Goal: Task Accomplishment & Management: Manage account settings

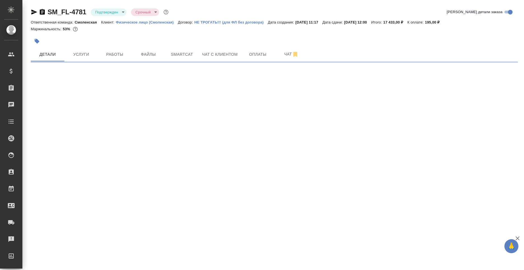
select select "RU"
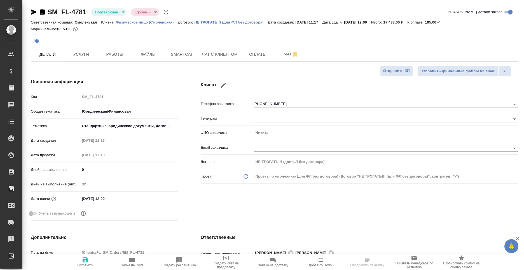
type textarea "x"
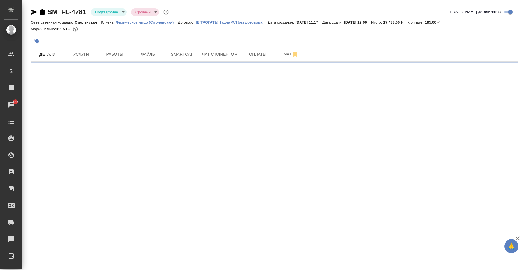
select select "RU"
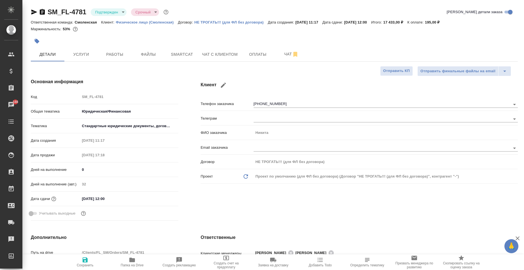
type textarea "x"
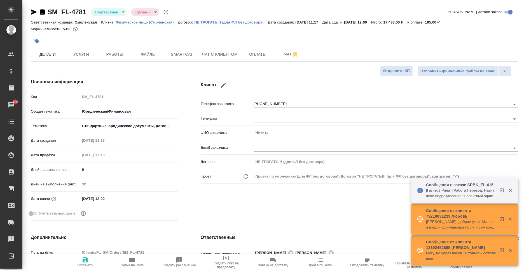
type textarea "x"
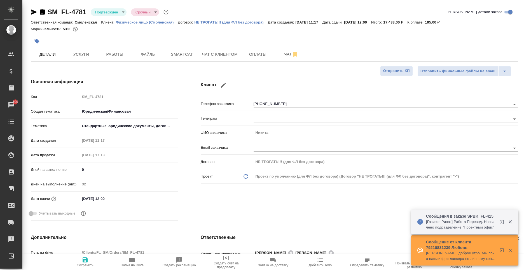
type textarea "x"
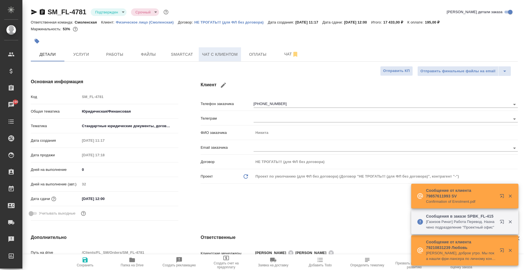
click at [224, 53] on span "Чат с клиентом" at bounding box center [220, 54] width 36 height 7
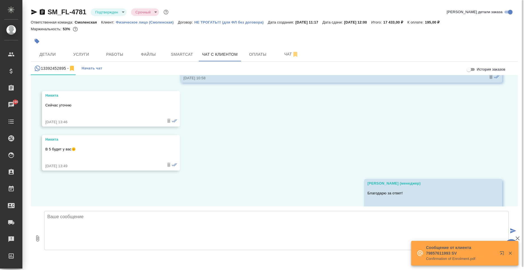
scroll to position [2743, 0]
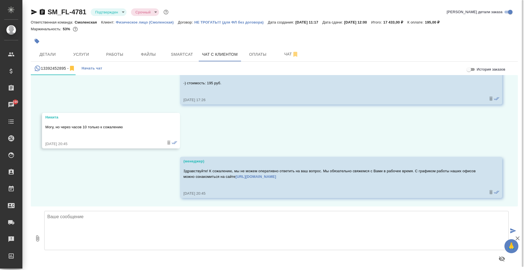
click at [147, 229] on textarea at bounding box center [276, 230] width 464 height 39
type textarea "Хорошо, будем ожидать."
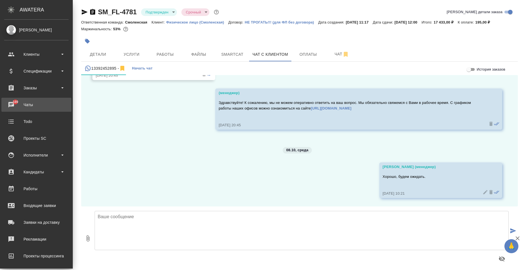
click at [38, 104] on div "Чаты" at bounding box center [36, 104] width 64 height 8
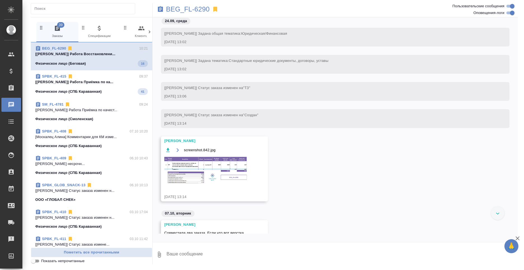
scroll to position [1652, 0]
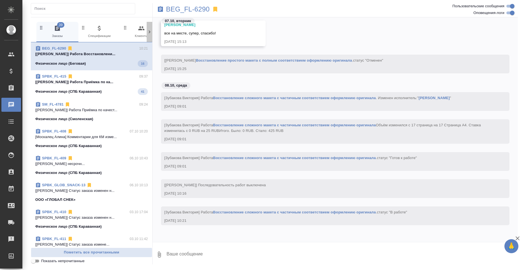
click at [150, 27] on div at bounding box center [150, 32] width 6 height 20
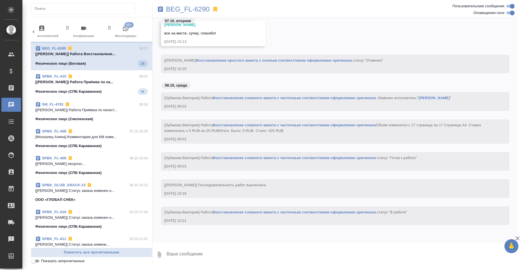
click at [128, 29] on icon "button" at bounding box center [125, 28] width 7 height 7
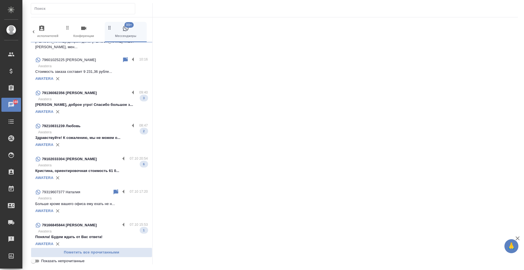
scroll to position [140, 0]
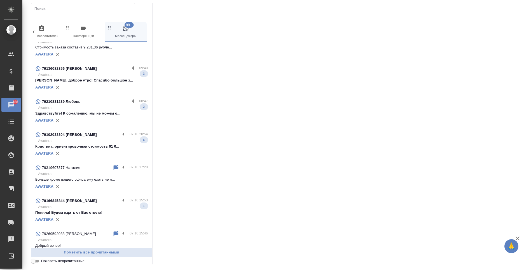
click at [83, 182] on div "AWATERA" at bounding box center [91, 186] width 113 height 8
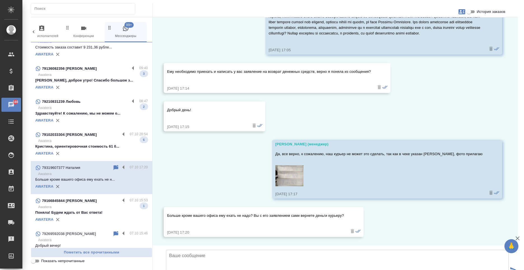
scroll to position [513, 0]
click at [242, 250] on textarea at bounding box center [337, 269] width 343 height 39
click at [203, 250] on textarea "Нет, понадобиться только заявление" at bounding box center [337, 269] width 343 height 39
click at [262, 250] on textarea "Нет, понадобится только заявление" at bounding box center [337, 269] width 343 height 39
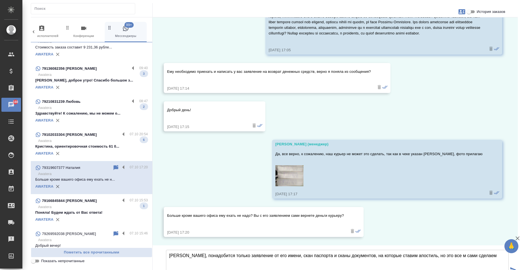
click at [437, 250] on textarea "Нет, понадобится только заявление от его имени, скан паспорта и сканы документо…" at bounding box center [337, 269] width 343 height 39
click at [487, 250] on textarea "Нет, понадобится только заявление от его имени, скан паспорта и сканы документо…" at bounding box center [337, 269] width 343 height 39
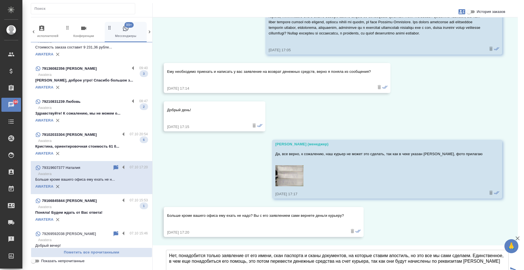
scroll to position [513, 0]
click at [248, 250] on textarea "Нет, понадобится только заявление от его имени, скан паспорта и сканы документо…" at bounding box center [337, 269] width 343 height 39
click at [259, 250] on textarea "Нет, понадобится только заявление от его имени, скан паспорта и сканы документо…" at bounding box center [337, 269] width 343 height 39
click at [261, 250] on textarea "Нет, понадобится только заявление от его имени, скан паспорта и сканы документо…" at bounding box center [337, 269] width 343 height 39
click at [226, 250] on textarea "Нет, понадобится только заявление от его имени, скан паспорта и сканы документо…" at bounding box center [337, 269] width 343 height 39
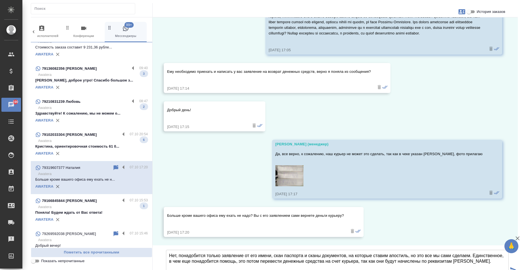
click at [408, 250] on textarea "Нет, понадобится только заявление от его имени, скан паспорта и сканы документо…" at bounding box center [337, 269] width 343 height 39
type textarea "Нет, понадобится только заявление от его имени, скан паспорта и сканы документо…"
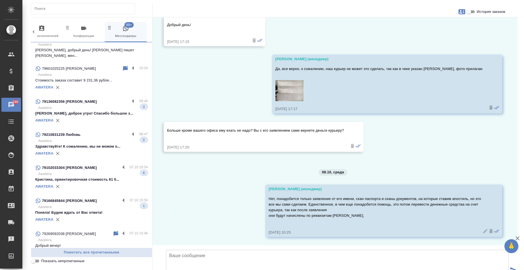
scroll to position [0, 0]
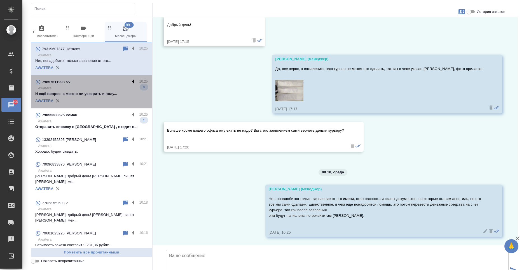
click at [130, 83] on label at bounding box center [135, 82] width 10 height 6
click at [0, 0] on input "checkbox" at bounding box center [0, 0] width 0 height 0
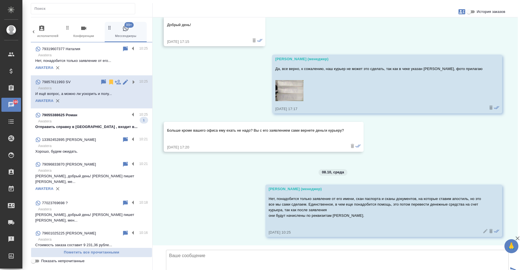
scroll to position [3, 0]
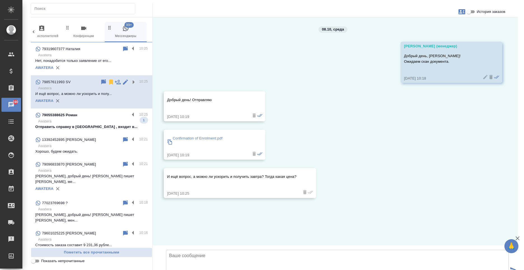
click at [481, 13] on span "История заказов" at bounding box center [491, 12] width 29 height 6
click at [479, 13] on input "История заказов" at bounding box center [469, 11] width 20 height 7
checkbox input "true"
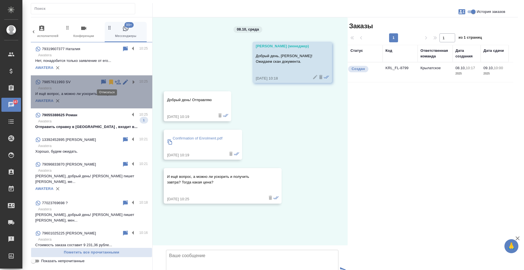
click at [109, 82] on icon at bounding box center [111, 81] width 4 height 5
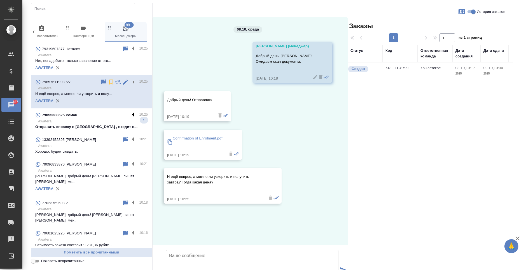
click at [130, 114] on label at bounding box center [135, 115] width 10 height 6
click at [0, 0] on input "checkbox" at bounding box center [0, 0] width 0 height 0
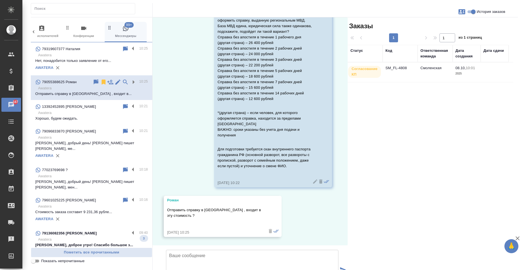
scroll to position [554, 0]
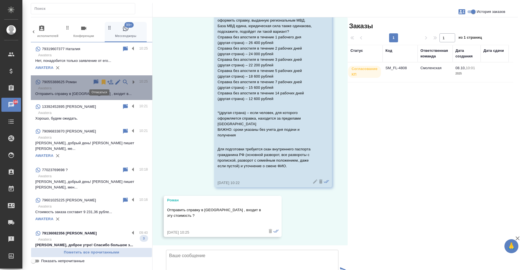
click at [102, 82] on icon at bounding box center [104, 81] width 4 height 5
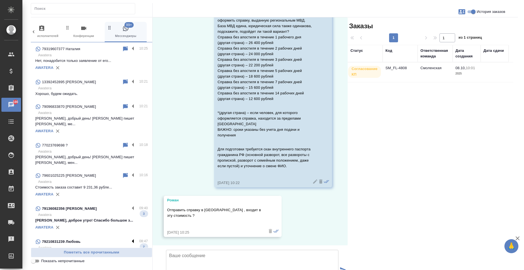
click at [130, 238] on label at bounding box center [135, 241] width 10 height 6
click at [0, 0] on input "checkbox" at bounding box center [0, 0] width 0 height 0
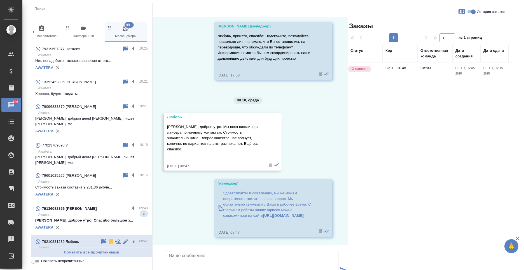
scroll to position [365, 0]
click at [109, 239] on icon at bounding box center [111, 241] width 4 height 5
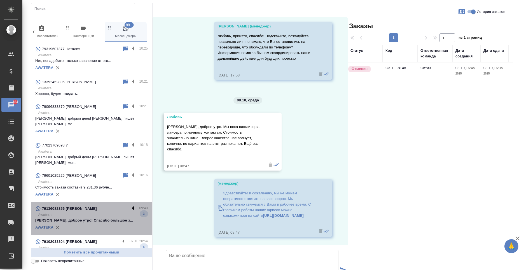
click at [130, 205] on label at bounding box center [135, 208] width 10 height 6
click at [0, 0] on input "checkbox" at bounding box center [0, 0] width 0 height 0
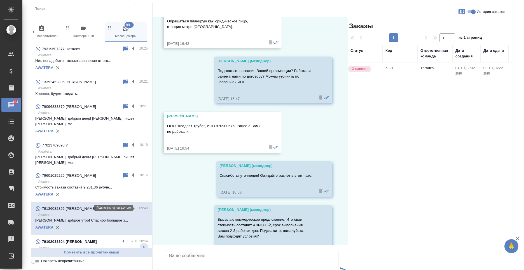
scroll to position [1075, 0]
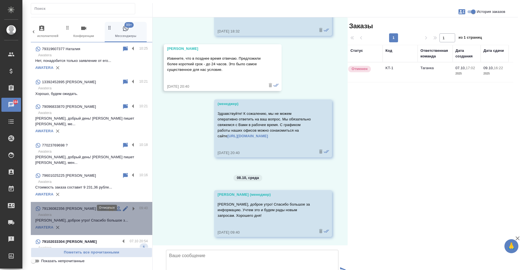
click at [109, 206] on icon at bounding box center [111, 208] width 4 height 5
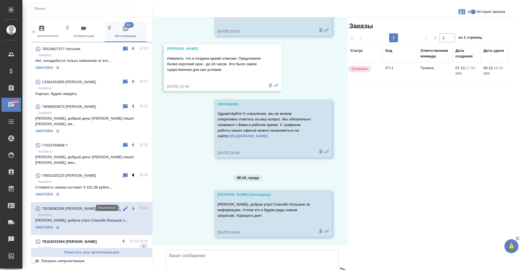
click at [130, 172] on label at bounding box center [135, 175] width 10 height 6
click at [0, 0] on input "checkbox" at bounding box center [0, 0] width 0 height 0
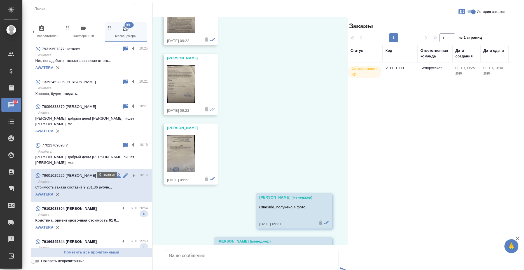
scroll to position [213, 0]
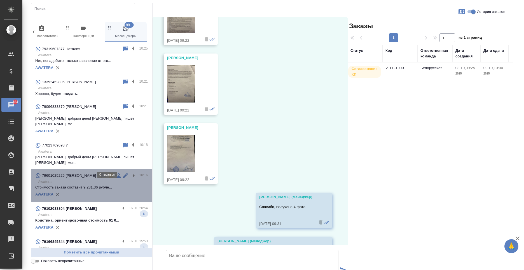
click at [109, 173] on icon at bounding box center [111, 175] width 4 height 5
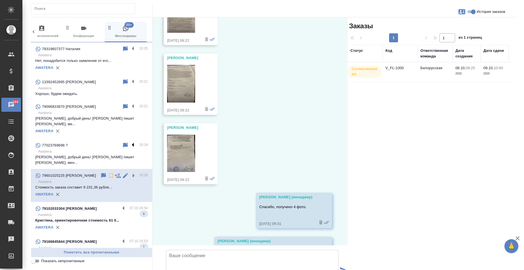
click at [130, 142] on label at bounding box center [135, 145] width 10 height 6
click at [0, 0] on input "checkbox" at bounding box center [0, 0] width 0 height 0
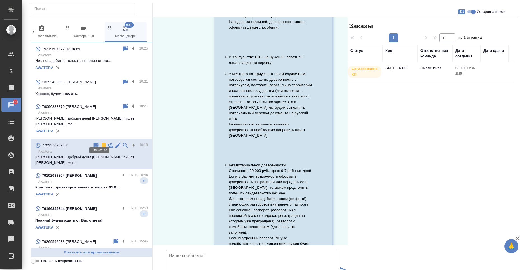
scroll to position [598, 0]
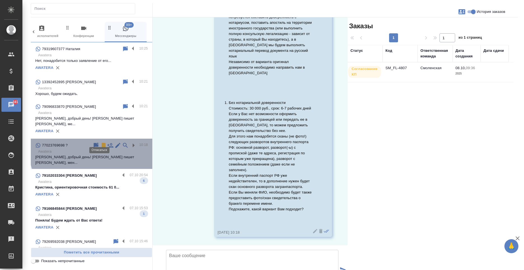
click at [102, 143] on icon at bounding box center [104, 145] width 4 height 5
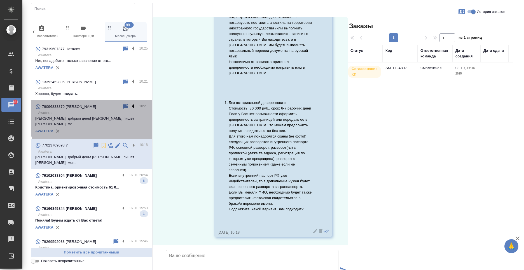
click at [130, 108] on label at bounding box center [135, 106] width 10 height 6
click at [0, 0] on input "checkbox" at bounding box center [0, 0] width 0 height 0
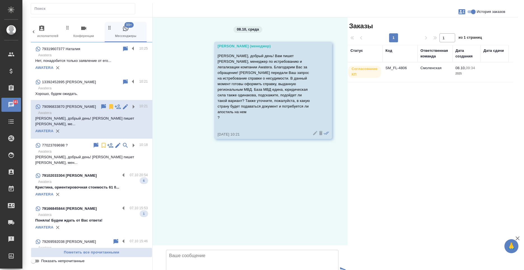
scroll to position [0, 0]
click at [108, 107] on icon at bounding box center [111, 106] width 7 height 7
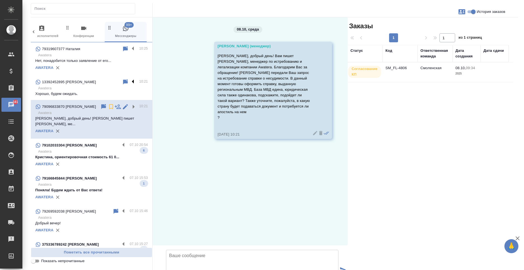
click at [130, 81] on label at bounding box center [135, 82] width 10 height 6
click at [0, 0] on input "checkbox" at bounding box center [0, 0] width 0 height 0
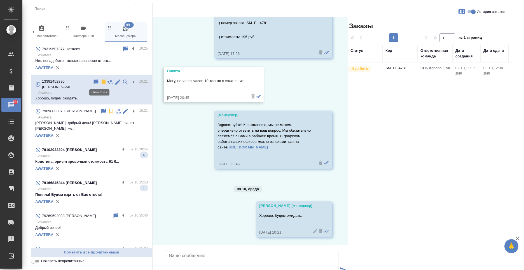
scroll to position [3199, 0]
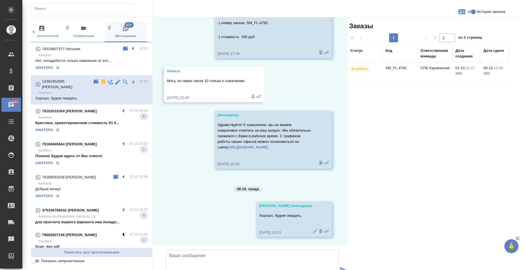
click at [125, 231] on label at bounding box center [125, 234] width 10 height 6
click at [0, 0] on input "checkbox" at bounding box center [0, 0] width 0 height 0
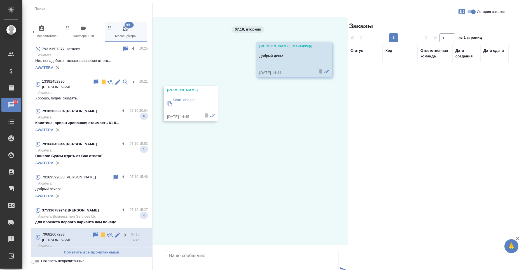
scroll to position [0, 0]
click at [104, 232] on icon at bounding box center [103, 234] width 4 height 5
click at [120, 207] on label at bounding box center [125, 210] width 10 height 6
click at [0, 0] on input "checkbox" at bounding box center [0, 0] width 0 height 0
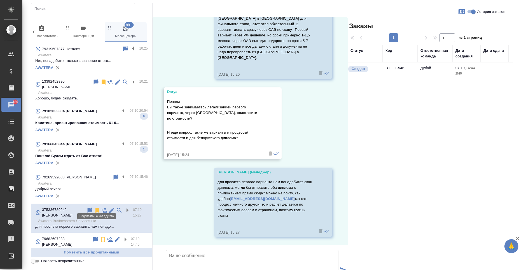
scroll to position [416, 0]
click at [95, 208] on icon at bounding box center [97, 210] width 4 height 5
click at [120, 175] on label at bounding box center [125, 177] width 10 height 6
click at [0, 0] on input "checkbox" at bounding box center [0, 0] width 0 height 0
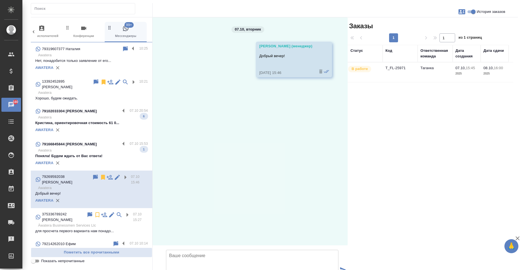
scroll to position [0, 0]
click at [101, 175] on icon at bounding box center [103, 177] width 4 height 5
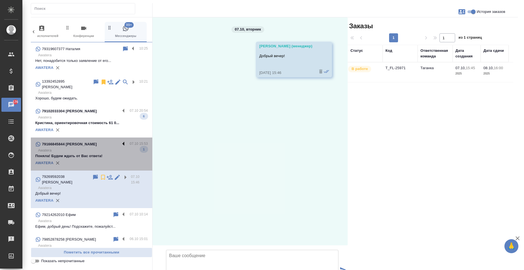
click at [120, 142] on label at bounding box center [125, 144] width 10 height 6
click at [0, 0] on input "checkbox" at bounding box center [0, 0] width 0 height 0
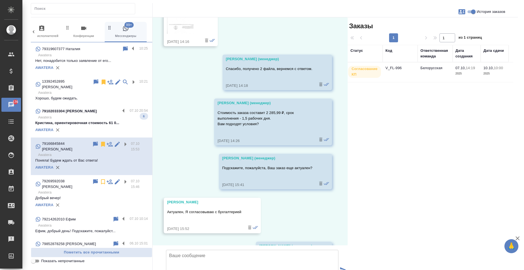
scroll to position [221, 0]
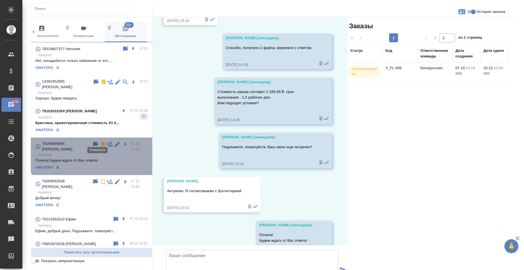
click at [101, 142] on icon at bounding box center [103, 144] width 4 height 5
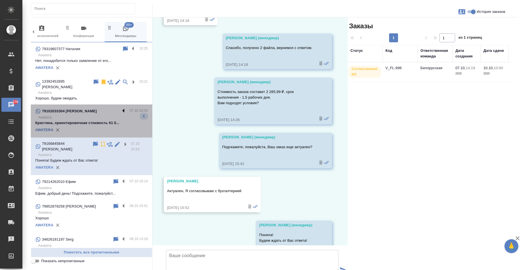
click at [120, 109] on label at bounding box center [125, 111] width 10 height 6
click at [0, 0] on input "checkbox" at bounding box center [0, 0] width 0 height 0
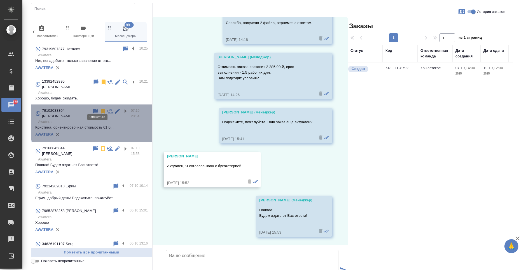
click at [100, 110] on icon at bounding box center [103, 111] width 7 height 7
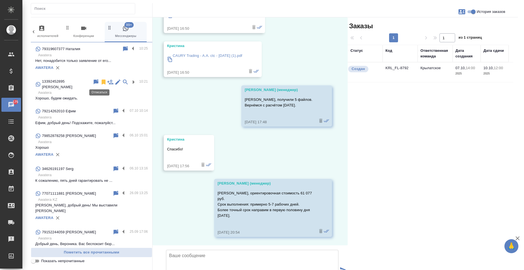
scroll to position [351, 0]
click at [121, 229] on label at bounding box center [125, 232] width 10 height 6
click at [0, 0] on input "checkbox" at bounding box center [0, 0] width 0 height 0
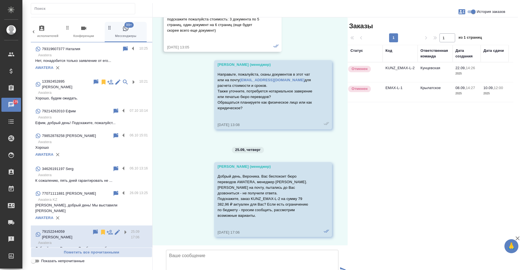
scroll to position [222, 0]
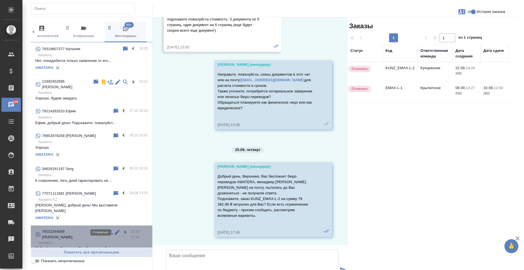
click at [101, 229] on icon at bounding box center [103, 231] width 4 height 5
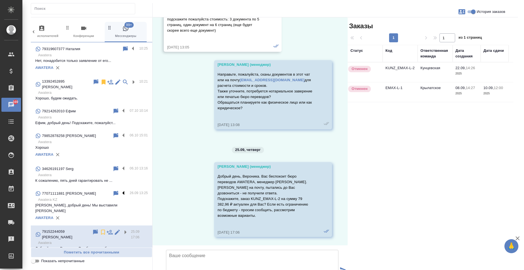
click at [120, 190] on label at bounding box center [125, 193] width 10 height 6
click at [0, 0] on input "checkbox" at bounding box center [0, 0] width 0 height 0
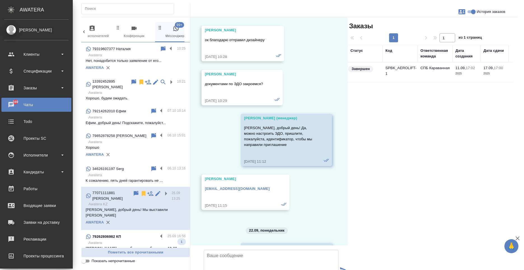
scroll to position [4432, 0]
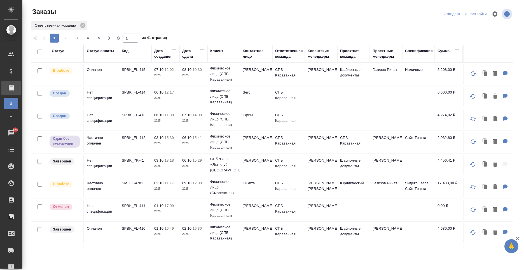
click at [194, 67] on span "08.10, 10:30" at bounding box center [193, 70] width 22 height 6
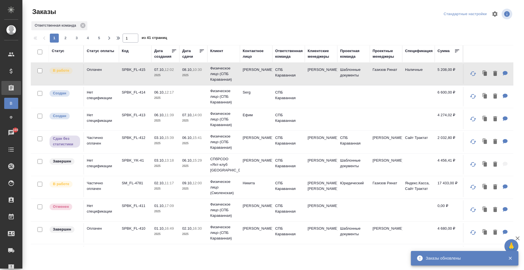
click at [241, 73] on td "Ирина" at bounding box center [256, 74] width 32 height 20
click at [198, 140] on span "06.10, 15:41" at bounding box center [193, 138] width 22 height 6
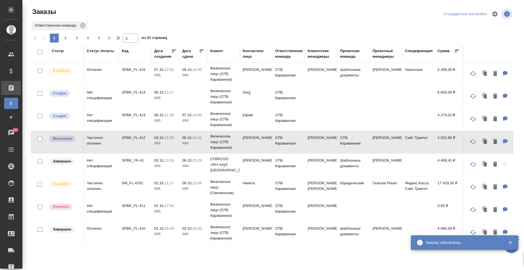
scroll to position [28, 0]
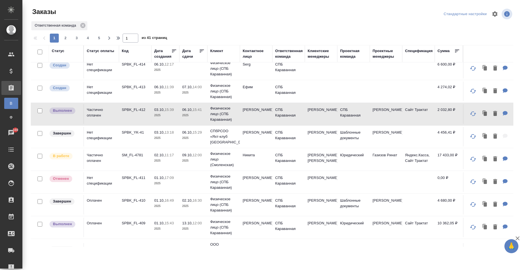
click at [244, 163] on td "Никита" at bounding box center [256, 159] width 32 height 20
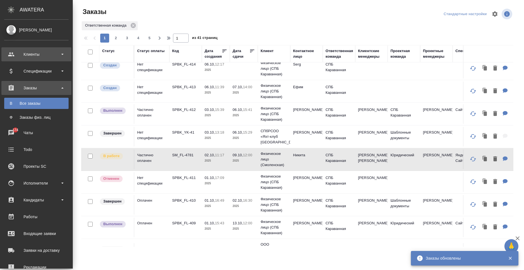
click at [10, 54] on div "Клиенты" at bounding box center [36, 54] width 64 height 8
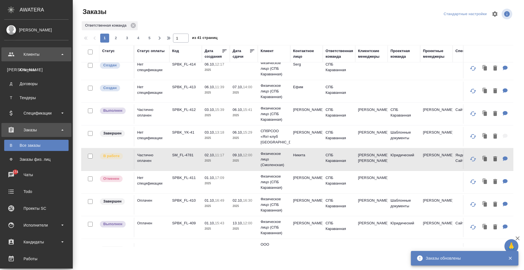
click at [10, 54] on div "Клиенты" at bounding box center [36, 54] width 64 height 8
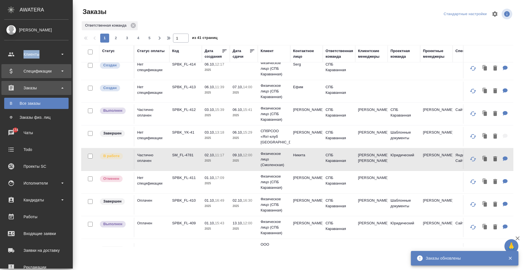
click at [12, 56] on div "Клиенты" at bounding box center [36, 54] width 64 height 8
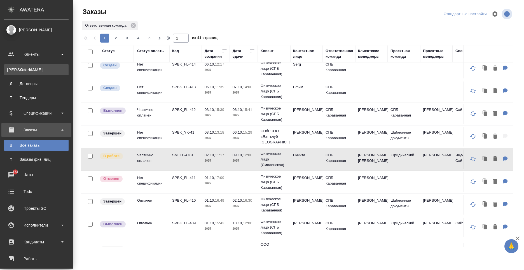
click at [29, 74] on link "К Клиенты" at bounding box center [36, 69] width 64 height 11
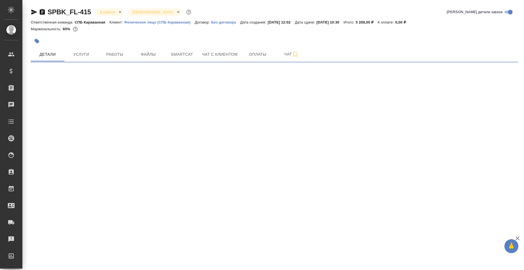
select select "RU"
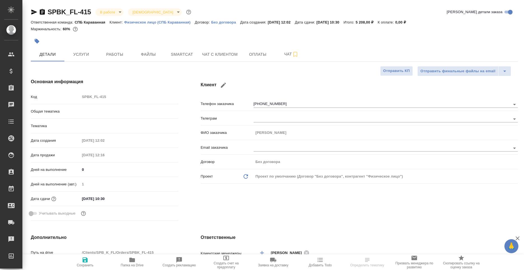
type textarea "x"
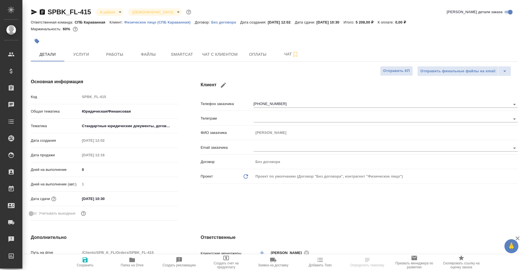
type textarea "x"
click at [75, 57] on span "Услуги" at bounding box center [81, 54] width 27 height 7
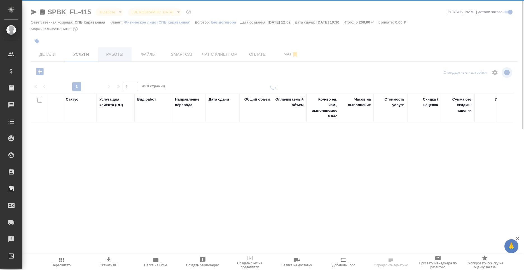
click at [107, 56] on span "Работы" at bounding box center [114, 54] width 27 height 7
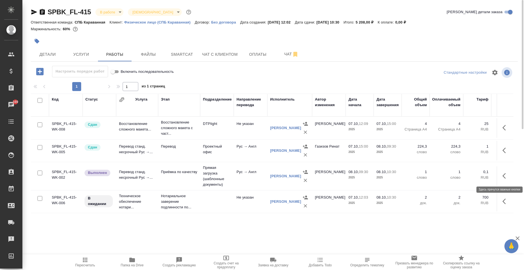
click at [499, 177] on button "button" at bounding box center [505, 175] width 13 height 13
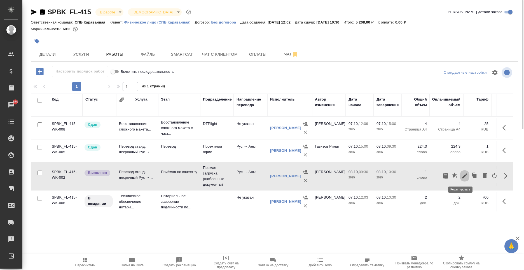
click at [462, 173] on icon "button" at bounding box center [464, 175] width 7 height 7
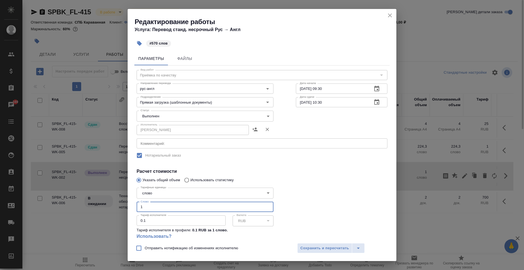
click at [179, 207] on input "1" at bounding box center [205, 207] width 137 height 10
type input "570"
click at [329, 245] on span "Сохранить и пересчитать" at bounding box center [324, 248] width 49 height 6
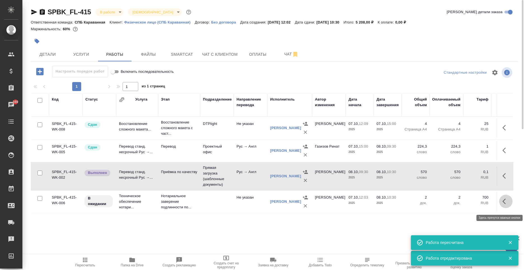
drag, startPoint x: 502, startPoint y: 205, endPoint x: 496, endPoint y: 204, distance: 6.2
click at [502, 205] on icon "button" at bounding box center [505, 201] width 7 height 7
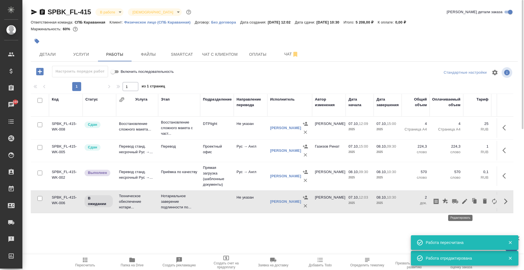
click at [462, 204] on icon "button" at bounding box center [464, 201] width 7 height 7
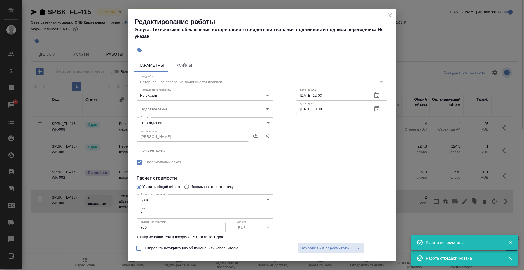
click at [166, 123] on body "🙏 .cls-1 fill:#fff; AWATERA Moskalets Alina Клиенты Спецификации Заказы 169 Чат…" at bounding box center [262, 135] width 524 height 270
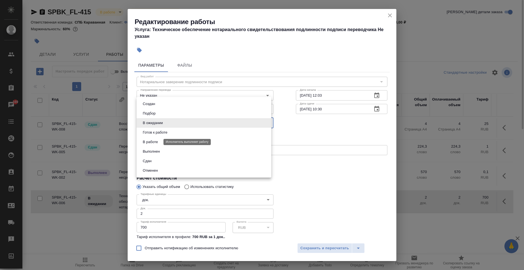
click at [157, 142] on button "В работе" at bounding box center [150, 142] width 18 height 6
type input "inProgress"
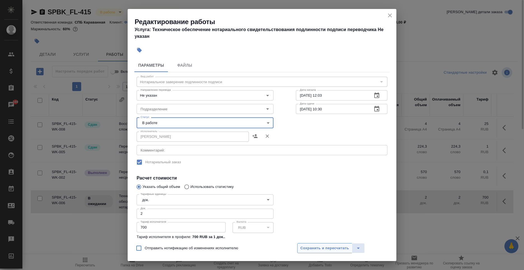
click at [310, 244] on button "Сохранить и пересчитать" at bounding box center [324, 248] width 55 height 10
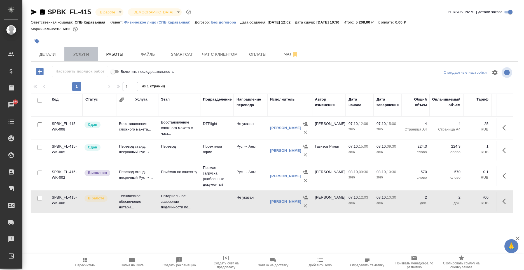
click at [77, 56] on span "Услуги" at bounding box center [81, 54] width 27 height 7
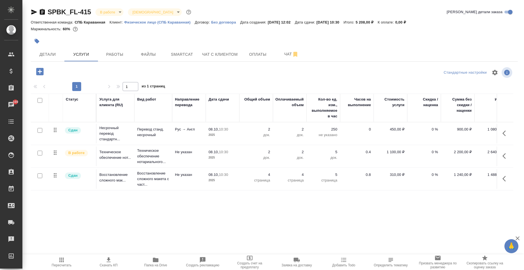
scroll to position [0, 11]
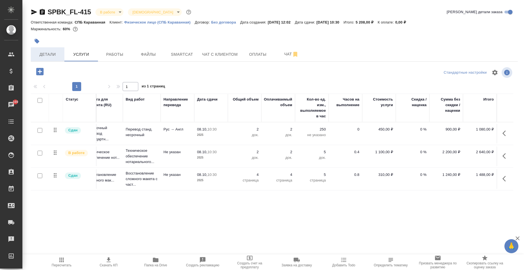
click at [44, 48] on button "Детали" at bounding box center [48, 54] width 34 height 14
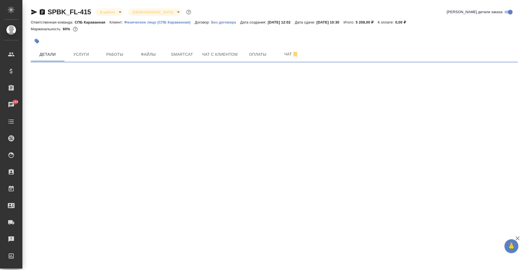
select select "RU"
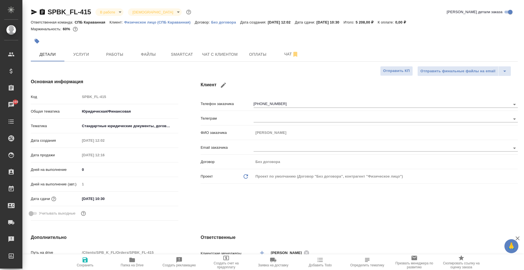
type textarea "x"
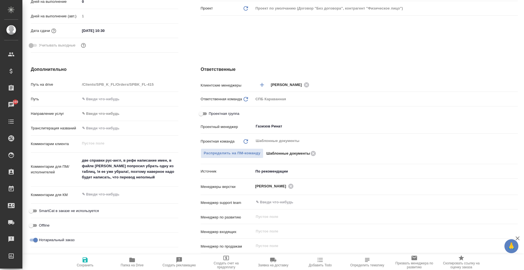
click at [212, 115] on span "Проектная группа" at bounding box center [224, 114] width 31 height 6
click at [211, 115] on input "Проектная группа" at bounding box center [201, 113] width 20 height 7
checkbox input "true"
type textarea "x"
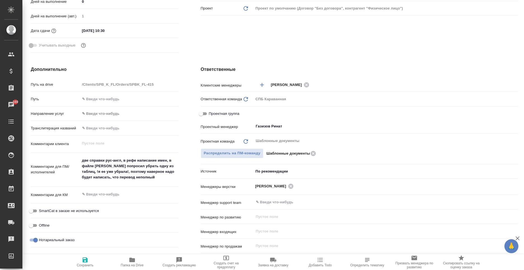
type textarea "x"
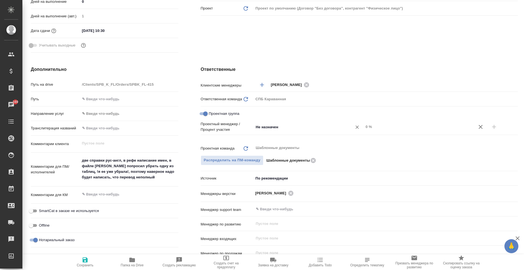
click at [285, 127] on input "Не назначен" at bounding box center [299, 126] width 88 height 7
type input "v"
type input "моска"
click at [287, 138] on li "[PERSON_NAME]" at bounding box center [306, 140] width 109 height 10
type textarea "x"
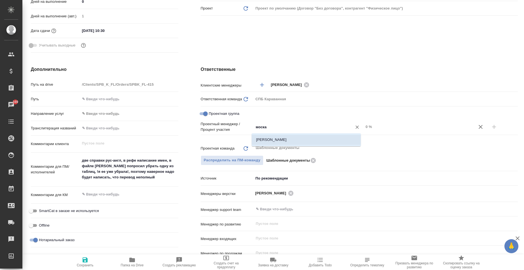
type textarea "x"
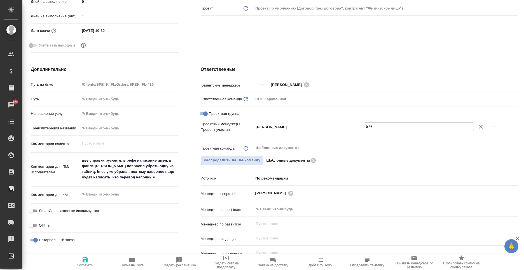
click at [365, 126] on input "0 %" at bounding box center [419, 127] width 110 height 8
type textarea "x"
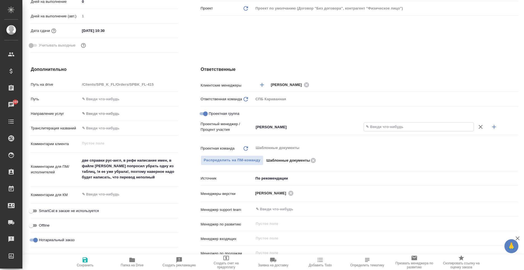
type textarea "x"
type input "50 %"
type textarea "x"
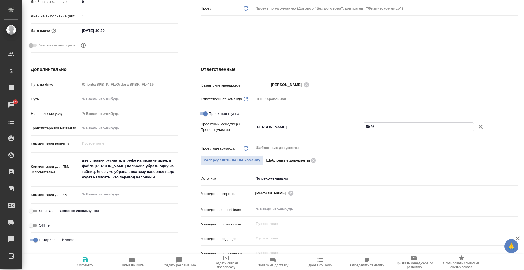
type textarea "x"
type input "50 %"
drag, startPoint x: 491, startPoint y: 126, endPoint x: 431, endPoint y: 129, distance: 59.4
click at [491, 126] on icon "button" at bounding box center [494, 126] width 7 height 7
type textarea "x"
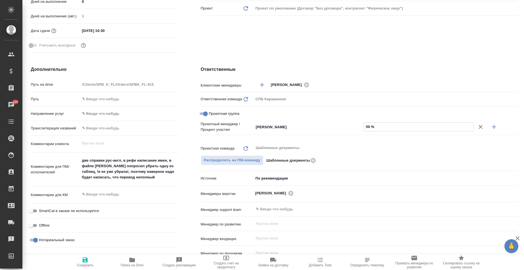
type textarea "x"
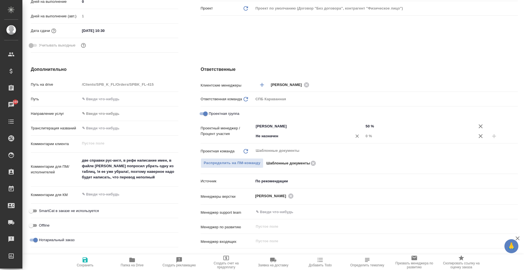
click at [275, 135] on input "Не назначен" at bounding box center [299, 136] width 88 height 7
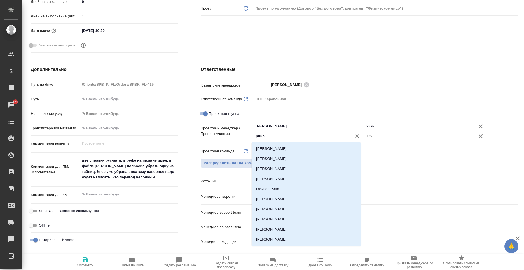
type input "ринат"
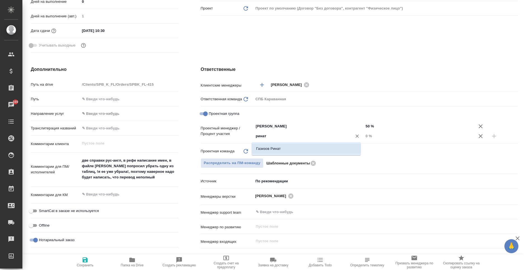
click at [327, 152] on li "Газизов Ринат" at bounding box center [306, 149] width 109 height 10
type textarea "x"
click at [365, 138] on input "0 %" at bounding box center [419, 136] width 110 height 8
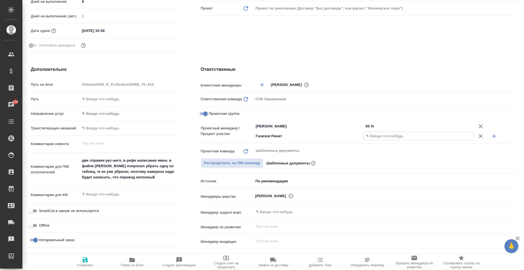
type textarea "x"
type input "5 %"
type textarea "x"
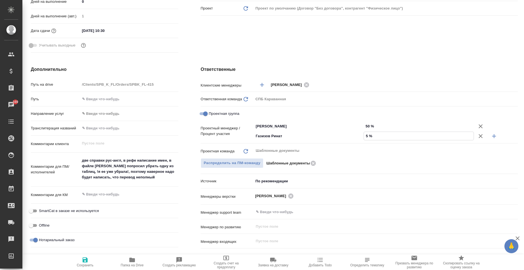
type textarea "x"
type input "50 %"
type textarea "x"
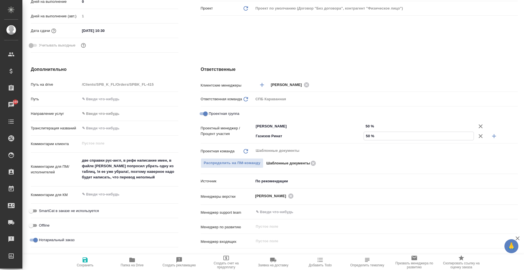
type textarea "x"
type input "50 %"
click at [77, 263] on span "Сохранить" at bounding box center [85, 265] width 17 height 4
type textarea "x"
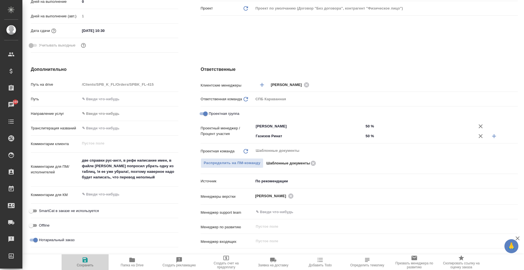
type textarea "x"
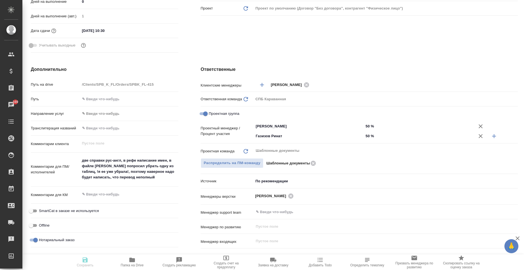
type textarea "x"
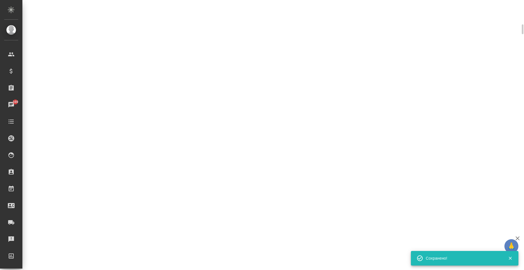
select select "RU"
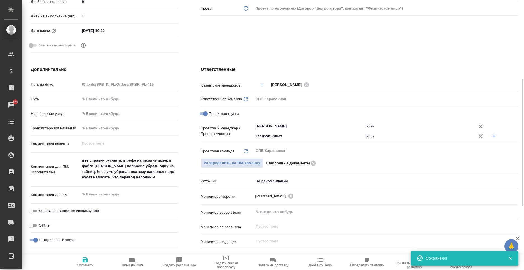
type textarea "x"
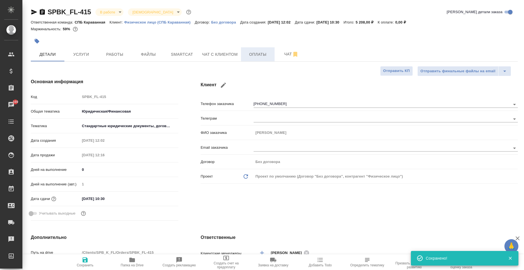
click at [243, 55] on button "Оплаты" at bounding box center [258, 54] width 34 height 14
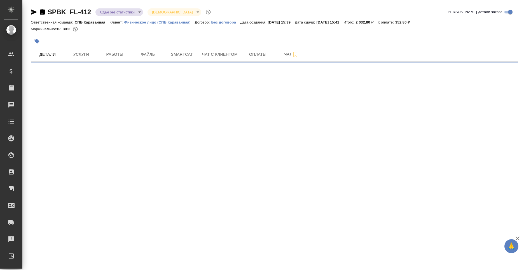
select select "RU"
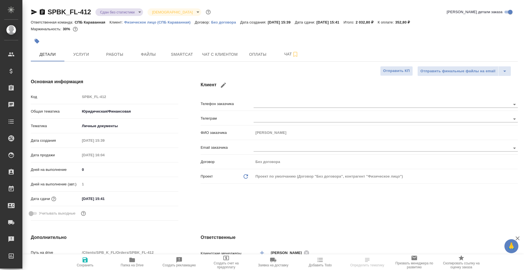
type textarea "x"
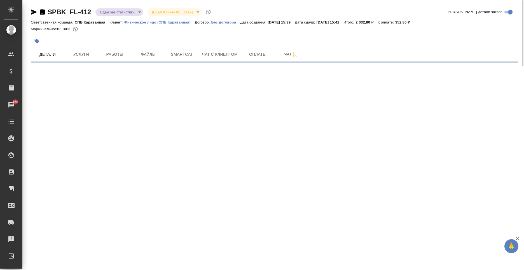
select select "RU"
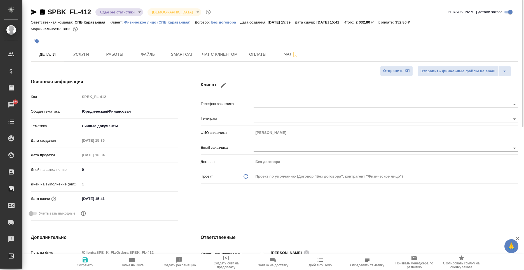
type textarea "x"
click at [81, 58] on span "Услуги" at bounding box center [81, 54] width 27 height 7
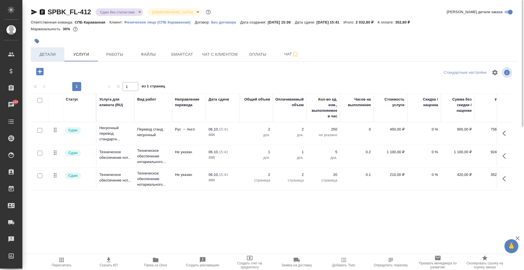
click at [52, 54] on span "Детали" at bounding box center [47, 54] width 27 height 7
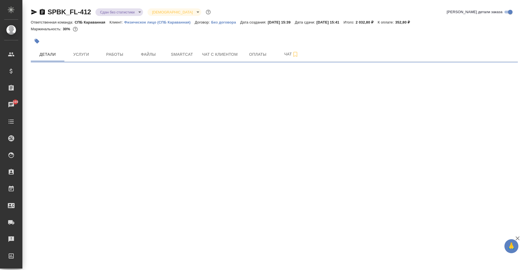
select select "RU"
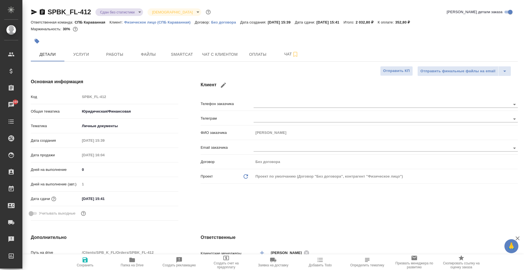
type textarea "x"
click at [115, 55] on span "Работы" at bounding box center [114, 54] width 27 height 7
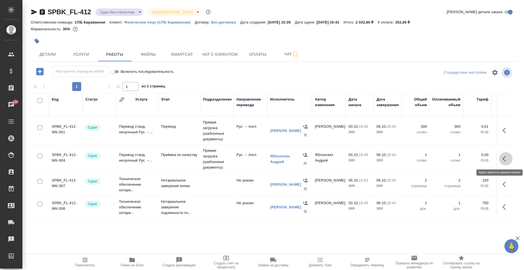
click at [502, 161] on icon "button" at bounding box center [505, 158] width 7 height 7
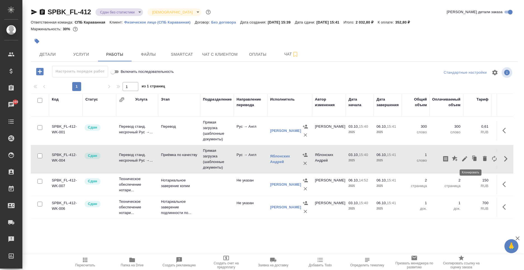
click at [471, 159] on icon "button" at bounding box center [475, 159] width 8 height 8
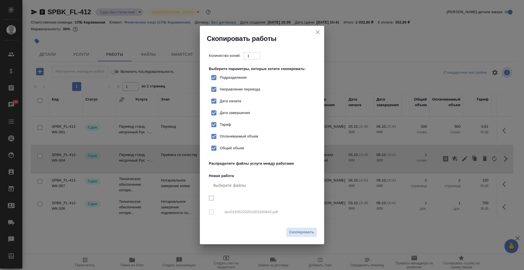
checkbox input "true"
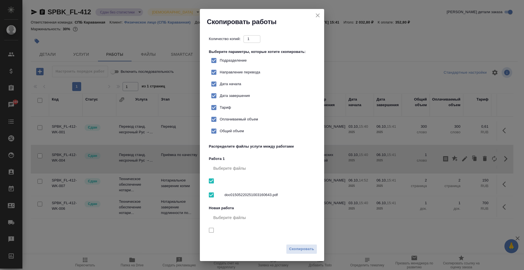
click at [317, 14] on icon "close" at bounding box center [317, 15] width 7 height 7
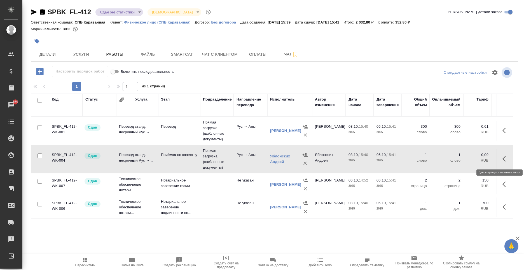
click at [503, 158] on icon "button" at bounding box center [505, 158] width 7 height 7
click icon "button"
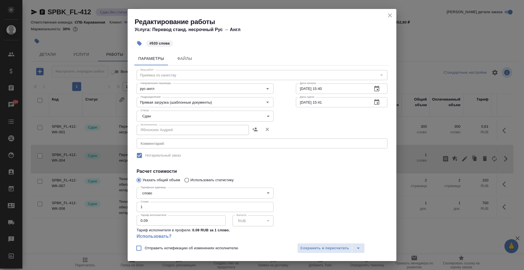
click input "1"
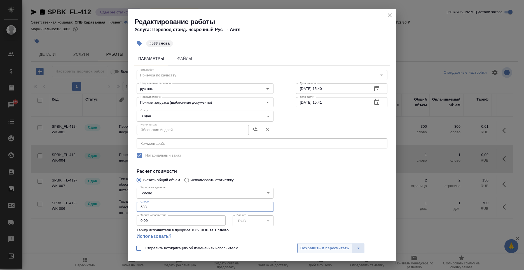
type input "533"
click span "Сохранить и пересчитать"
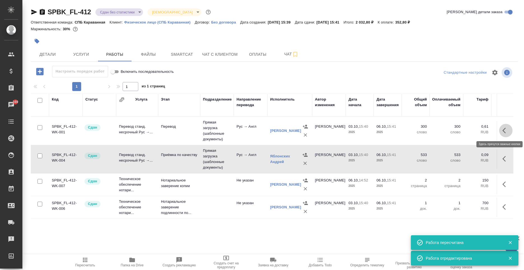
click icon "button"
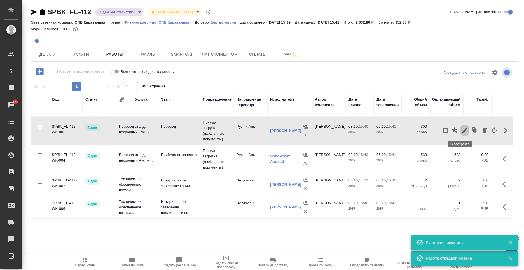
click icon "button"
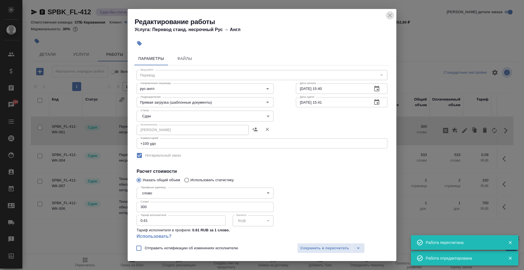
drag, startPoint x: 389, startPoint y: 13, endPoint x: 386, endPoint y: 14, distance: 3.3
click icon "close"
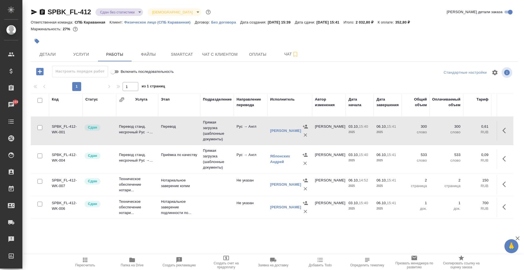
scroll to position [15, 0]
click button "button"
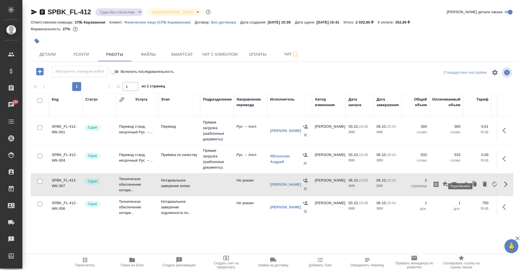
click button "button"
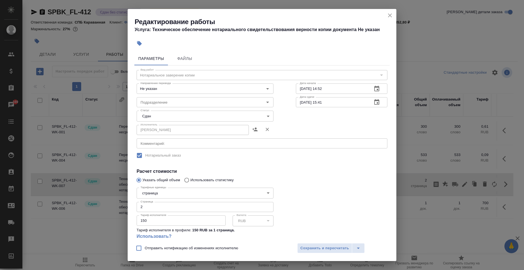
click div "Редактирование работы Услуга: Техническое обеспечение нотариального свидетельст…"
drag, startPoint x: 389, startPoint y: 15, endPoint x: 378, endPoint y: 26, distance: 16.0
click icon "close"
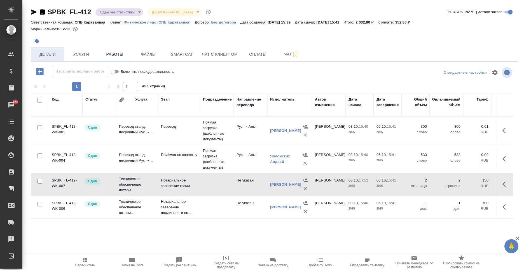
scroll to position [0, 0]
click span "Услуги"
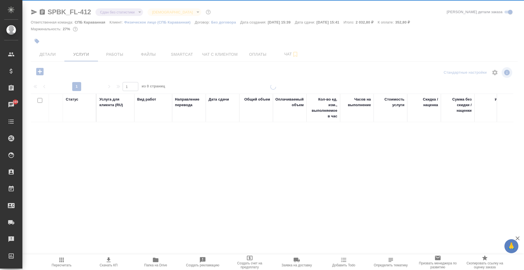
click div
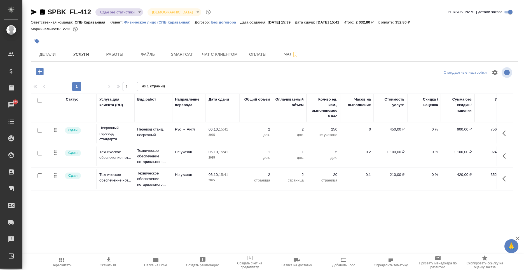
click body "🙏 .cls-1 fill:#fff; AWATERA Moskalets Alina Клиенты Спецификации Заказы 169 Чат…"
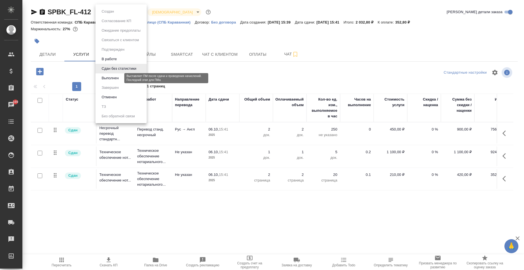
click button "Выполнен"
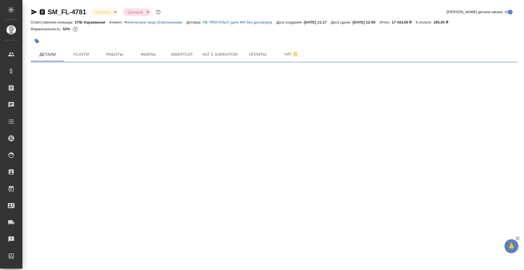
select select "RU"
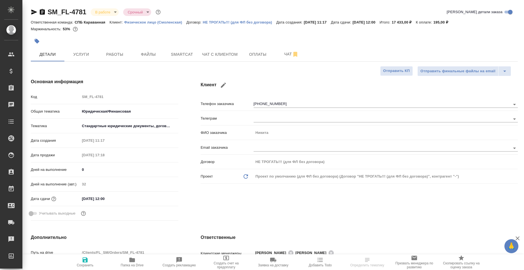
type textarea "x"
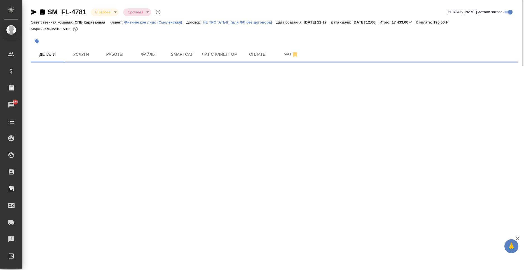
select select "RU"
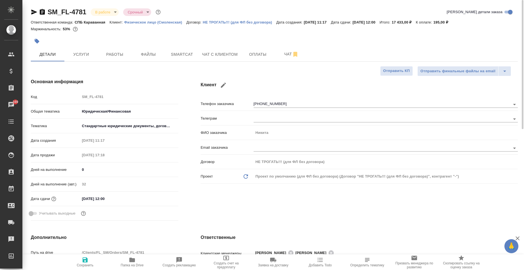
type textarea "x"
click at [77, 49] on button "Услуги" at bounding box center [81, 54] width 34 height 14
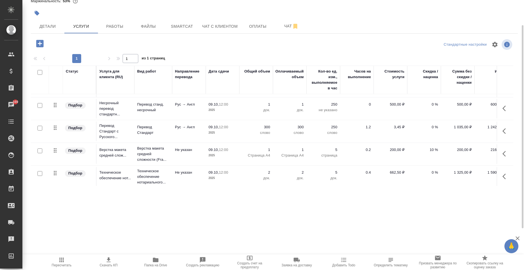
scroll to position [46, 0]
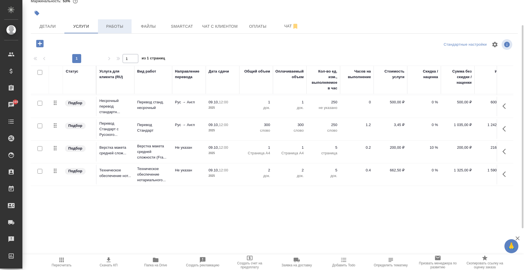
click at [111, 20] on button "Работы" at bounding box center [115, 26] width 34 height 14
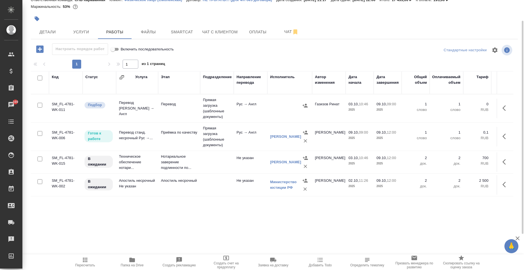
scroll to position [37, 0]
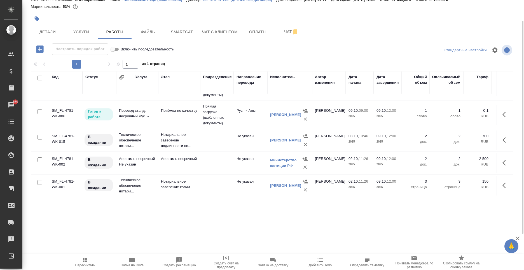
click at [502, 182] on icon "button" at bounding box center [503, 185] width 3 height 6
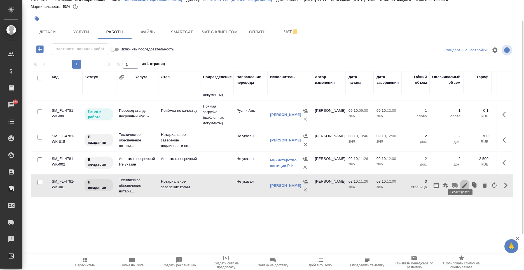
click at [461, 182] on icon "button" at bounding box center [464, 185] width 7 height 7
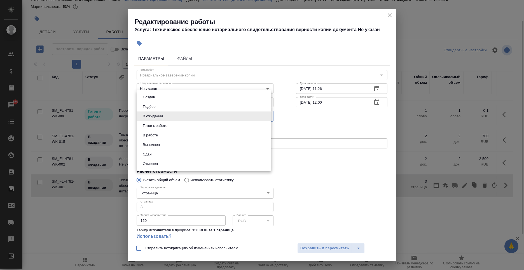
click at [174, 117] on body "🙏 .cls-1 fill:#fff; AWATERA [PERSON_NAME] Спецификации Заказы 169 Чаты Todo Про…" at bounding box center [262, 135] width 524 height 270
click at [154, 151] on li "Сдан" at bounding box center [204, 154] width 135 height 10
type input "closed"
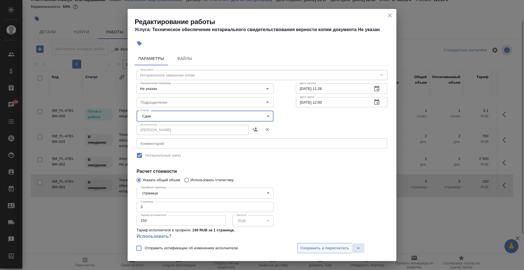
click at [322, 249] on span "Сохранить и пересчитать" at bounding box center [324, 248] width 49 height 6
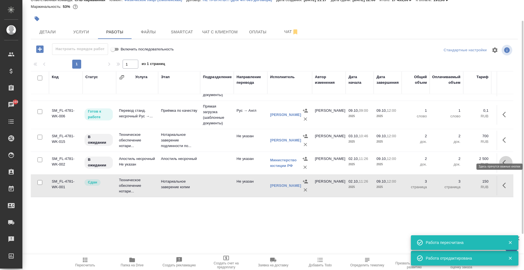
click at [502, 159] on icon "button" at bounding box center [505, 162] width 7 height 7
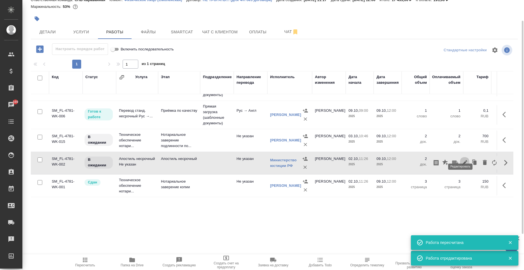
click at [461, 159] on icon "button" at bounding box center [464, 162] width 7 height 7
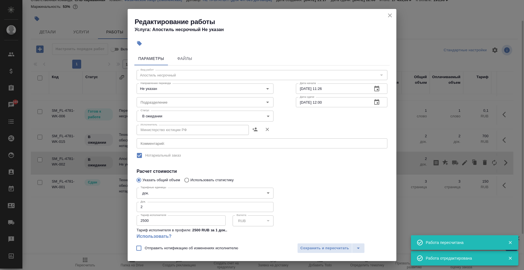
click at [171, 116] on body "🙏 .cls-1 fill:#fff; AWATERA [PERSON_NAME] Спецификации Заказы 169 Чаты Todo Про…" at bounding box center [262, 135] width 524 height 270
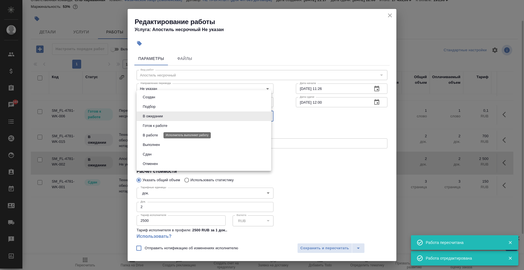
click at [156, 137] on button "В работе" at bounding box center [150, 135] width 18 height 6
type input "inProgress"
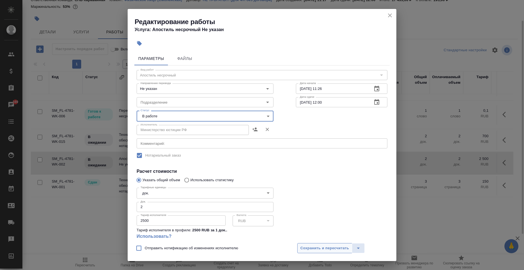
click at [335, 243] on button "Сохранить и пересчитать" at bounding box center [324, 248] width 55 height 10
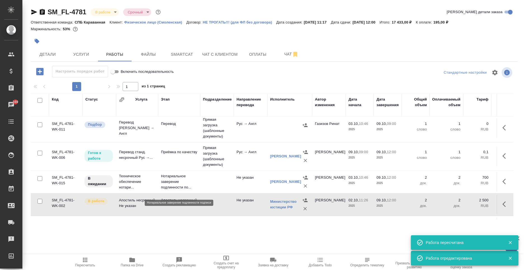
scroll to position [0, 0]
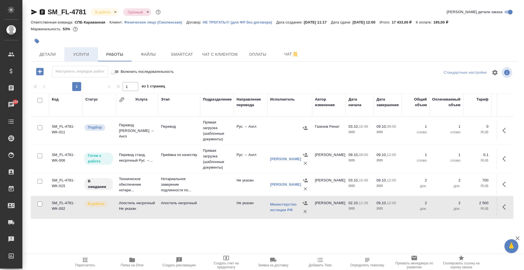
click at [80, 53] on span "Услуги" at bounding box center [81, 54] width 27 height 7
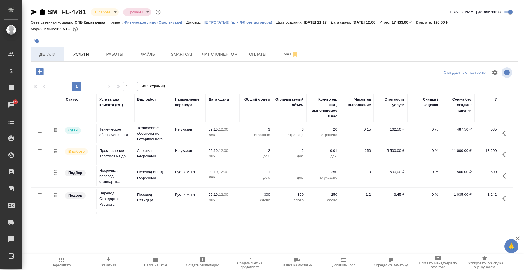
click at [57, 54] on span "Детали" at bounding box center [47, 54] width 27 height 7
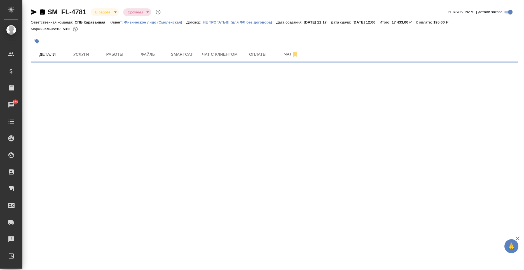
select select "RU"
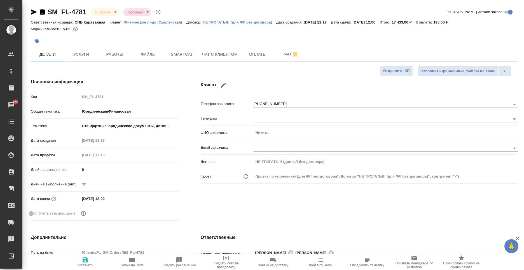
type textarea "x"
click at [113, 202] on input "09.10.2025 12:00" at bounding box center [104, 199] width 49 height 8
click at [160, 200] on icon "button" at bounding box center [162, 198] width 5 height 6
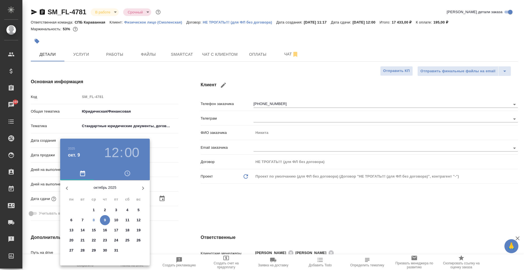
click at [256, 172] on div at bounding box center [262, 135] width 524 height 270
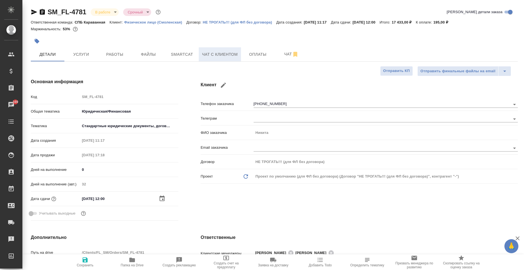
click at [220, 54] on span "Чат с клиентом" at bounding box center [220, 54] width 36 height 7
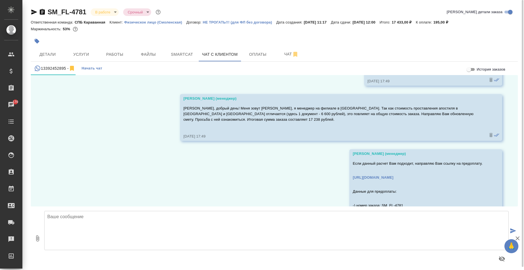
scroll to position [1972, 0]
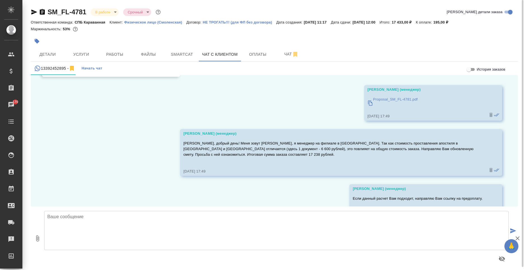
click at [381, 97] on p "Proposal_SM_FL-4781.pdf" at bounding box center [395, 100] width 44 height 6
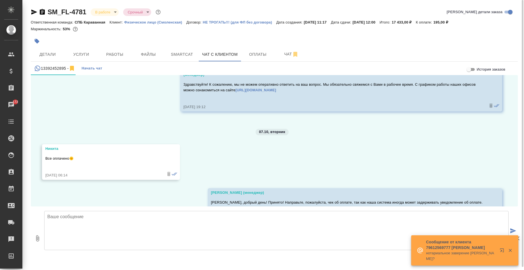
scroll to position [2335, 0]
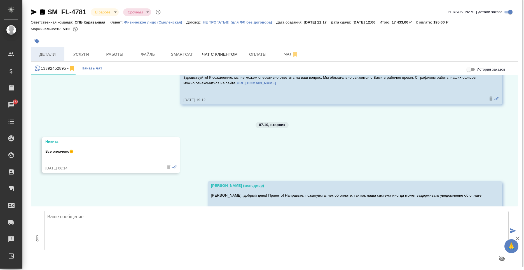
click at [51, 52] on span "Детали" at bounding box center [47, 54] width 27 height 7
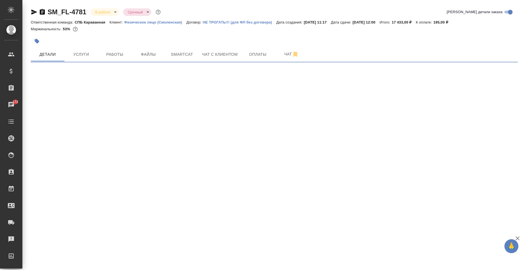
select select "RU"
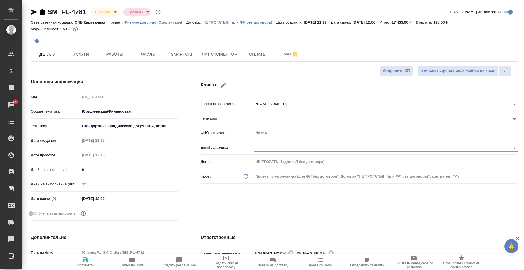
type textarea "x"
click at [113, 198] on input "09.10.2025 12:00" at bounding box center [104, 199] width 49 height 8
click at [159, 197] on icon "button" at bounding box center [162, 198] width 7 height 7
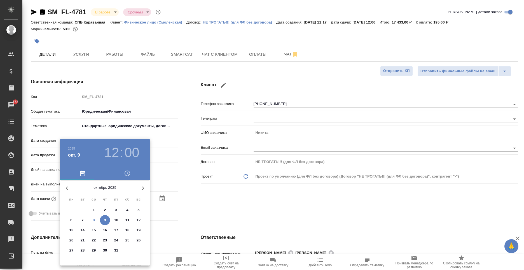
click at [118, 228] on p "17" at bounding box center [116, 230] width 4 height 6
type input "17.10.2025 12:00"
type textarea "x"
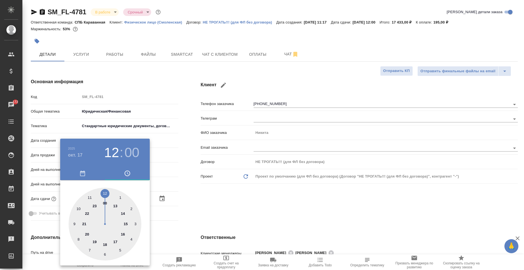
click at [102, 195] on div at bounding box center [105, 224] width 73 height 73
type textarea "x"
click at [105, 194] on div at bounding box center [105, 224] width 73 height 73
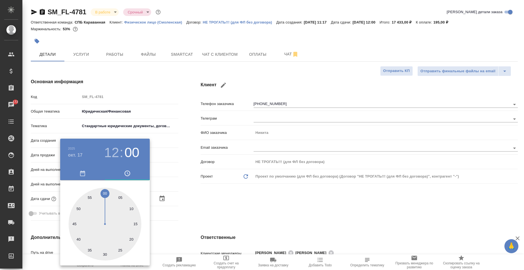
type textarea "x"
click at [245, 193] on div at bounding box center [262, 135] width 524 height 270
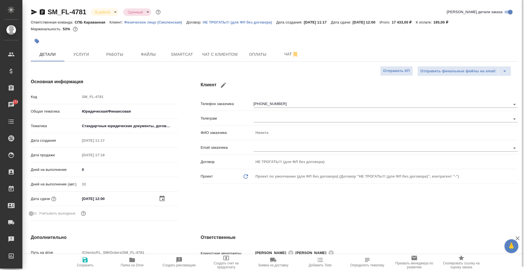
type textarea "x"
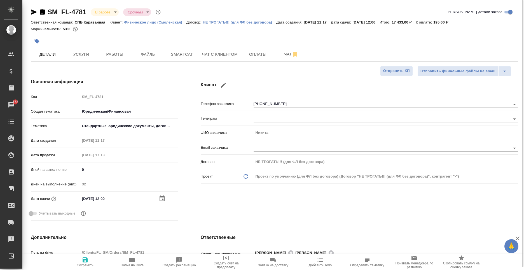
type textarea "x"
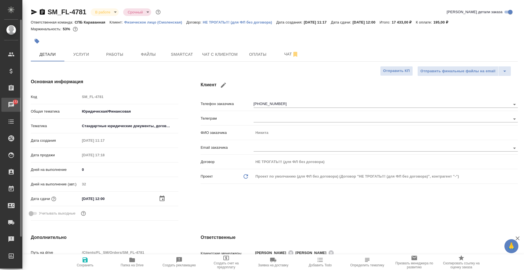
type textarea "x"
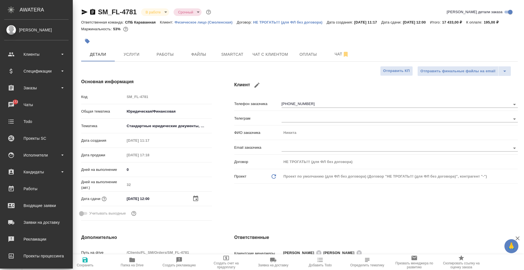
type textarea "x"
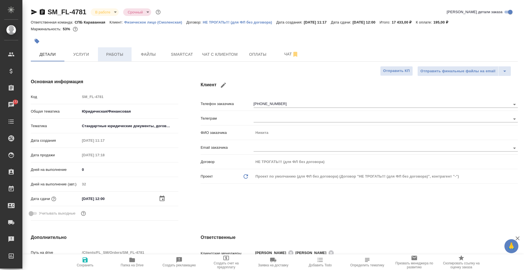
click at [103, 51] on span "Работы" at bounding box center [114, 54] width 27 height 7
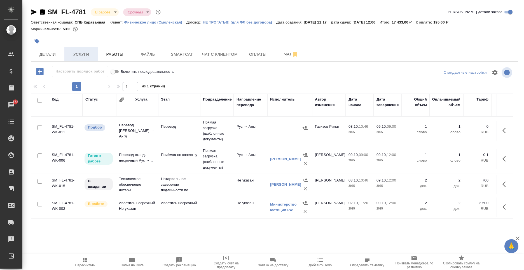
click at [83, 55] on span "Услуги" at bounding box center [81, 54] width 27 height 7
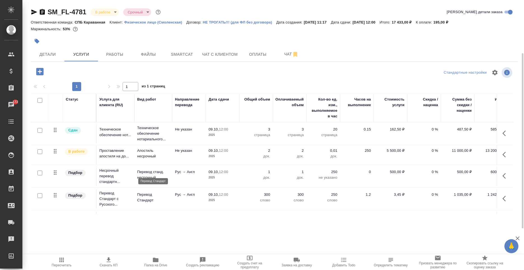
scroll to position [46, 0]
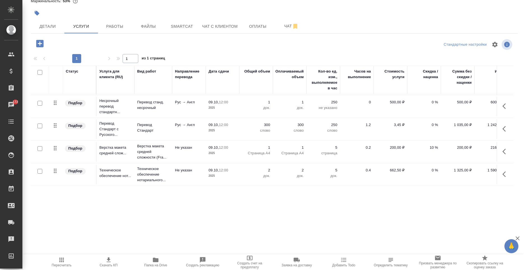
click at [353, 209] on div "SM_FL-4781 В работе inProgress Срочный urgent Кратко детали заказа Ответственна…" at bounding box center [273, 114] width 502 height 228
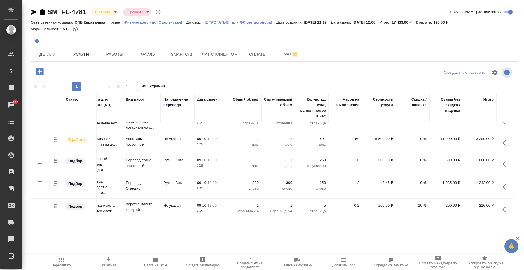
scroll to position [0, 16]
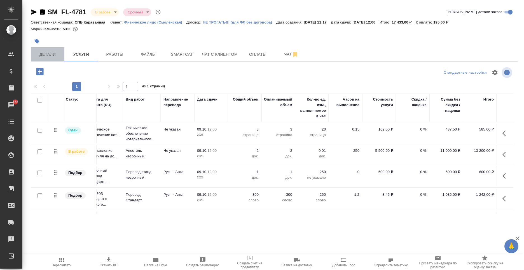
click at [47, 55] on span "Детали" at bounding box center [47, 54] width 27 height 7
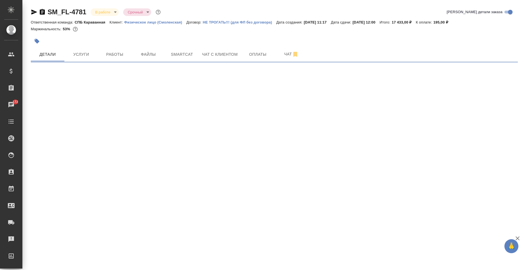
select select "RU"
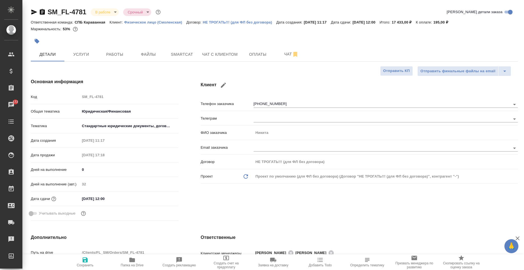
type textarea "x"
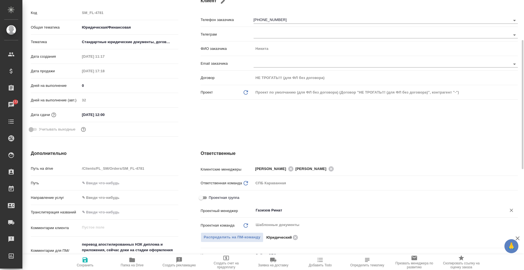
scroll to position [140, 0]
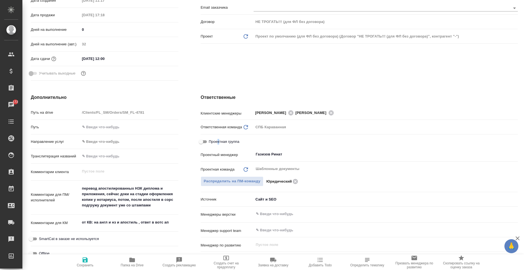
click at [217, 138] on div "Проектная группа" at bounding box center [359, 142] width 317 height 10
click at [219, 142] on span "Проектная группа" at bounding box center [224, 142] width 31 height 6
click at [211, 142] on input "Проектная группа" at bounding box center [201, 141] width 20 height 7
checkbox input "true"
type textarea "x"
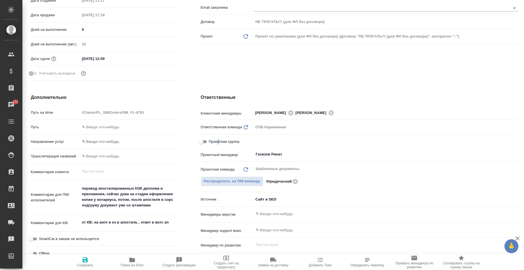
type textarea "x"
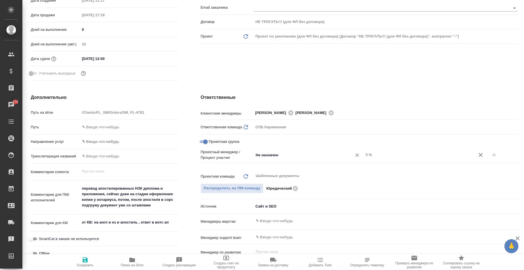
click at [281, 156] on input "Не назначен" at bounding box center [299, 154] width 88 height 7
type input "моска"
drag, startPoint x: 292, startPoint y: 167, endPoint x: 304, endPoint y: 165, distance: 12.2
click at [293, 168] on li "Москалец Алина" at bounding box center [306, 168] width 109 height 10
type textarea "x"
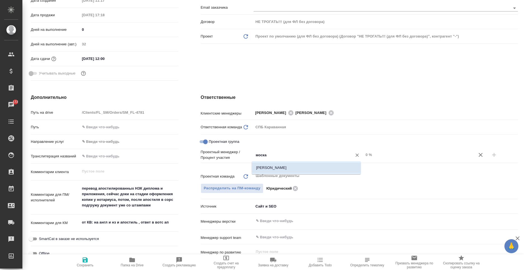
type textarea "x"
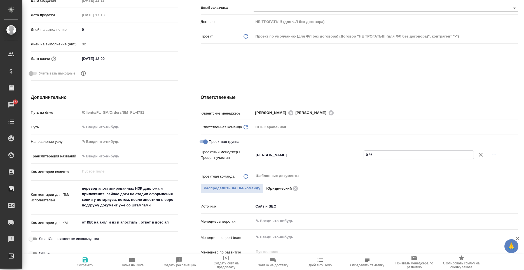
click at [364, 153] on input "0 %" at bounding box center [419, 155] width 110 height 8
type textarea "x"
type input "8 %"
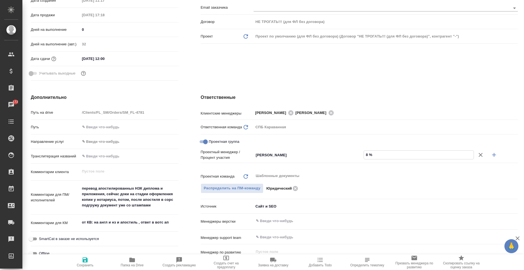
type textarea "x"
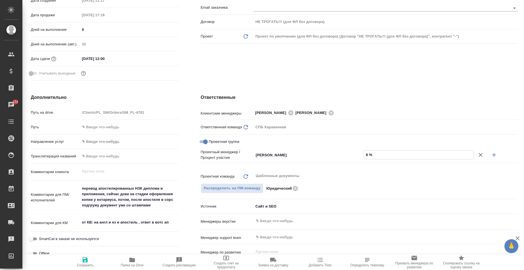
type textarea "x"
type input "88 %"
click at [491, 154] on icon "button" at bounding box center [494, 154] width 7 height 7
type textarea "x"
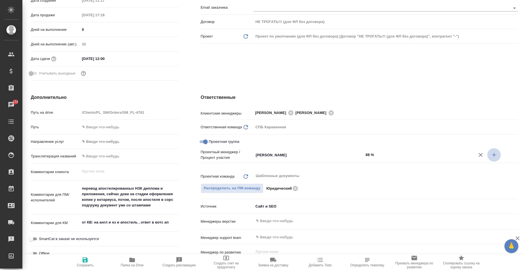
type textarea "x"
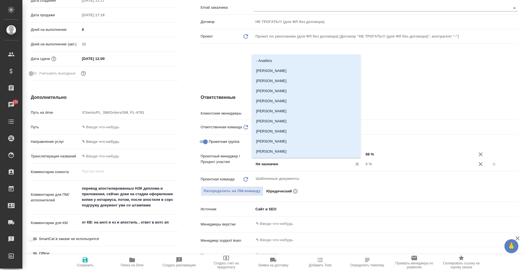
click at [304, 166] on input "Не назначен" at bounding box center [299, 164] width 88 height 7
type input "ринат"
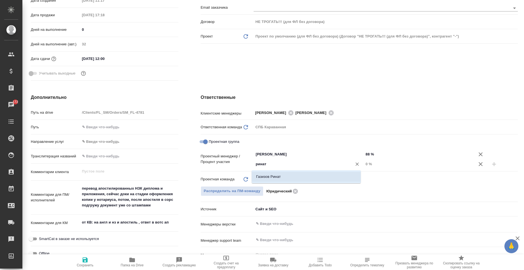
click at [320, 180] on li "Газизов Ринат" at bounding box center [306, 177] width 109 height 10
type textarea "x"
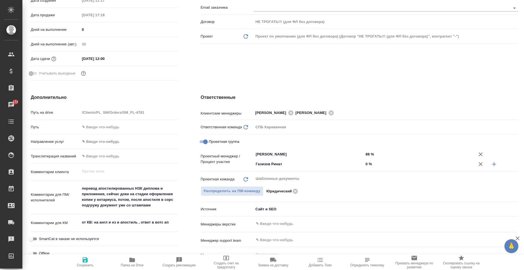
click at [364, 165] on input "0 %" at bounding box center [419, 164] width 110 height 8
click at [365, 164] on input "0 %" at bounding box center [419, 164] width 110 height 8
type textarea "x"
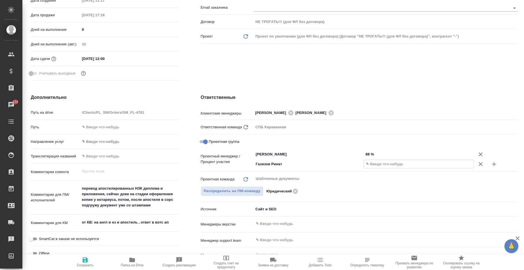
type input "1 %"
type textarea "x"
type input "12 %"
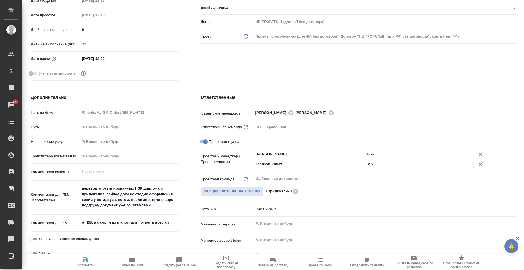
type textarea "x"
type input "12 %"
click at [76, 260] on span "Сохранить" at bounding box center [85, 261] width 40 height 11
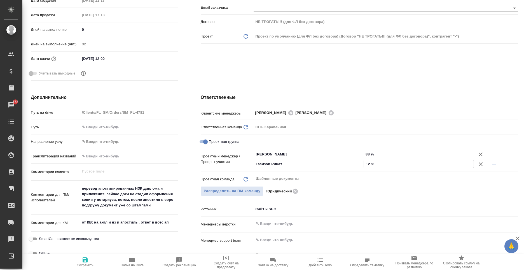
type textarea "x"
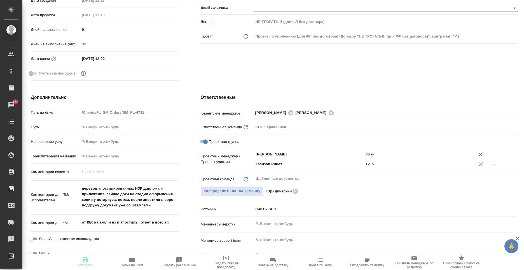
type textarea "x"
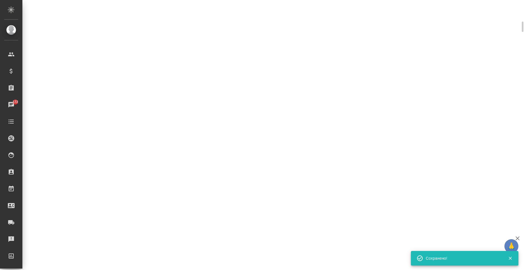
scroll to position [135, 0]
select select "RU"
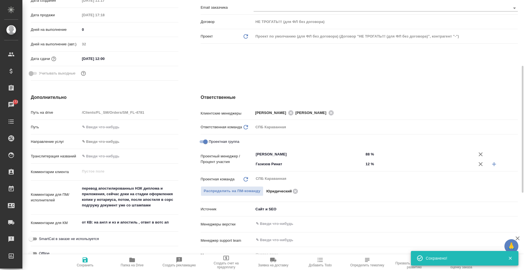
type textarea "x"
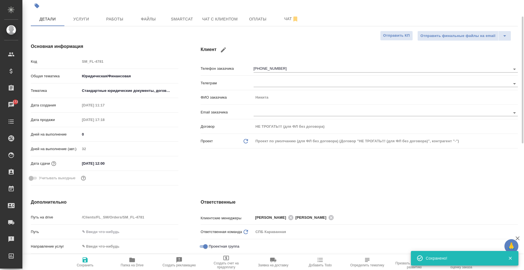
scroll to position [0, 0]
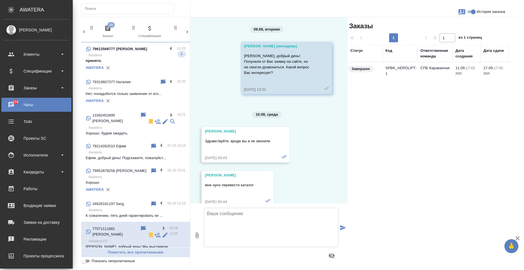
scroll to position [4432, 0]
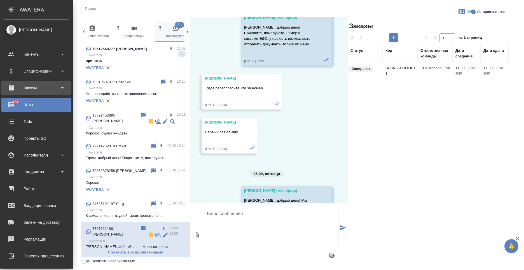
click at [36, 89] on div "Заказы" at bounding box center [36, 88] width 64 height 8
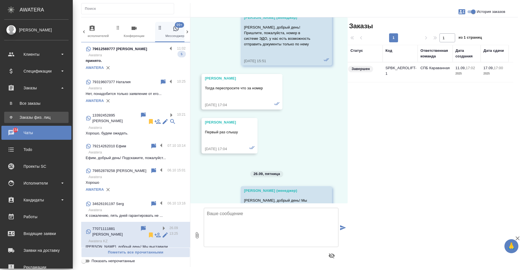
click at [33, 115] on div "Заказы физ. лиц" at bounding box center [36, 117] width 59 height 6
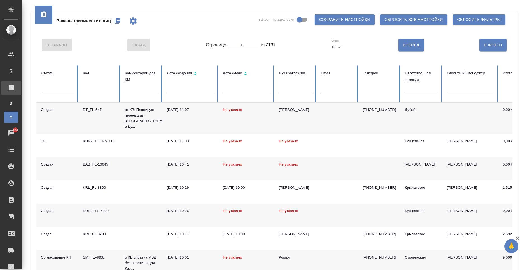
click at [118, 20] on icon "button" at bounding box center [117, 21] width 7 height 7
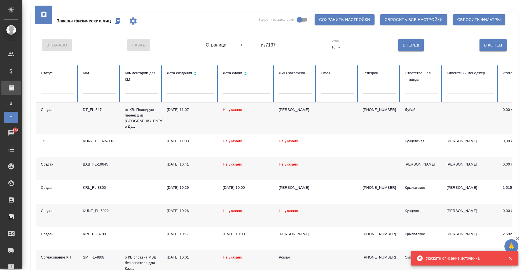
click at [116, 21] on icon "button" at bounding box center [117, 21] width 7 height 7
click at [410, 91] on div at bounding box center [421, 88] width 33 height 8
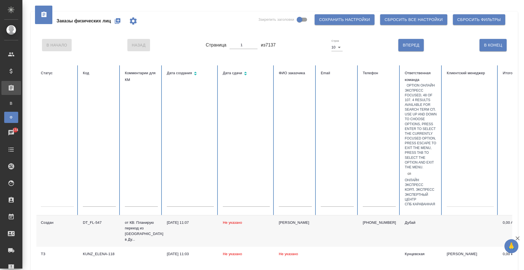
type input "[GEOGRAPHIC_DATA]"
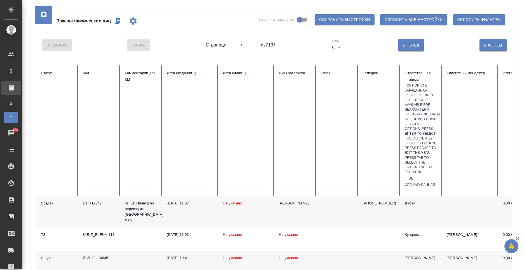
click at [424, 182] on div "СПБ Караванная" at bounding box center [421, 184] width 33 height 5
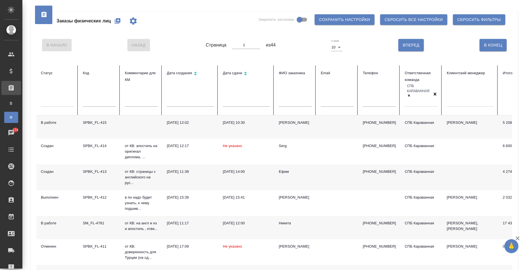
click at [123, 25] on div "Заказы физических лиц" at bounding box center [92, 20] width 102 height 13
click at [115, 25] on button "button" at bounding box center [117, 20] width 13 height 13
click at [112, 21] on button "button" at bounding box center [117, 20] width 13 height 13
click at [133, 21] on icon "button" at bounding box center [133, 21] width 9 height 9
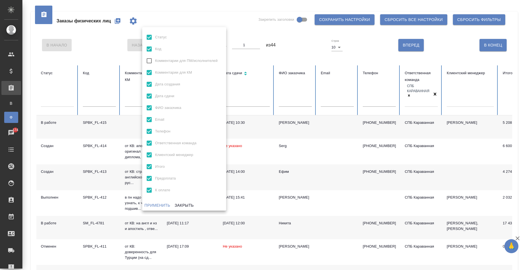
click at [153, 16] on div at bounding box center [262, 135] width 524 height 270
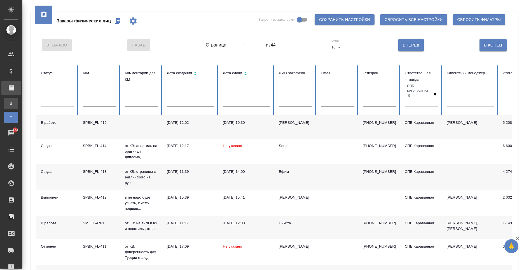
click at [8, 102] on div "Все заказы" at bounding box center [4, 103] width 8 height 6
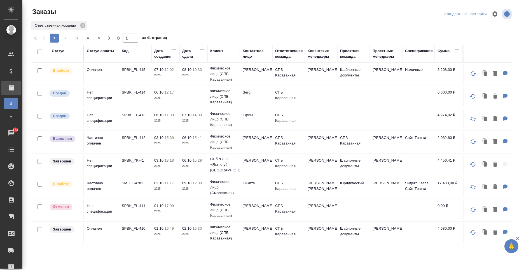
click at [260, 94] on td "Serg" at bounding box center [256, 97] width 32 height 20
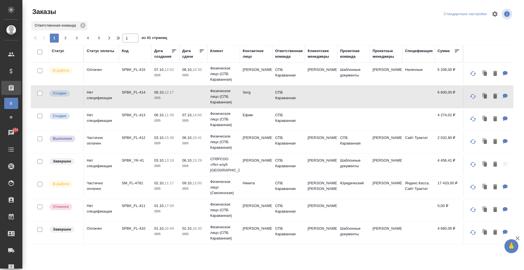
click at [142, 119] on td "SPBK_FL-413" at bounding box center [135, 119] width 32 height 20
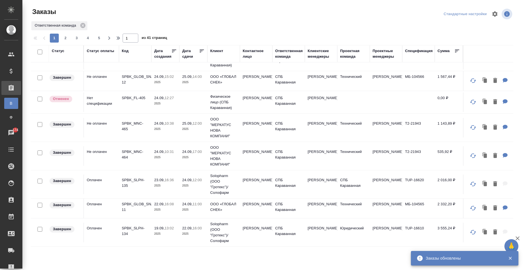
scroll to position [435, 0]
click at [65, 37] on span "2" at bounding box center [65, 38] width 9 height 6
type input "2"
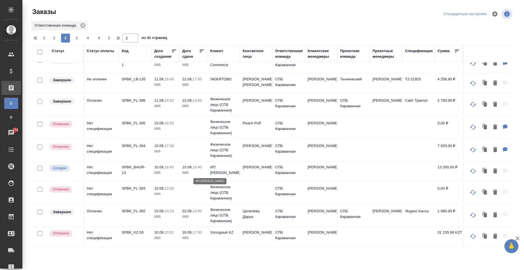
scroll to position [387, 0]
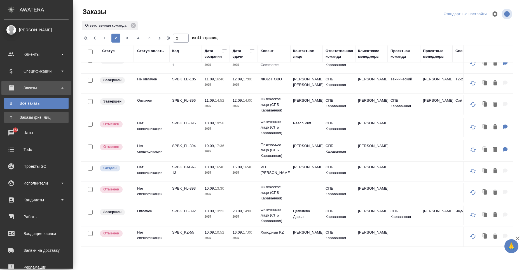
click at [21, 118] on div "Заказы физ. лиц" at bounding box center [36, 117] width 59 height 6
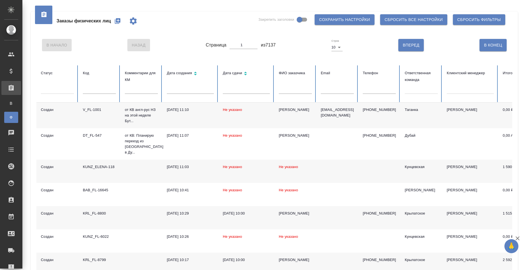
click at [118, 24] on icon "button" at bounding box center [117, 21] width 7 height 7
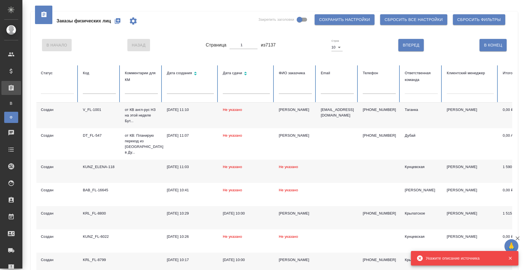
click at [435, 255] on div "Укажите описание источника" at bounding box center [463, 258] width 74 height 6
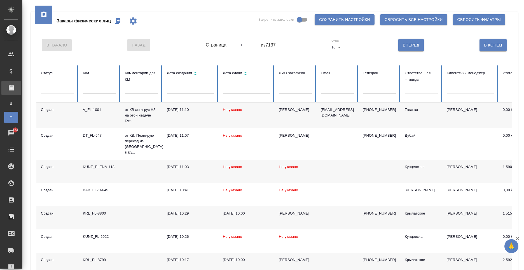
click at [138, 20] on span "button" at bounding box center [132, 21] width 13 height 9
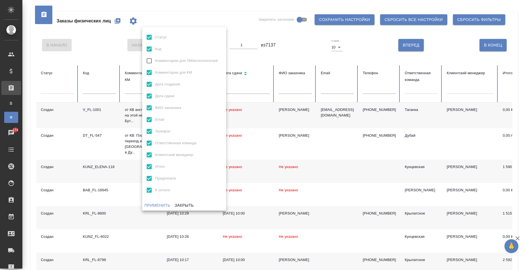
click at [156, 14] on div at bounding box center [262, 135] width 524 height 270
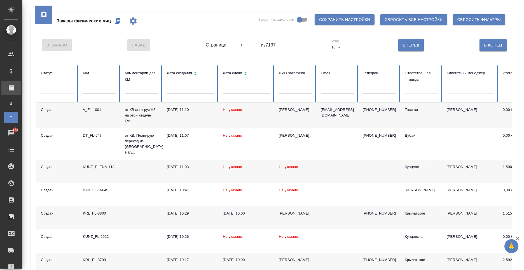
click at [120, 23] on icon "button" at bounding box center [118, 21] width 6 height 6
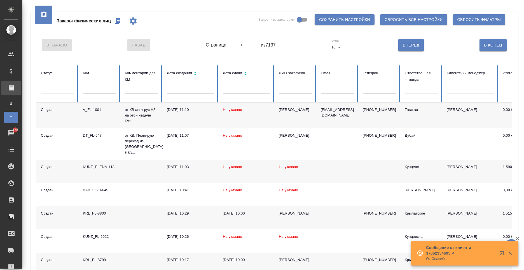
click at [118, 20] on icon "button" at bounding box center [118, 21] width 6 height 6
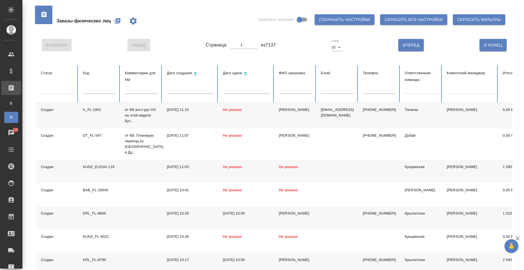
click at [115, 19] on icon "button" at bounding box center [117, 21] width 7 height 7
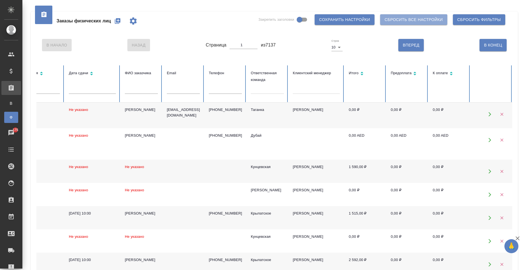
click at [404, 19] on span "Сбросить все настройки" at bounding box center [414, 19] width 58 height 7
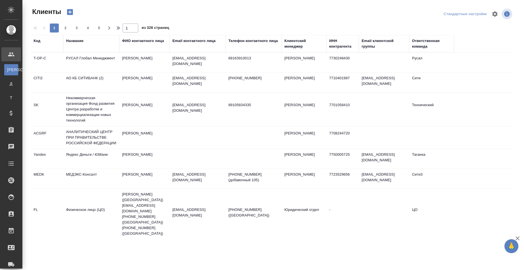
select select "RU"
click at [197, 40] on div "Email контактного лица" at bounding box center [193, 41] width 43 height 6
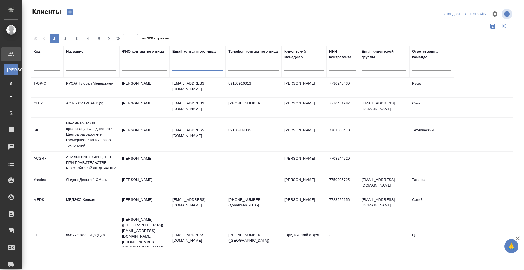
click at [189, 68] on input "text" at bounding box center [197, 67] width 50 height 7
paste input "vin888@mail.ru"
type input "vin888@mail.ru"
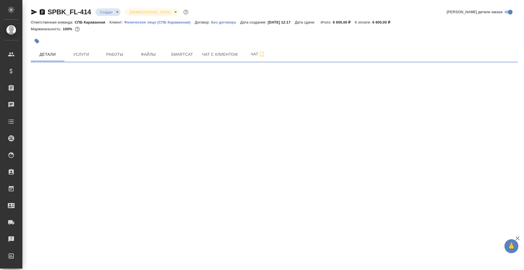
select select "RU"
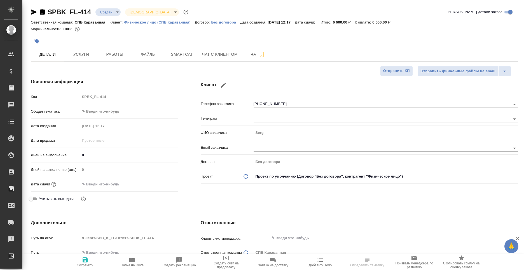
type textarea "x"
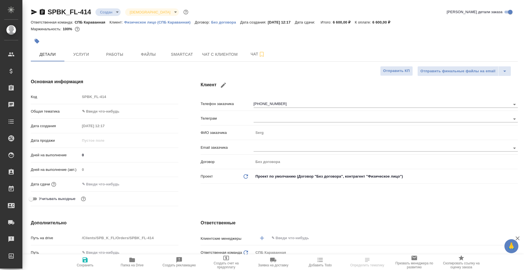
type textarea "x"
click at [210, 52] on span "Чат с клиентом" at bounding box center [220, 54] width 36 height 7
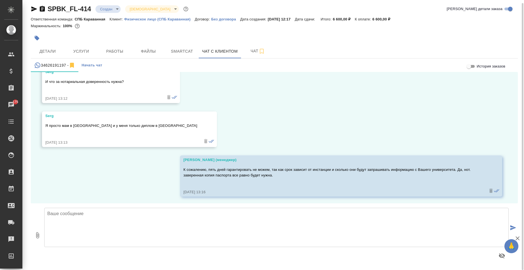
scroll to position [932, 0]
click at [130, 216] on textarea at bounding box center [276, 227] width 464 height 39
type textarea "С"
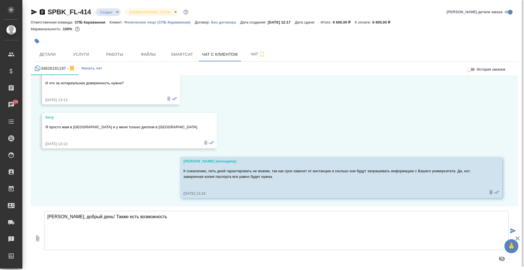
click at [166, 218] on textarea "[PERSON_NAME], добрый день! Также есть возможность" at bounding box center [276, 230] width 464 height 39
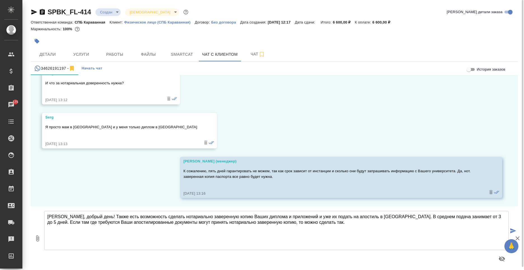
click at [491, 218] on textarea "[PERSON_NAME], добрый день! Также есть возможность сделать нотариально заверенн…" at bounding box center [276, 230] width 464 height 39
click at [147, 223] on textarea "[PERSON_NAME], добрый день! Также есть возможность сделать нотариально заверенн…" at bounding box center [276, 230] width 464 height 39
click at [295, 217] on textarea "[PERSON_NAME], добрый день! Также есть возможность сделать нотариально заверенн…" at bounding box center [276, 230] width 464 height 39
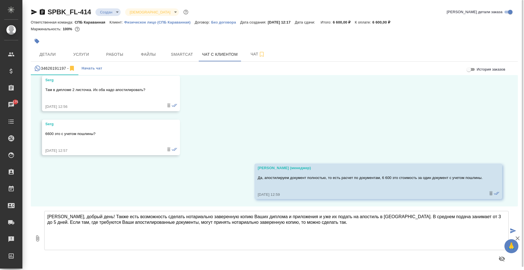
scroll to position [345, 0]
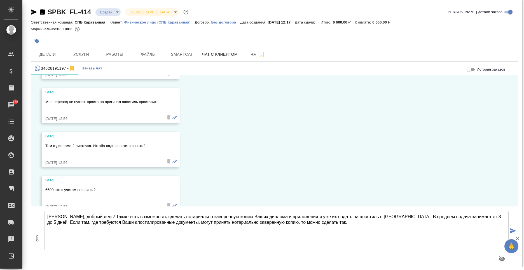
type textarea "[PERSON_NAME], добрый день! Также есть возможность сделать нотариально заверенн…"
click at [515, 231] on icon "submit" at bounding box center [513, 230] width 6 height 5
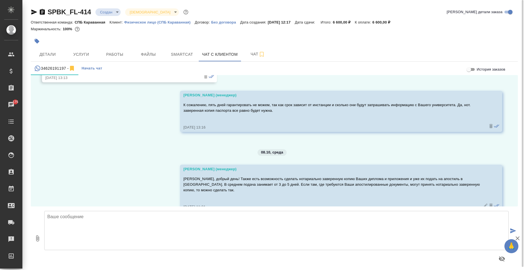
scroll to position [1006, 0]
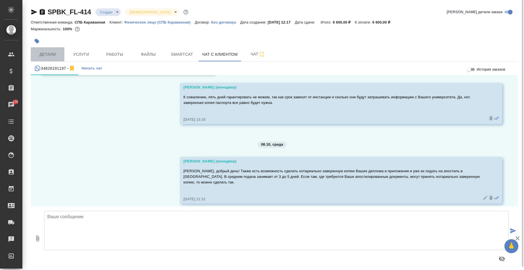
click at [43, 56] on span "Детали" at bounding box center [47, 54] width 27 height 7
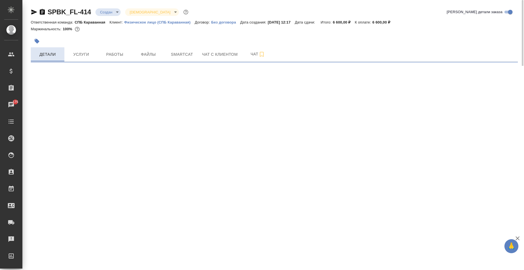
select select "RU"
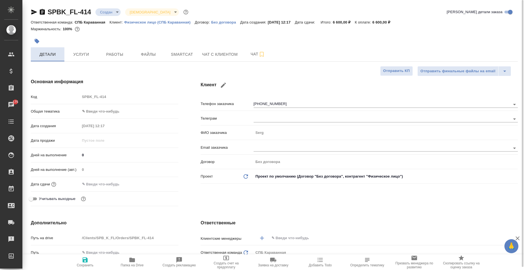
type textarea "x"
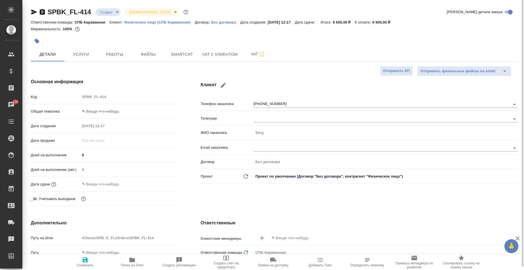
type textarea "x"
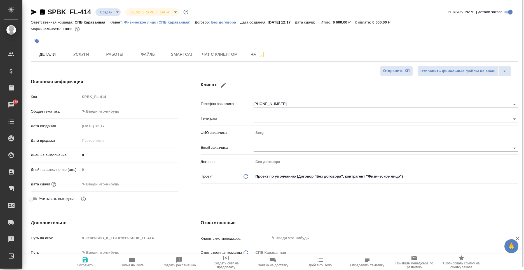
type textarea "x"
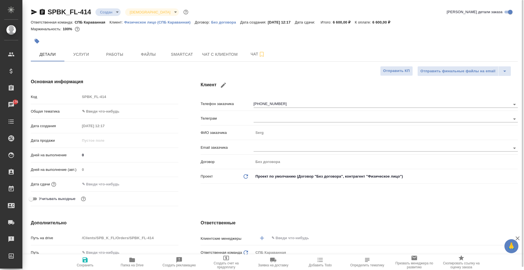
type textarea "x"
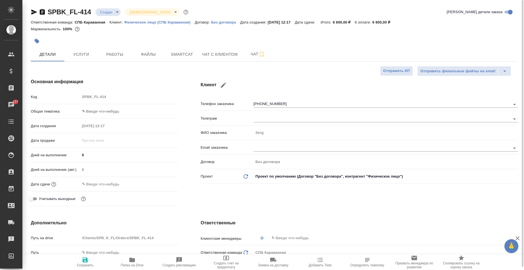
type textarea "x"
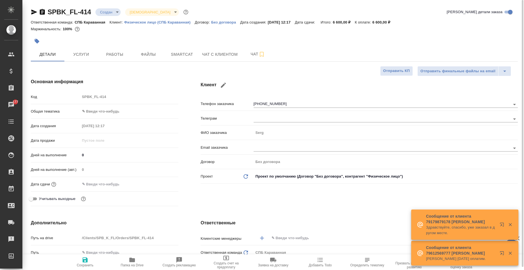
type textarea "x"
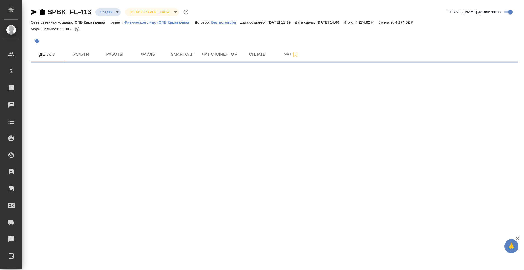
select select "RU"
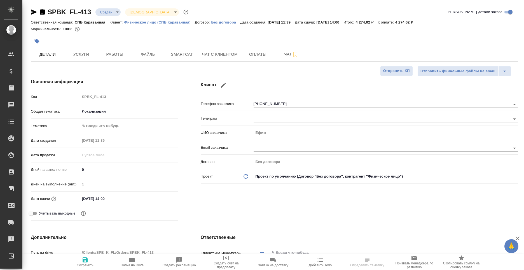
type textarea "x"
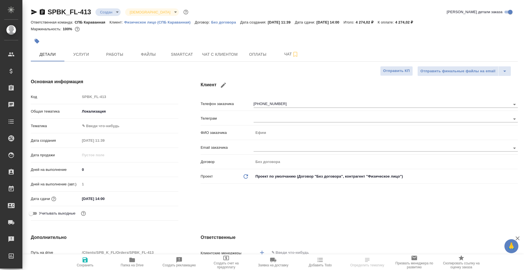
type textarea "x"
click at [221, 58] on button "Чат с клиентом" at bounding box center [220, 54] width 42 height 14
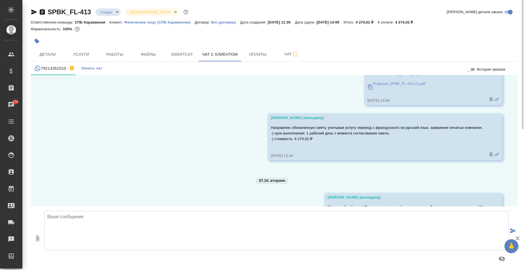
scroll to position [1114, 0]
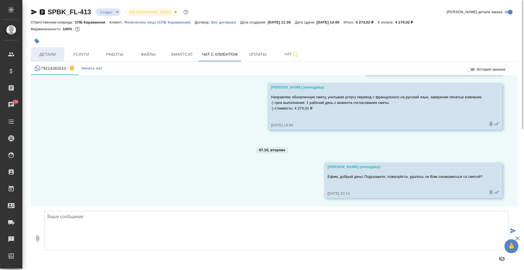
click at [52, 61] on button "Детали" at bounding box center [48, 54] width 34 height 14
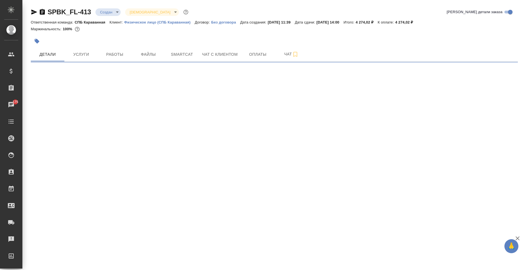
select select "RU"
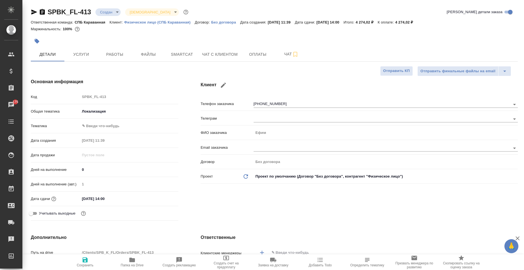
type textarea "x"
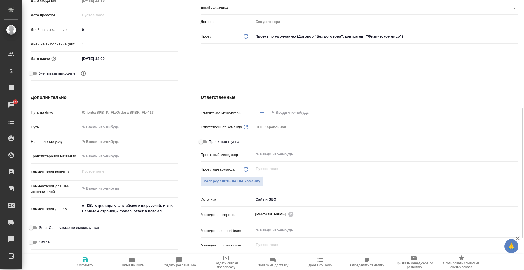
scroll to position [168, 0]
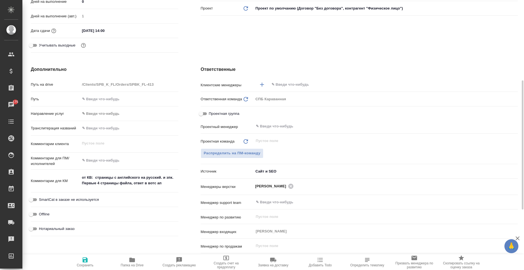
type textarea "x"
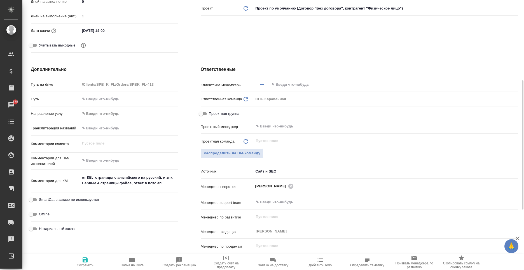
type textarea "x"
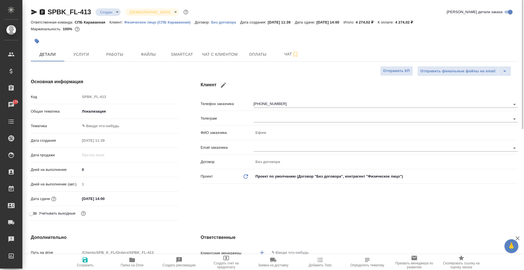
type textarea "x"
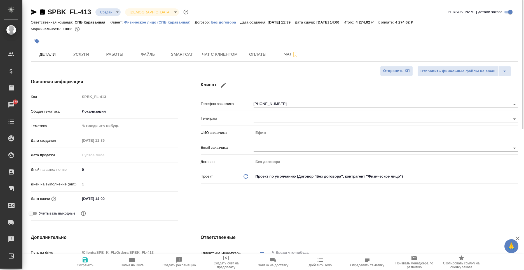
type textarea "x"
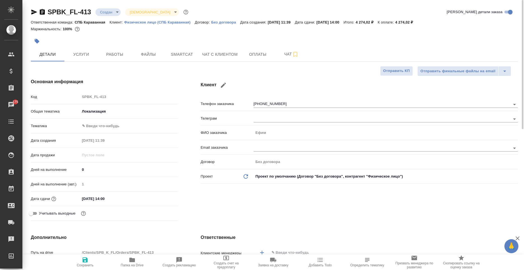
type textarea "x"
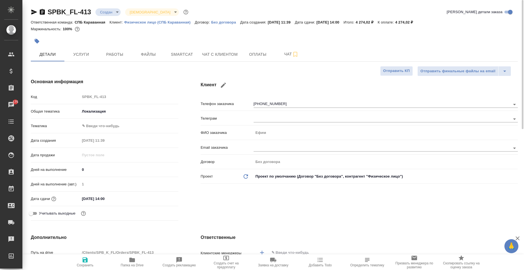
type textarea "x"
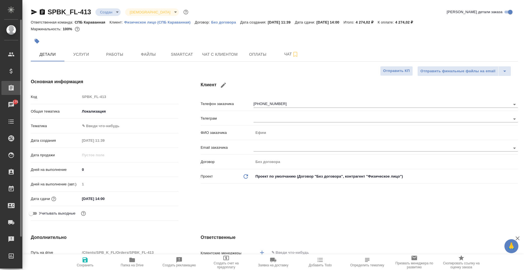
type textarea "x"
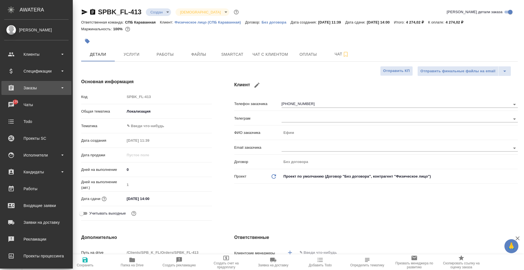
click at [23, 87] on div "Заказы" at bounding box center [36, 88] width 64 height 8
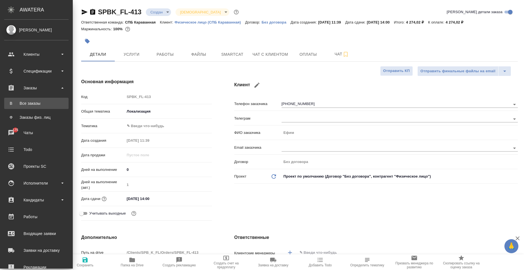
type textarea "x"
click at [27, 102] on div "Все заказы" at bounding box center [36, 103] width 59 height 6
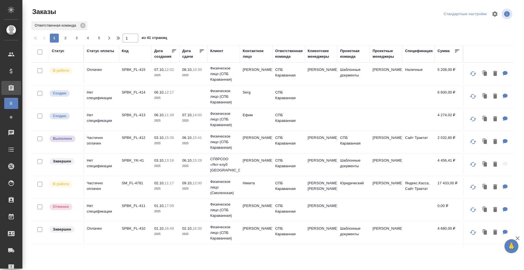
click at [256, 78] on td "[PERSON_NAME]" at bounding box center [256, 74] width 32 height 20
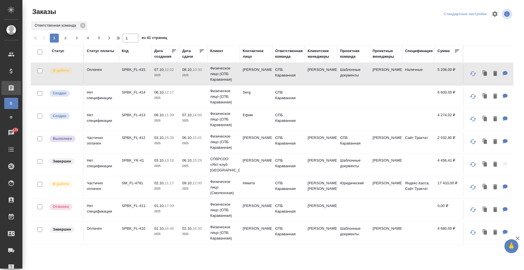
click at [233, 68] on p "Физическое лицо (СПБ Караванная)" at bounding box center [223, 73] width 27 height 17
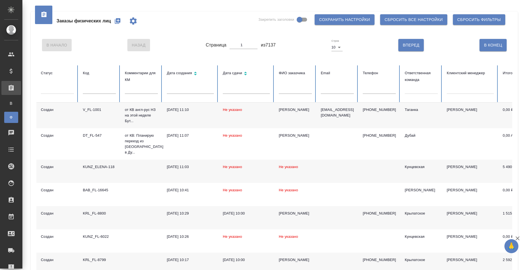
click at [118, 24] on button "button" at bounding box center [117, 20] width 13 height 13
click at [117, 20] on icon "button" at bounding box center [118, 21] width 6 height 6
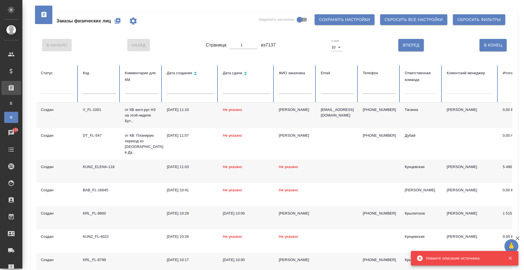
click at [434, 259] on span "Укажите описание источника" at bounding box center [453, 258] width 54 height 4
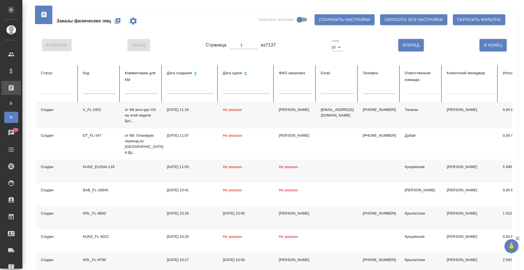
click at [114, 23] on icon "button" at bounding box center [117, 21] width 7 height 7
click at [119, 21] on icon "button" at bounding box center [118, 21] width 6 height 6
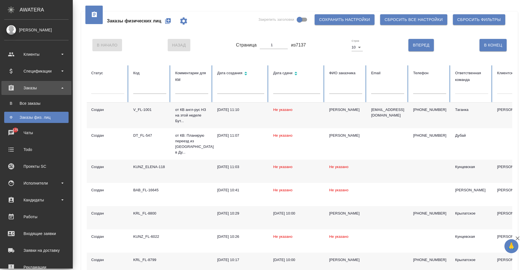
click at [16, 29] on div "[PERSON_NAME]" at bounding box center [36, 30] width 64 height 6
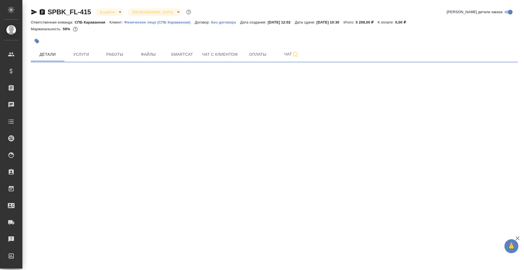
select select "RU"
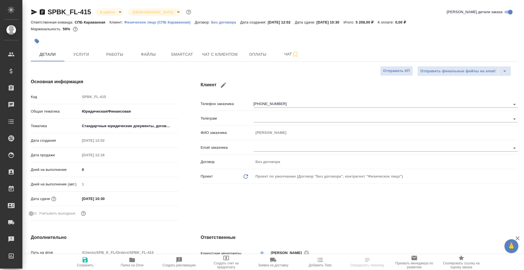
type textarea "x"
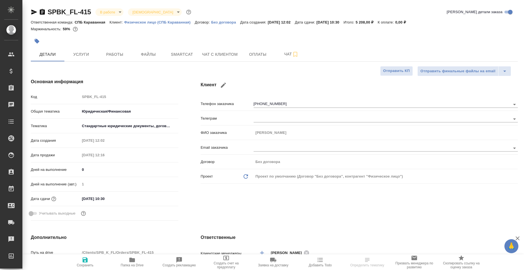
type textarea "x"
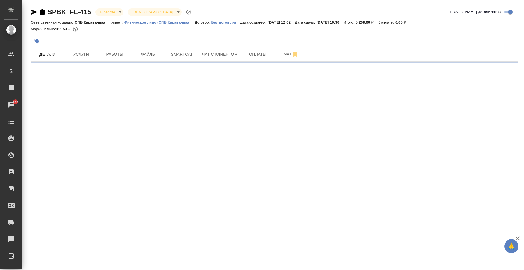
select select "RU"
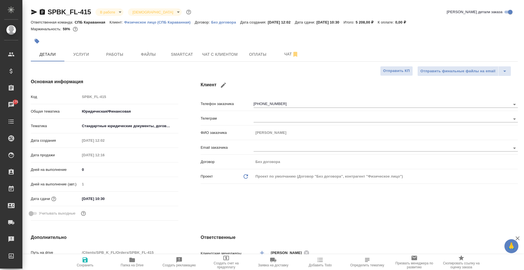
type textarea "x"
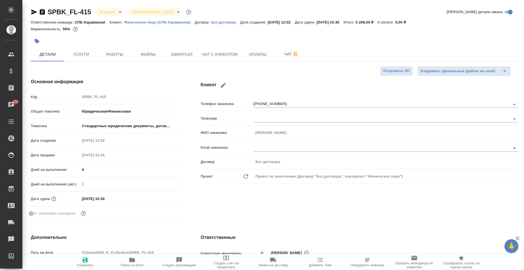
type textarea "x"
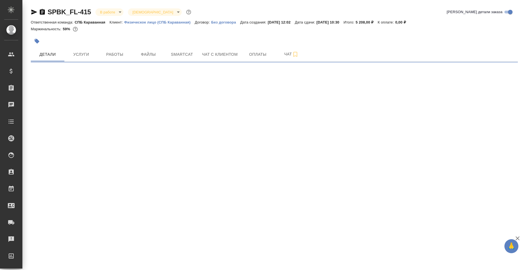
select select "RU"
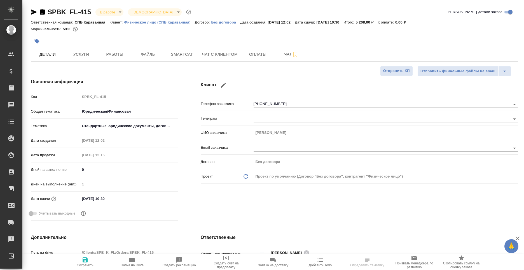
type textarea "x"
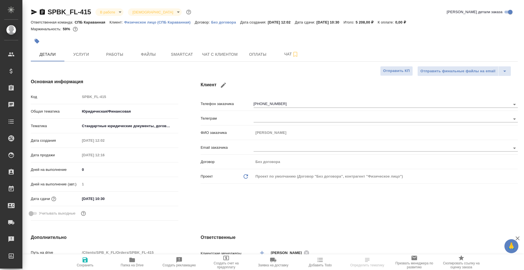
type textarea "x"
click at [88, 60] on button "Услуги" at bounding box center [81, 54] width 34 height 14
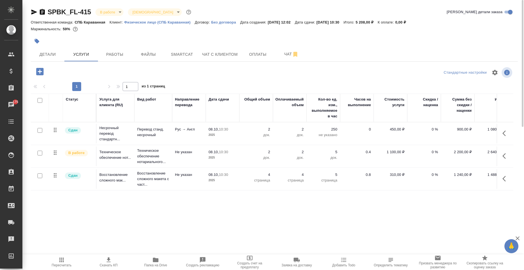
scroll to position [0, 11]
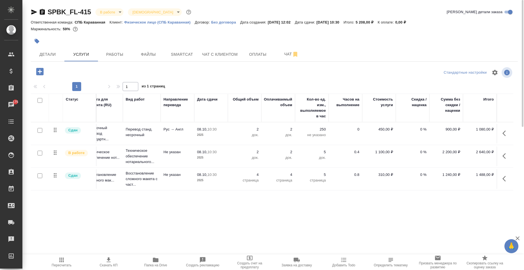
click at [506, 153] on icon "button" at bounding box center [505, 156] width 7 height 7
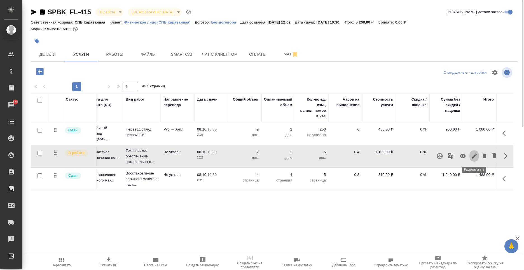
click at [471, 157] on icon "button" at bounding box center [474, 156] width 7 height 7
click at [112, 56] on span "Работы" at bounding box center [114, 54] width 27 height 7
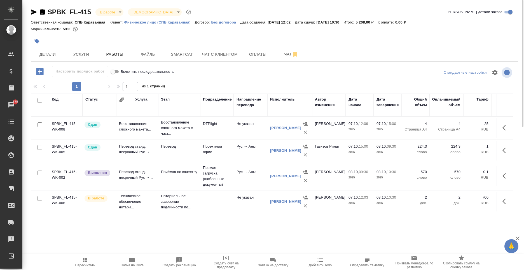
scroll to position [3, 0]
drag, startPoint x: 157, startPoint y: 220, endPoint x: 243, endPoint y: 217, distance: 85.4
click at [243, 217] on div "SPBK_FL-415 В работе inProgress Святая троица holyTrinity Кратко детали заказа …" at bounding box center [274, 117] width 493 height 234
click at [245, 213] on tr "SPBK_FL-415-WK-006 В работе Техническое обеспечение нотари... Нотариальное заве…" at bounding box center [348, 201] width 634 height 23
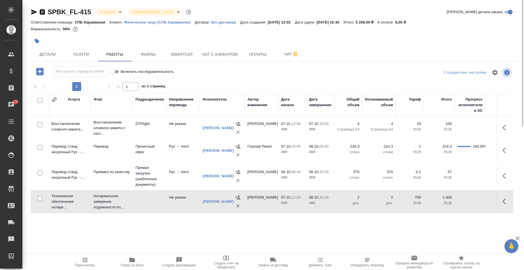
scroll to position [3, 156]
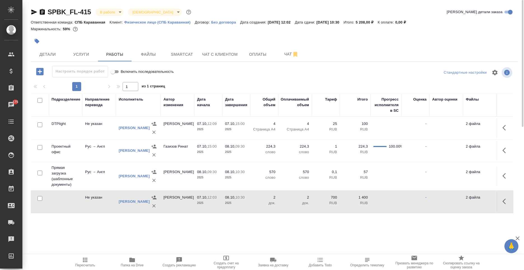
click at [503, 202] on icon "button" at bounding box center [505, 201] width 7 height 7
click at [462, 198] on icon "button" at bounding box center [464, 201] width 7 height 7
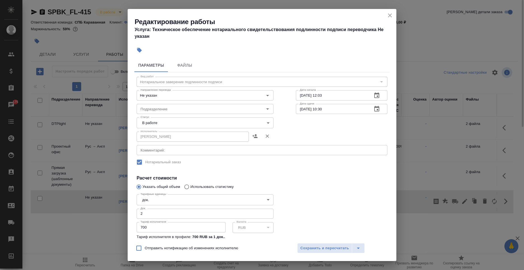
click at [178, 122] on body "🙏 .cls-1 fill:#fff; AWATERA [PERSON_NAME] Спецификации Заказы 175 Чаты Todo Про…" at bounding box center [262, 135] width 524 height 270
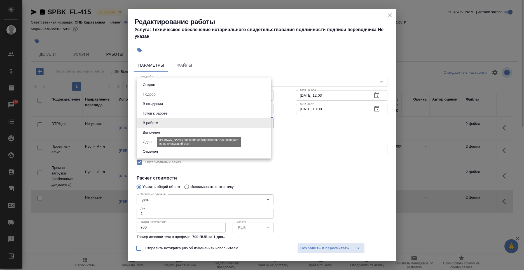
click at [149, 143] on button "Сдан" at bounding box center [147, 142] width 12 height 6
type input "closed"
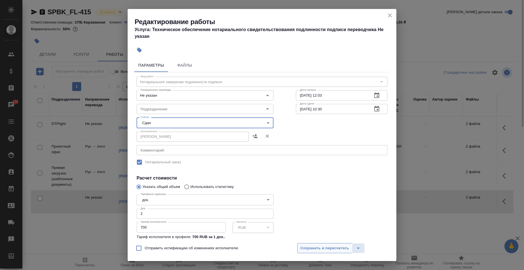
click at [338, 248] on span "Сохранить и пересчитать" at bounding box center [324, 248] width 49 height 6
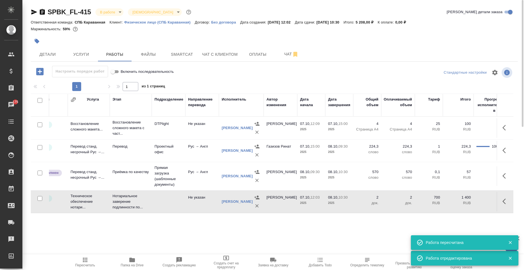
scroll to position [3, 33]
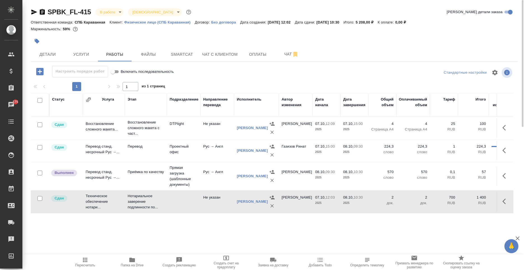
click at [109, 11] on body "🙏 .cls-1 fill:#fff; AWATERA Moskalets Alina Клиенты Спецификации Заказы 175 Чат…" at bounding box center [262, 135] width 524 height 270
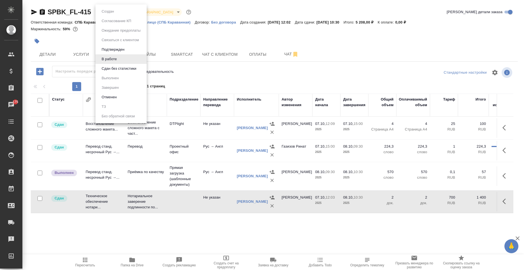
click at [118, 68] on button "Сдан без статистики" at bounding box center [119, 68] width 38 height 6
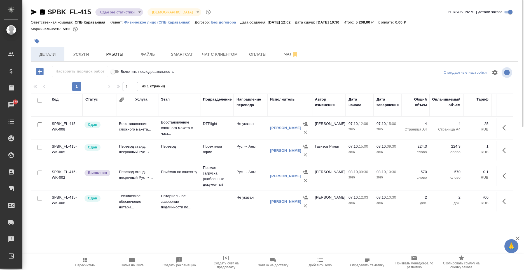
click at [48, 55] on span "Детали" at bounding box center [47, 54] width 27 height 7
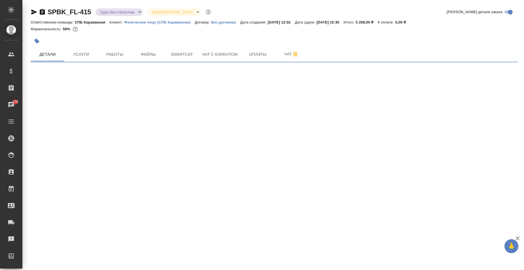
select select "RU"
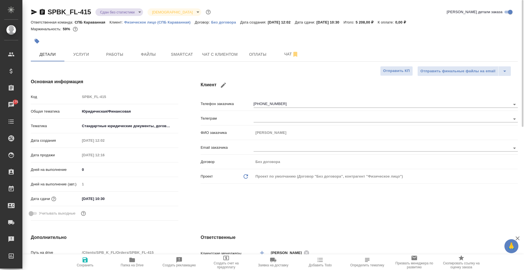
type textarea "x"
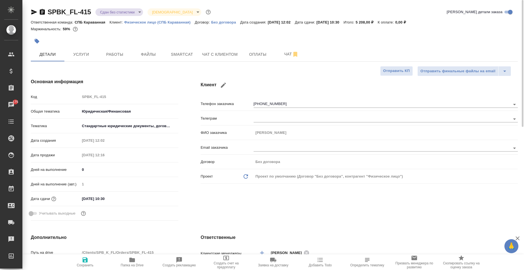
type textarea "x"
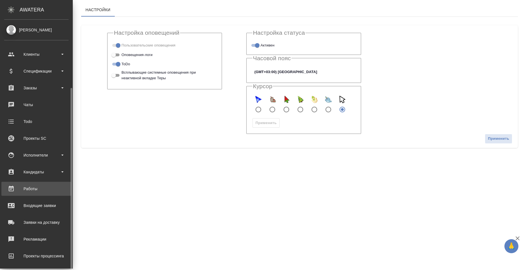
scroll to position [36, 0]
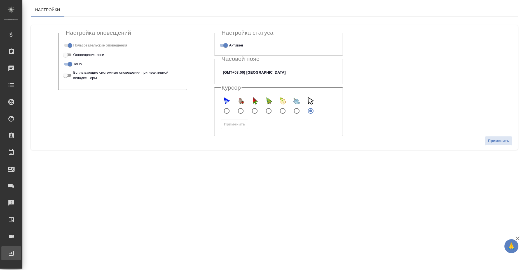
click at [11, 254] on div "Выйти" at bounding box center [4, 253] width 14 height 8
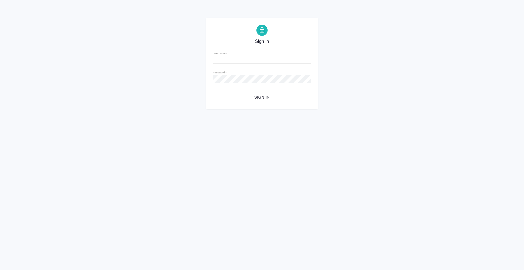
type input "[PERSON_NAME][EMAIL_ADDRESS][DOMAIN_NAME]"
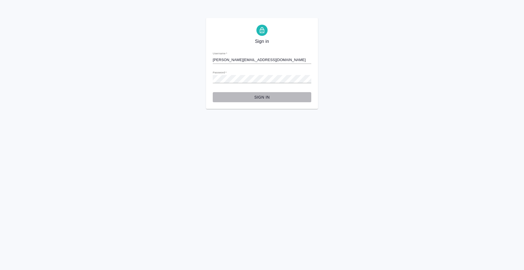
click at [258, 97] on span "Sign in" at bounding box center [262, 97] width 90 height 7
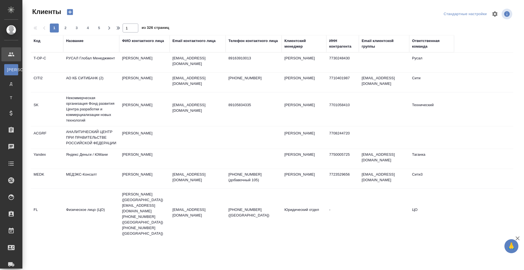
select select "RU"
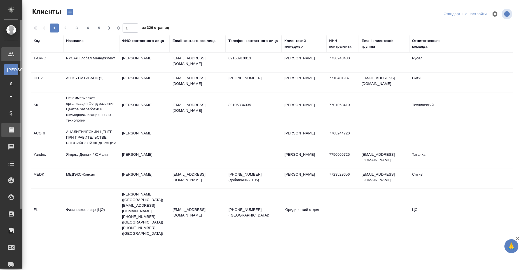
click at [14, 127] on icon at bounding box center [11, 129] width 7 height 7
click at [6, 146] on div "Все заказы" at bounding box center [4, 145] width 8 height 6
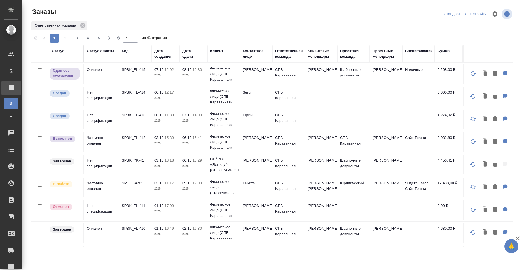
click at [12, 114] on link "Ф Заказы физ. лиц" at bounding box center [11, 117] width 14 height 11
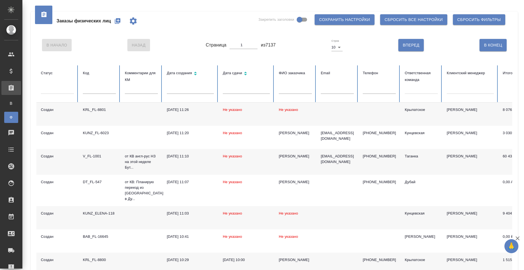
click at [121, 20] on button "button" at bounding box center [117, 20] width 13 height 13
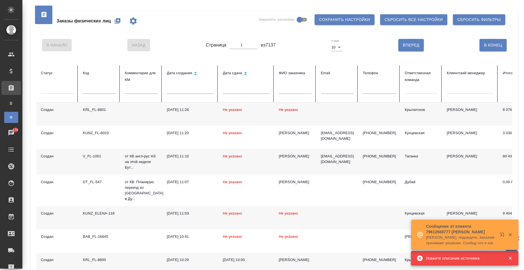
click at [119, 22] on icon "button" at bounding box center [118, 21] width 6 height 6
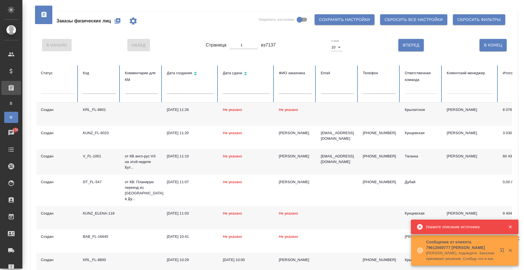
click at [513, 251] on button "button" at bounding box center [509, 250] width 11 height 5
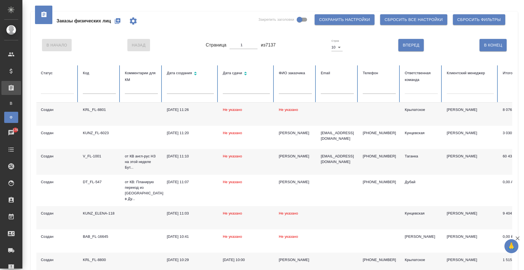
click at [118, 19] on icon "button" at bounding box center [118, 21] width 6 height 6
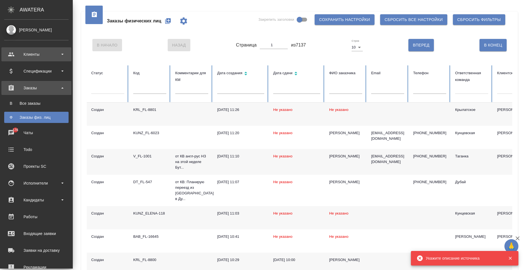
click at [30, 53] on div "Клиенты" at bounding box center [36, 54] width 64 height 8
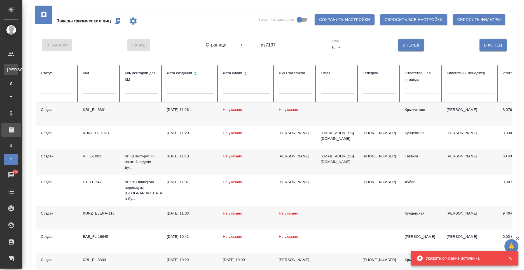
click at [8, 69] on div "Клиенты" at bounding box center [4, 70] width 8 height 6
select select "RU"
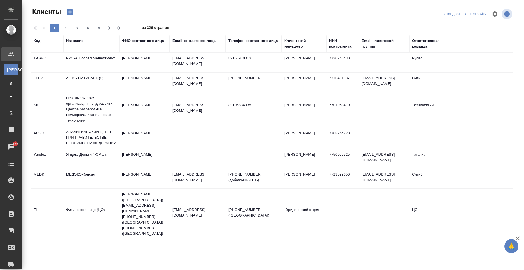
click at [187, 43] on div "Email контактного лица" at bounding box center [193, 41] width 43 height 6
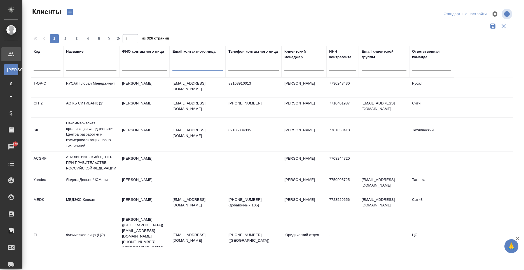
paste input "vin888@mail.ru"
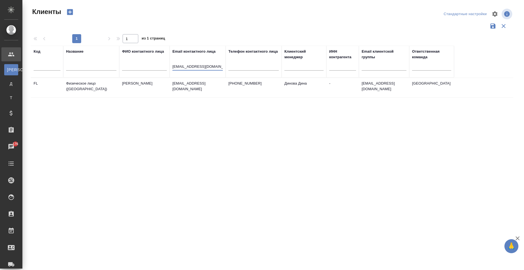
type input "vin888@mail.ru"
click at [224, 82] on td "vin888@mail.ru" at bounding box center [198, 88] width 56 height 20
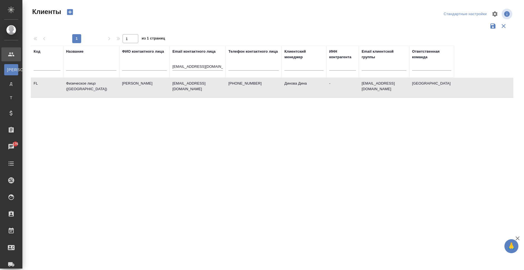
click at [224, 82] on td "vin888@mail.ru" at bounding box center [198, 88] width 56 height 20
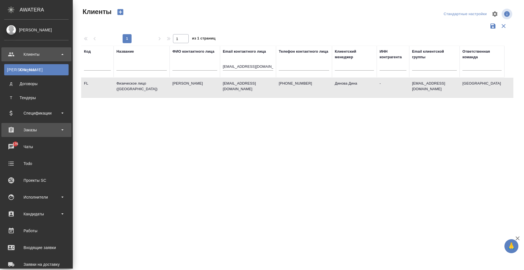
click at [34, 133] on div "Заказы" at bounding box center [36, 130] width 64 height 8
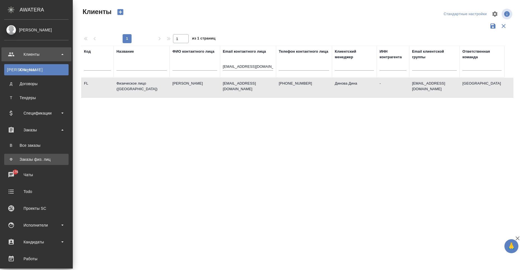
click at [37, 157] on div "Заказы физ. лиц" at bounding box center [36, 159] width 59 height 6
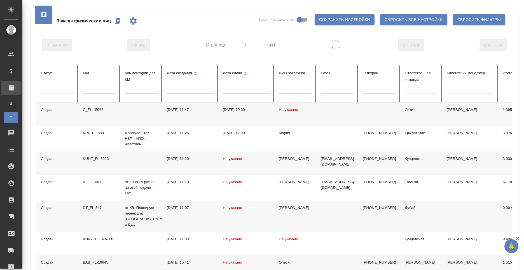
click at [120, 22] on icon "button" at bounding box center [118, 21] width 6 height 6
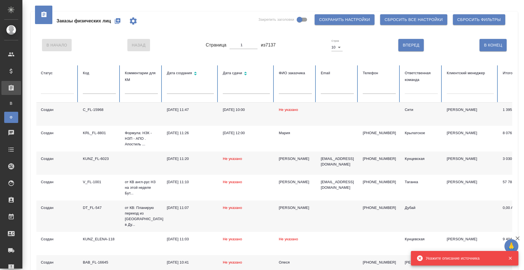
click at [119, 23] on icon "button" at bounding box center [117, 21] width 7 height 7
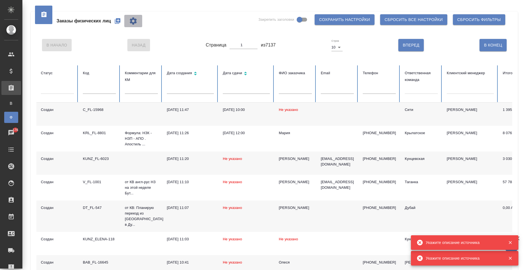
click at [130, 24] on icon "button" at bounding box center [133, 21] width 9 height 9
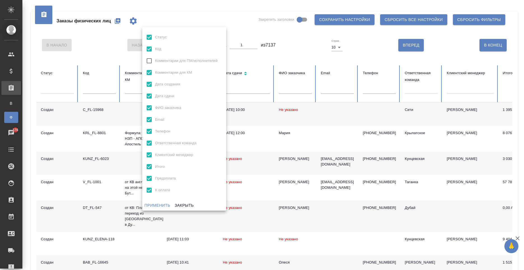
click at [257, 15] on div at bounding box center [262, 135] width 524 height 270
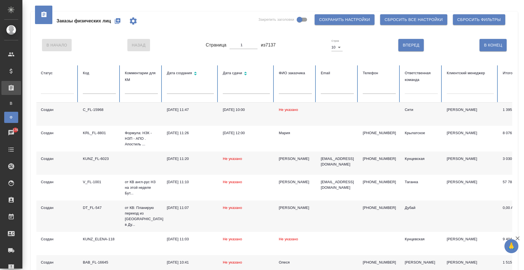
click at [421, 23] on span "Сбросить все настройки" at bounding box center [414, 19] width 58 height 7
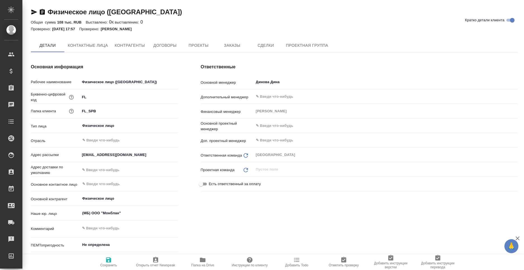
type textarea "x"
click at [226, 46] on span "Заказы" at bounding box center [232, 45] width 27 height 7
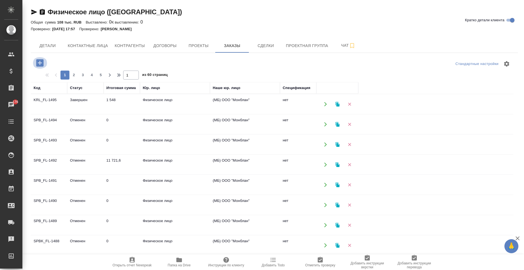
click at [41, 63] on icon "button" at bounding box center [39, 62] width 7 height 7
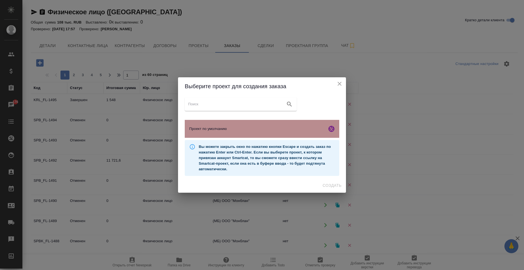
click at [295, 133] on div "Проект по умолчанию" at bounding box center [262, 129] width 154 height 18
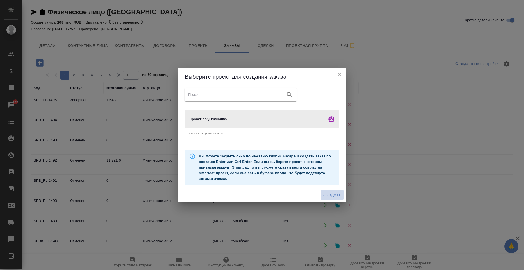
click at [335, 194] on span "Создать" at bounding box center [332, 194] width 19 height 7
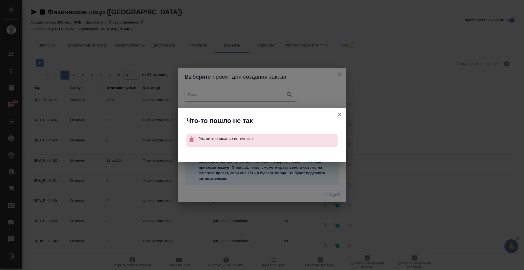
click at [337, 116] on icon "button" at bounding box center [339, 114] width 7 height 7
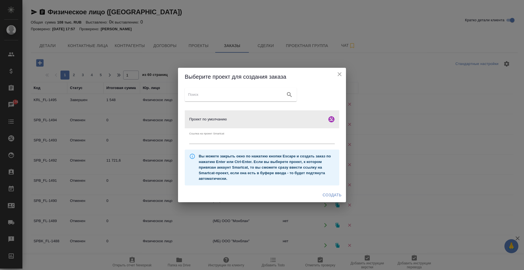
click at [335, 194] on span "Создать" at bounding box center [332, 194] width 19 height 7
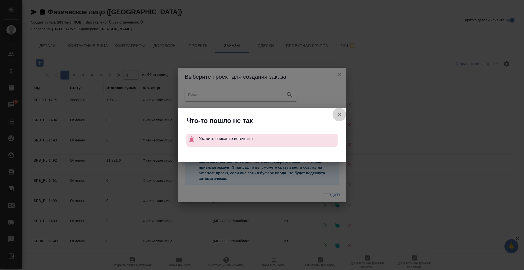
click at [338, 117] on icon "button" at bounding box center [339, 114] width 7 height 7
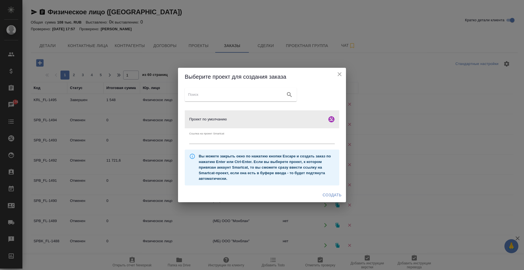
click at [340, 73] on icon "close" at bounding box center [339, 74] width 7 height 7
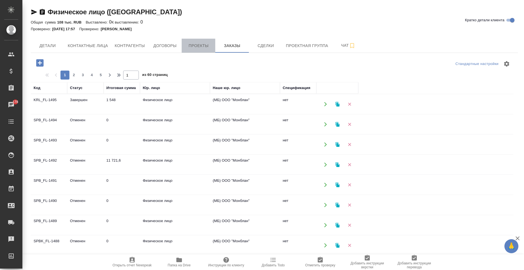
click at [191, 43] on span "Проекты" at bounding box center [198, 45] width 27 height 7
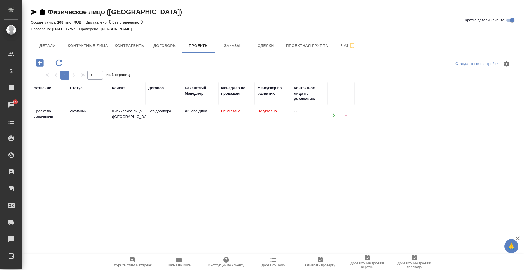
click at [83, 119] on td "Активный" at bounding box center [88, 116] width 42 height 20
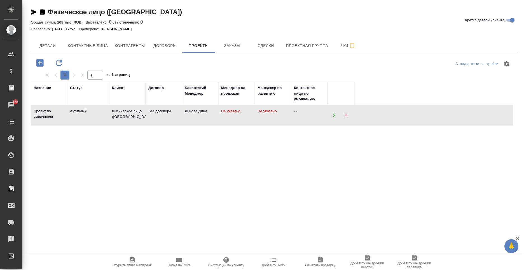
click at [83, 119] on td "Активный" at bounding box center [88, 116] width 42 height 20
click at [236, 49] on button "Заказы" at bounding box center [232, 46] width 34 height 14
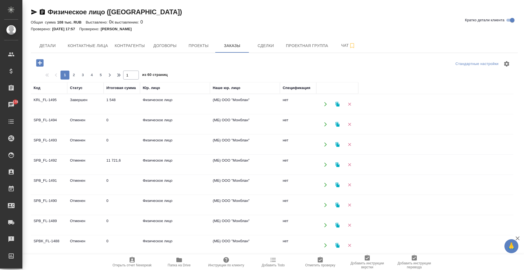
click at [40, 61] on icon "button" at bounding box center [40, 63] width 10 height 10
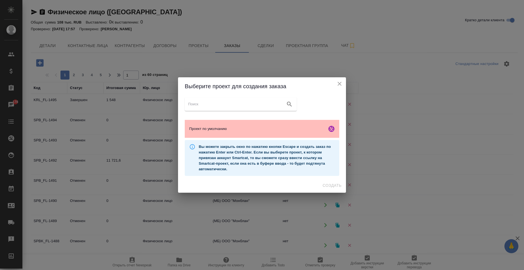
click at [294, 133] on div "Проект по умолчанию" at bounding box center [262, 129] width 154 height 18
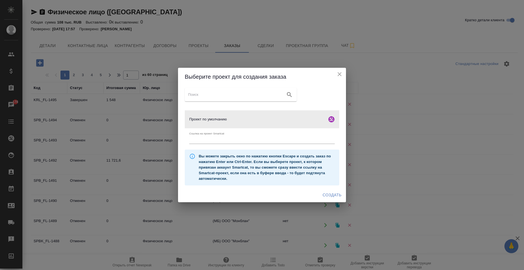
click at [333, 200] on div "Создать" at bounding box center [262, 195] width 168 height 15
click at [333, 195] on span "Создать" at bounding box center [332, 194] width 19 height 7
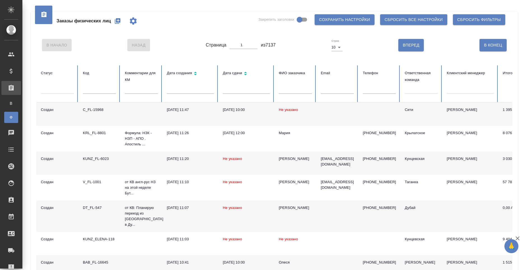
click at [117, 22] on icon "button" at bounding box center [118, 21] width 6 height 6
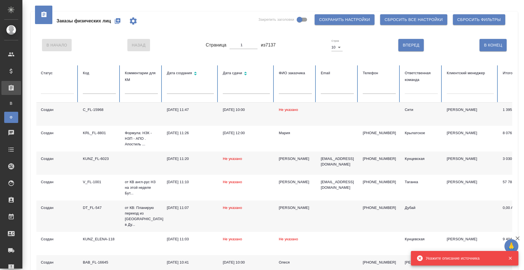
click at [466, 256] on span "Укажите описание источника" at bounding box center [453, 258] width 54 height 4
click at [439, 42] on div "В Начало Назад Страница 1 из 7137 Строк 10 10 Вперед В Конец" at bounding box center [274, 45] width 476 height 24
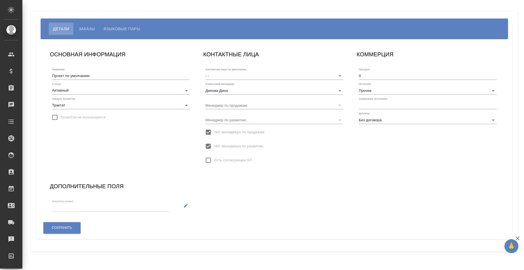
click at [370, 107] on input "text" at bounding box center [428, 105] width 138 height 8
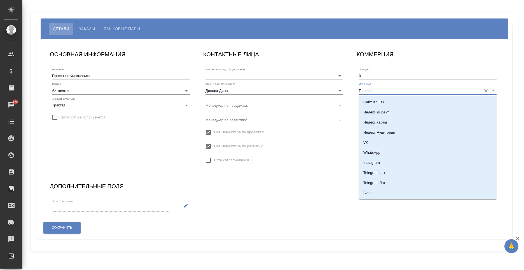
click at [374, 92] on input "Прочее" at bounding box center [419, 90] width 120 height 8
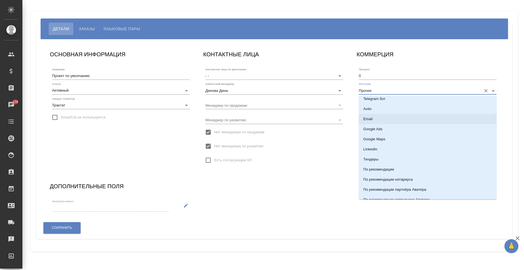
click at [376, 117] on li "Email" at bounding box center [428, 119] width 138 height 10
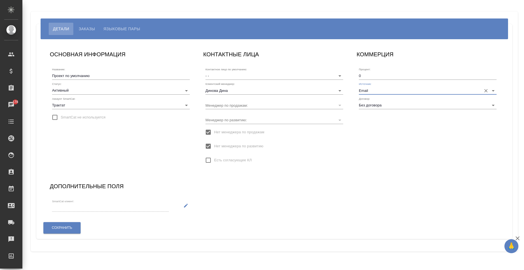
type input "Email"
click at [42, 229] on div "Сохранить" at bounding box center [274, 227] width 467 height 19
click at [48, 228] on button "Сохранить" at bounding box center [61, 227] width 37 height 11
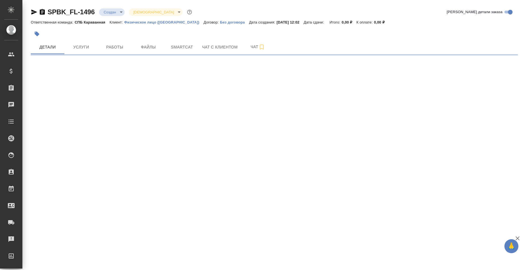
select select "RU"
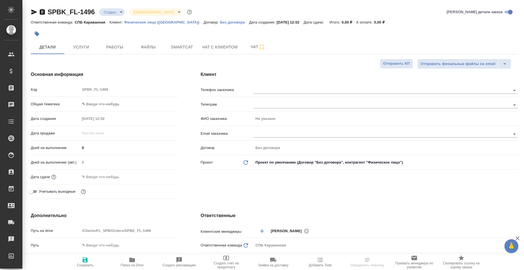
type textarea "x"
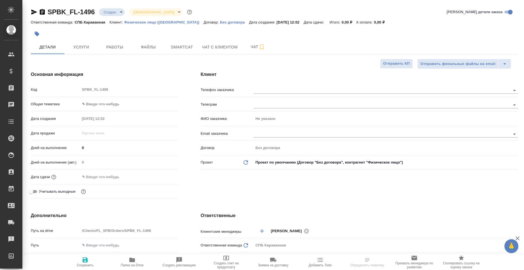
type textarea "x"
select select "RU"
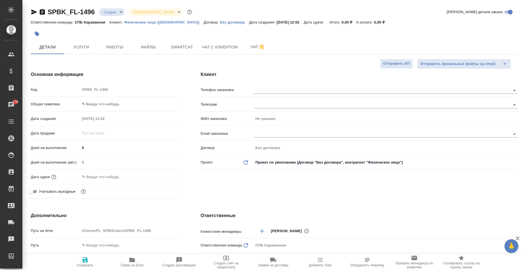
type textarea "x"
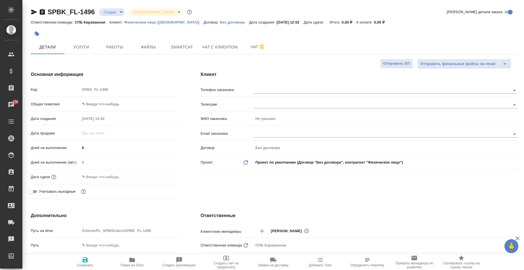
type textarea "x"
click at [147, 47] on span "Файлы" at bounding box center [148, 47] width 27 height 7
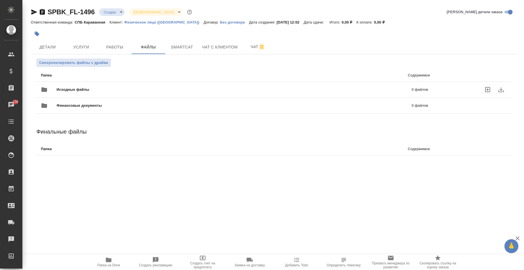
click at [70, 87] on span "Исходные файлы" at bounding box center [154, 90] width 194 height 6
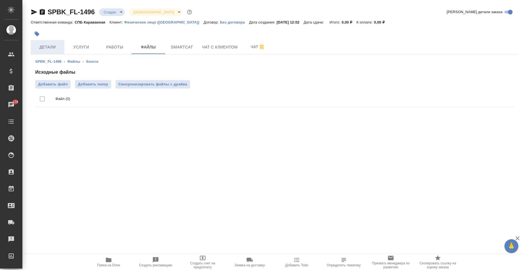
click at [50, 47] on span "Детали" at bounding box center [47, 47] width 27 height 7
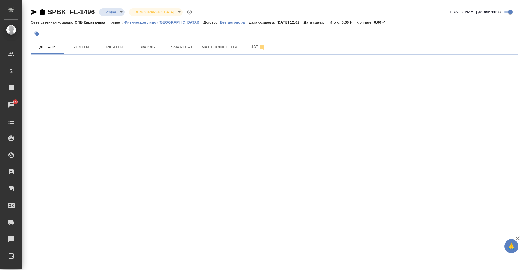
select select "RU"
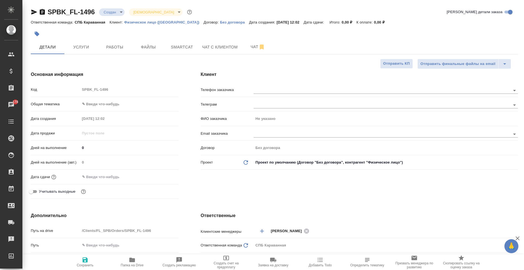
type textarea "x"
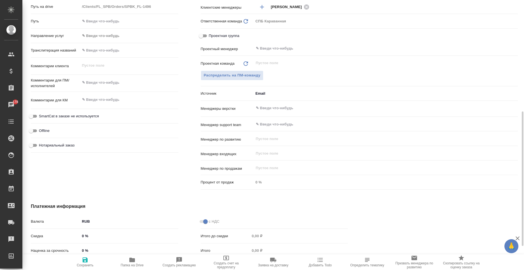
scroll to position [168, 0]
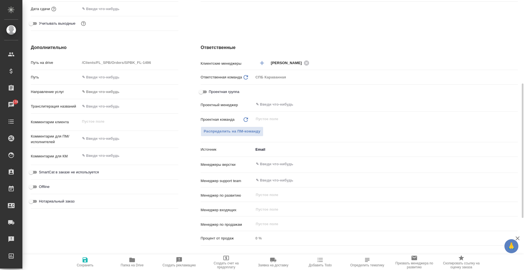
type textarea "x"
click at [96, 139] on textarea at bounding box center [129, 139] width 98 height 10
type textarea "с"
type textarea "x"
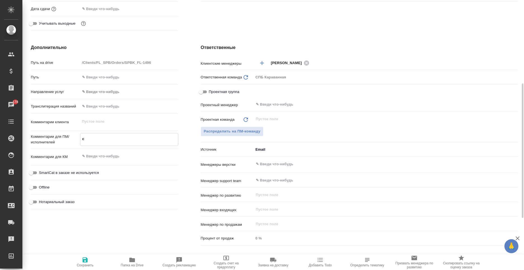
type textarea "x"
type textarea "сп"
type textarea "x"
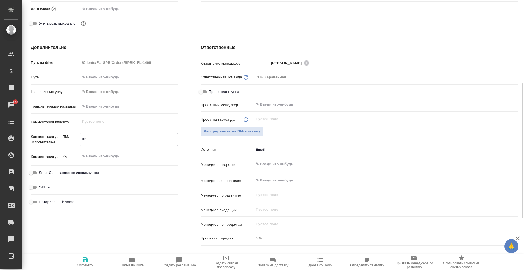
type textarea "x"
type textarea "спр"
type textarea "x"
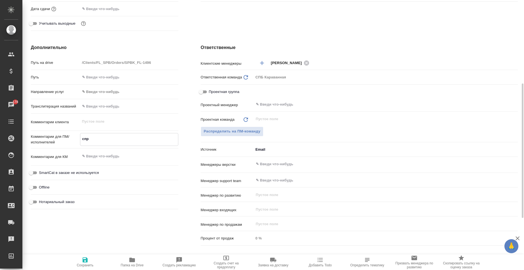
type textarea "спра"
type textarea "x"
type textarea "справ"
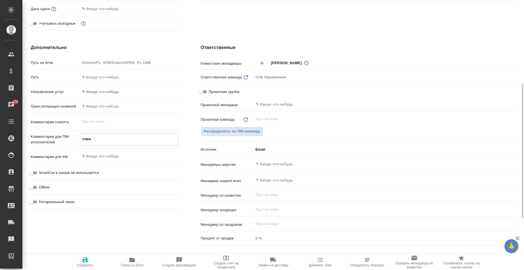
type textarea "x"
type textarea "справк"
type textarea "x"
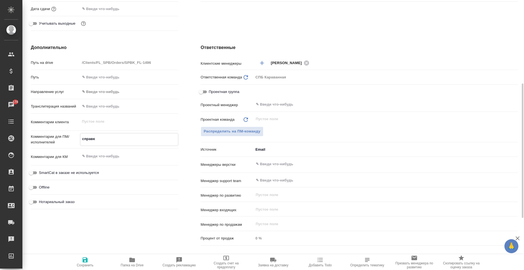
type textarea "x"
type textarea "справка"
type textarea "x"
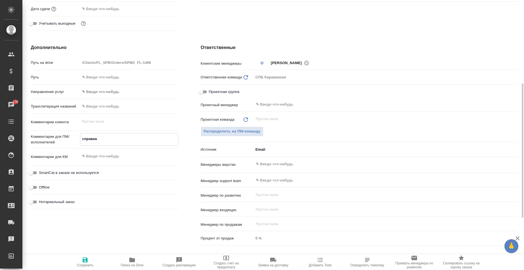
type textarea "справка"
type textarea "x"
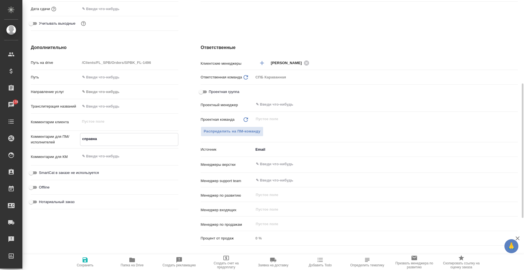
type textarea "справка ф"
type textarea "x"
type textarea "справка фи"
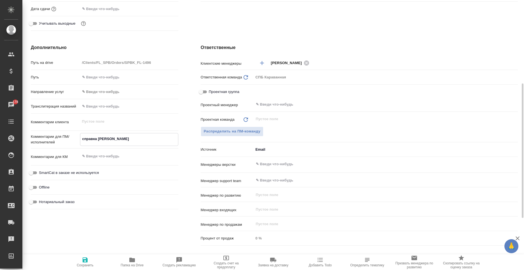
type textarea "x"
type textarea "справка фин"
type textarea "x"
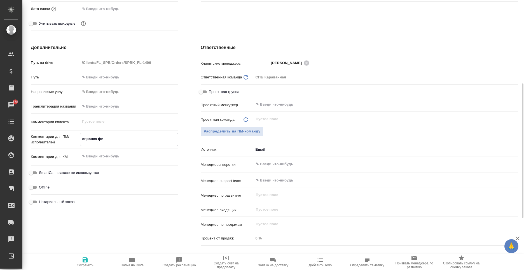
type textarea "x"
type textarea "справка фин-"
type textarea "x"
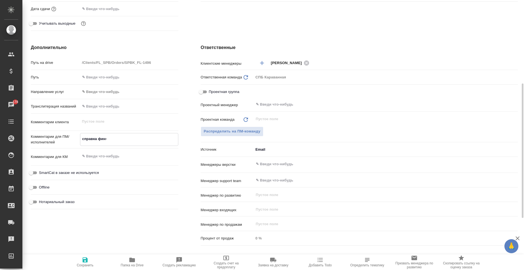
type textarea "x"
type textarea "справка фин-б"
type textarea "x"
type textarea "справка фин-бо"
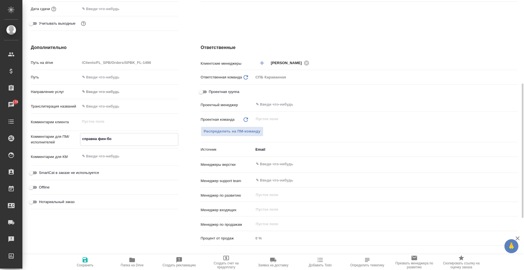
type textarea "x"
type textarea "справка фин-бол"
type textarea "x"
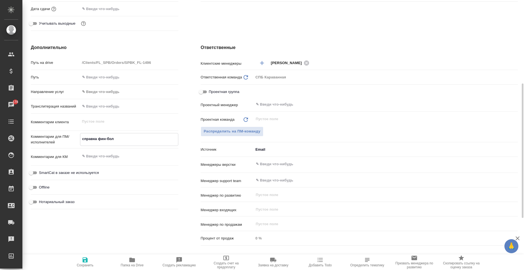
type textarea "x"
type textarea "справка фин-болг"
type textarea "x"
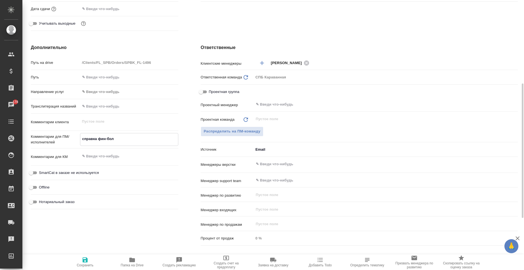
type textarea "x"
type textarea "справка фин-болг"
type textarea "x"
click at [91, 262] on span "Сохранить" at bounding box center [85, 261] width 40 height 11
type textarea "x"
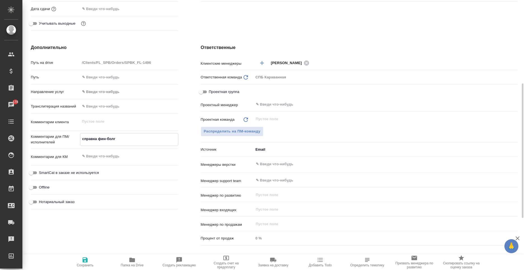
type textarea "x"
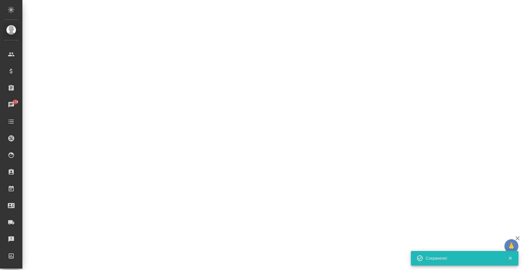
select select "RU"
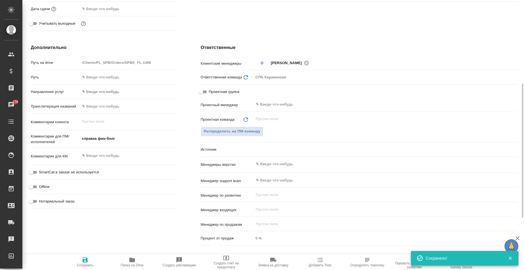
type textarea "x"
click at [55, 201] on span "Нотариальный заказ" at bounding box center [57, 201] width 36 height 6
click at [41, 201] on input "Нотариальный заказ" at bounding box center [31, 201] width 20 height 7
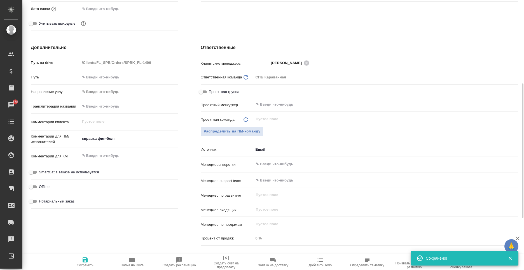
checkbox input "true"
type textarea "x"
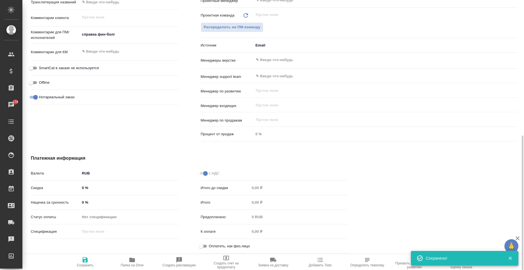
drag, startPoint x: 202, startPoint y: 247, endPoint x: 198, endPoint y: 247, distance: 3.7
click at [199, 247] on input "Оплатить, как физ.лицо" at bounding box center [201, 246] width 20 height 7
checkbox input "true"
type textarea "x"
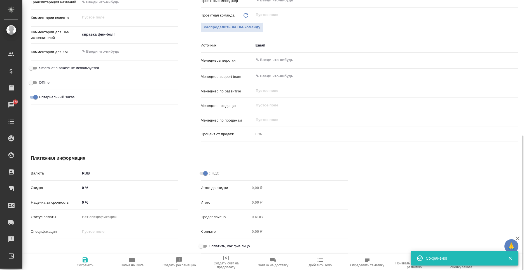
type textarea "x"
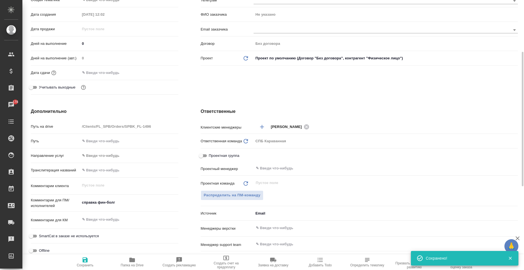
scroll to position [20, 0]
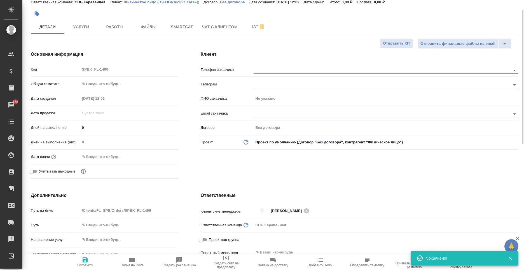
click at [100, 81] on body "🙏 .cls-1 fill:#fff; AWATERA Moskalets Alina Клиенты Спецификации Заказы 178 Чат…" at bounding box center [262, 135] width 524 height 270
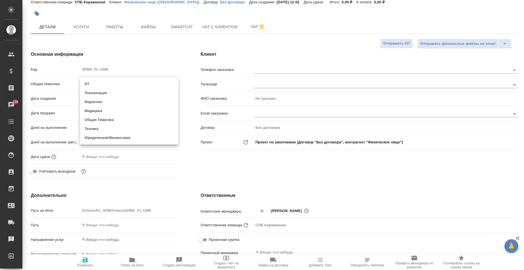
click at [112, 136] on li "Юридическая/Финансовая" at bounding box center [129, 137] width 98 height 9
type input "yr-fn"
type textarea "x"
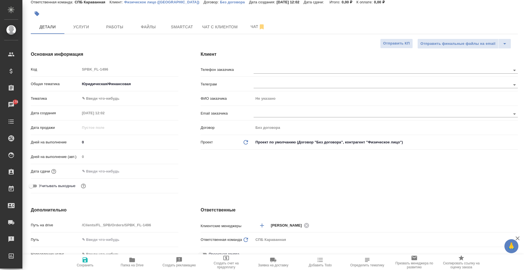
click at [106, 92] on div "Общая тематика Юридическая/Финансовая yr-fn" at bounding box center [104, 86] width 147 height 15
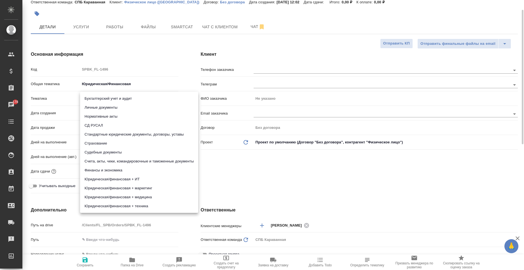
click at [106, 96] on body "🙏 .cls-1 fill:#fff; AWATERA Moskalets Alina Клиенты Спецификации Заказы 178 Чат…" at bounding box center [262, 135] width 524 height 270
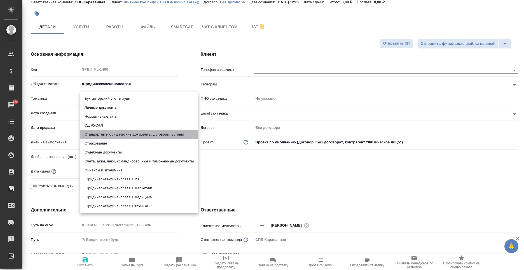
click at [120, 134] on li "Стандартные юридические документы, договоры, уставы" at bounding box center [139, 134] width 118 height 9
type textarea "x"
type input "5f647205b73bc97568ca66bf"
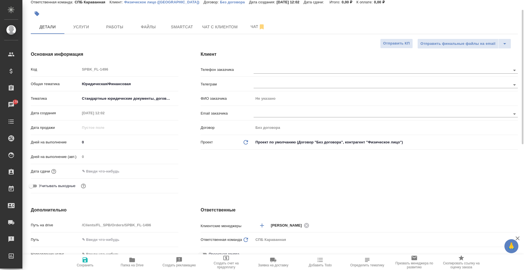
click at [111, 169] on input "text" at bounding box center [104, 171] width 49 height 8
click at [164, 169] on icon "button" at bounding box center [162, 171] width 5 height 6
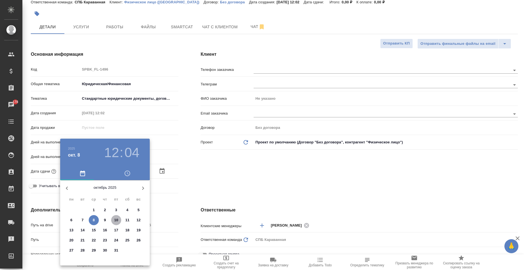
click at [118, 219] on p "10" at bounding box center [116, 220] width 4 height 6
type input "10.10.2025 12:04"
type textarea "x"
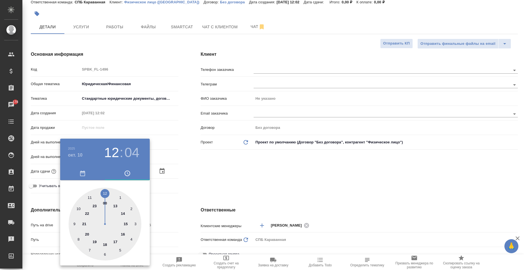
click at [104, 194] on div at bounding box center [105, 224] width 73 height 73
type textarea "x"
click at [104, 194] on div at bounding box center [105, 224] width 73 height 73
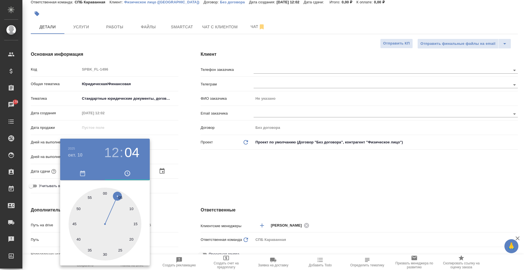
type input "[DATE] 12:00"
type textarea "x"
click at [165, 199] on div at bounding box center [262, 135] width 524 height 270
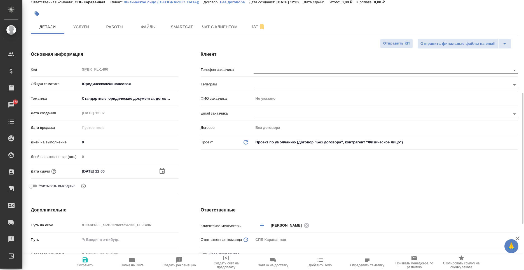
scroll to position [104, 0]
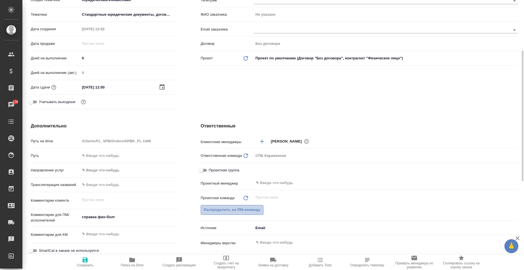
click at [226, 208] on span "Распределить на ПМ-команду" at bounding box center [232, 210] width 57 height 6
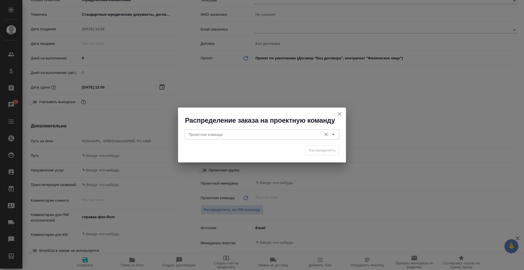
click at [213, 135] on input "Проектная команда" at bounding box center [252, 134] width 132 height 7
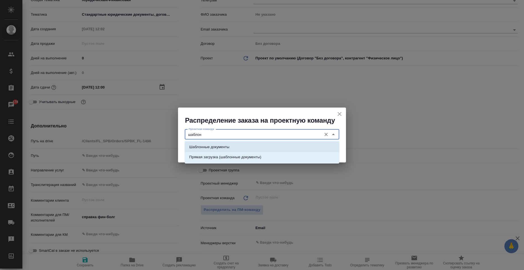
click at [216, 146] on p "Шаблонные документы" at bounding box center [209, 147] width 40 height 6
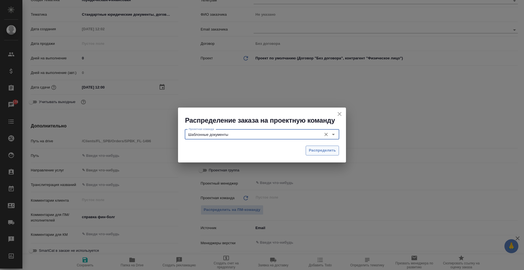
type input "Шаблонные документы"
click at [338, 151] on button "Распределить" at bounding box center [322, 151] width 33 height 10
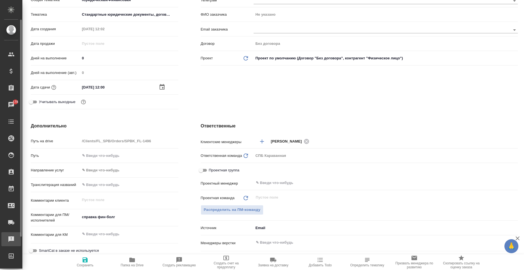
type textarea "x"
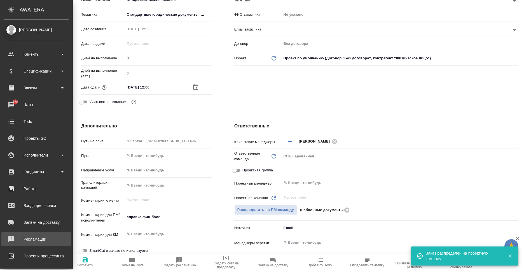
type textarea "x"
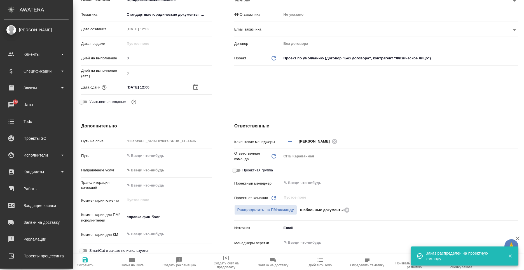
type textarea "x"
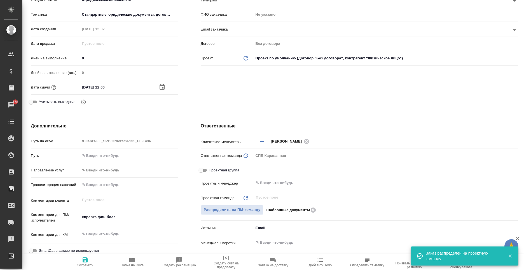
click at [83, 261] on icon "button" at bounding box center [85, 259] width 5 height 5
type textarea "x"
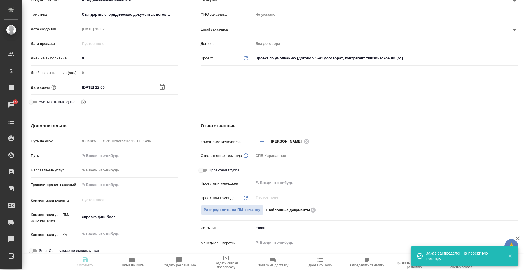
type textarea "x"
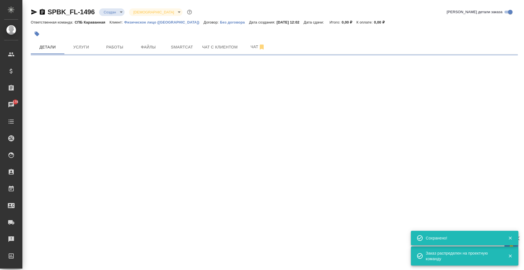
scroll to position [0, 0]
select select "RU"
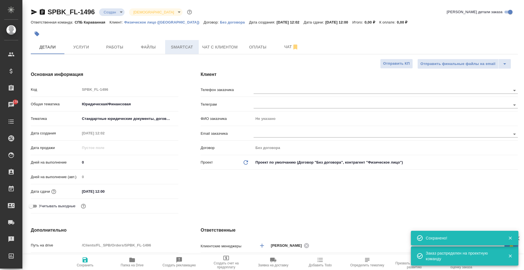
type textarea "x"
click at [149, 46] on span "Файлы" at bounding box center [148, 47] width 27 height 7
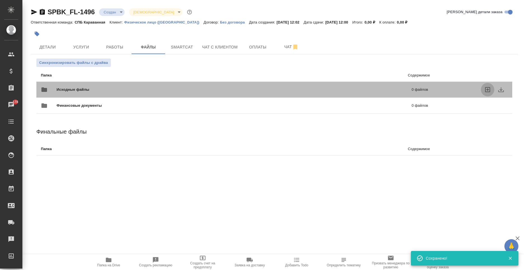
click at [487, 90] on icon "uploadFiles" at bounding box center [487, 89] width 5 height 5
click at [0, 0] on input "uploadFiles" at bounding box center [0, 0] width 0 height 0
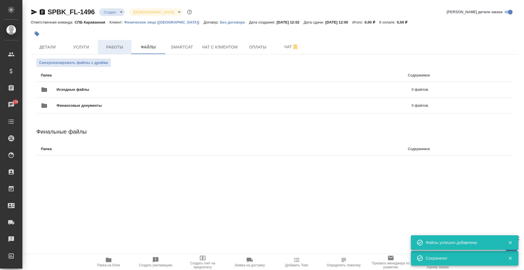
click at [118, 53] on button "Работы" at bounding box center [115, 47] width 34 height 14
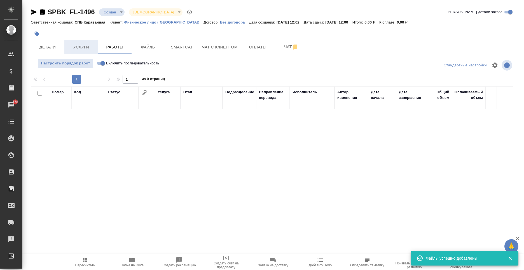
click at [89, 48] on span "Услуги" at bounding box center [81, 47] width 27 height 7
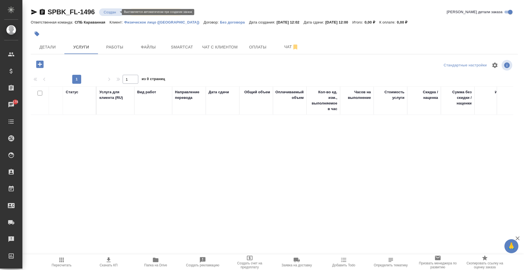
click at [114, 14] on body "🙏 .cls-1 fill:#fff; AWATERA Moskalets Alina Клиенты Спецификации Заказы 178 Чат…" at bounding box center [262, 135] width 524 height 270
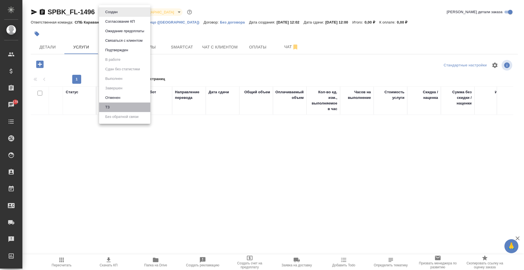
click at [120, 103] on li "ТЗ" at bounding box center [124, 107] width 51 height 10
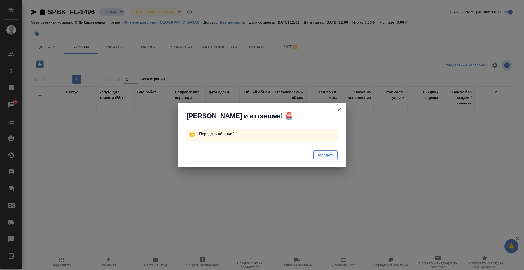
click at [319, 154] on span "Передать" at bounding box center [325, 155] width 18 height 6
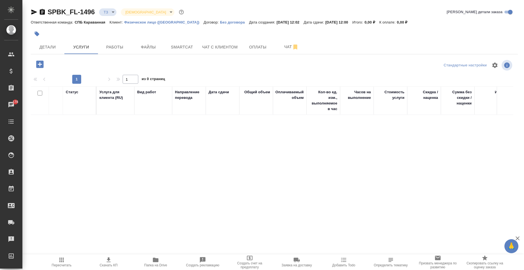
click at [41, 66] on icon "button" at bounding box center [39, 63] width 7 height 7
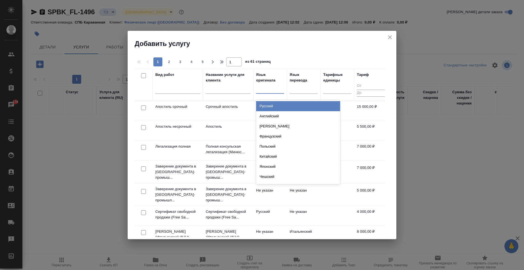
click at [261, 91] on div at bounding box center [270, 88] width 28 height 8
type input "фин"
click at [268, 104] on div "Финский" at bounding box center [298, 106] width 84 height 10
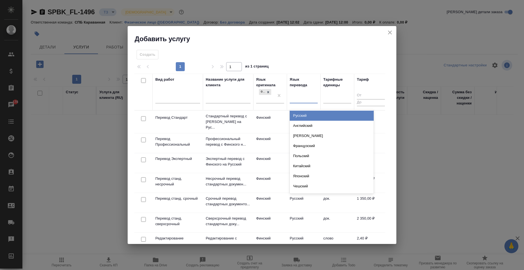
click at [294, 96] on div at bounding box center [304, 98] width 28 height 8
type input "рус"
click at [302, 116] on div "Русский" at bounding box center [332, 116] width 84 height 10
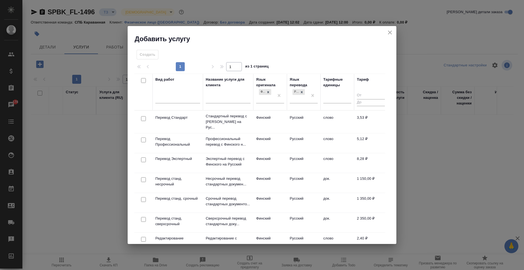
click at [327, 182] on td "док." at bounding box center [337, 183] width 34 height 20
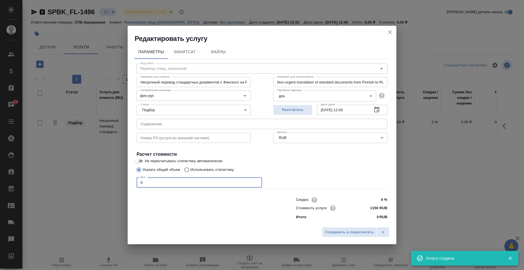
click at [186, 186] on input "0" at bounding box center [199, 182] width 125 height 10
type input "1"
click at [339, 231] on span "Сохранить и пересчитать" at bounding box center [349, 232] width 49 height 6
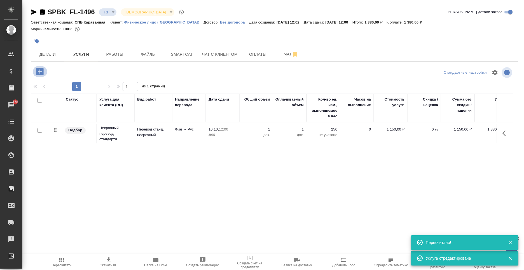
click at [34, 71] on button "button" at bounding box center [39, 71] width 15 height 11
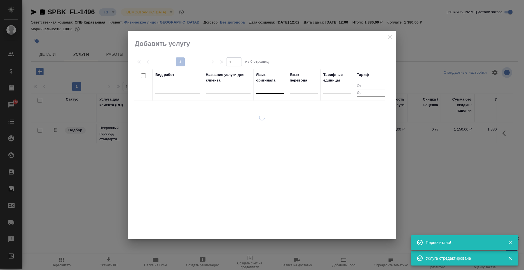
click at [283, 88] on th "Язык оригинала" at bounding box center [270, 85] width 34 height 32
click at [279, 90] on div at bounding box center [270, 88] width 28 height 8
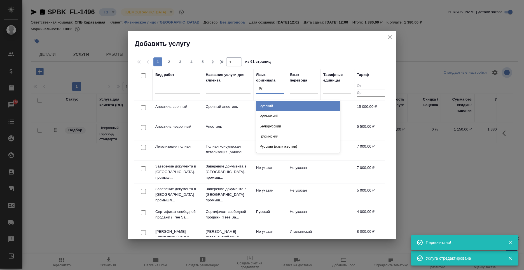
type input "рус"
click at [281, 103] on div "Русский" at bounding box center [298, 106] width 84 height 10
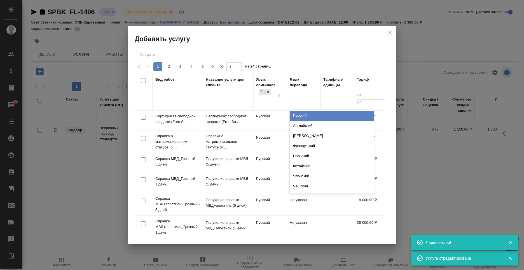
click at [299, 99] on div at bounding box center [304, 98] width 28 height 8
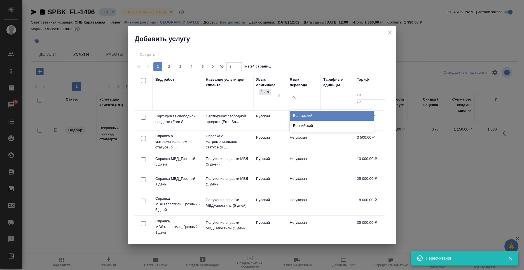
type input "бол"
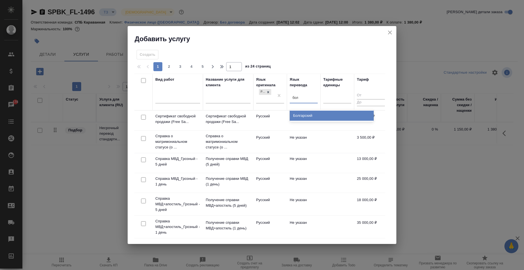
click at [306, 116] on div "Болгарский" at bounding box center [332, 116] width 84 height 10
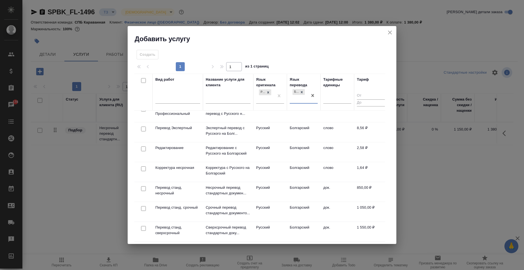
scroll to position [72, 0]
click at [332, 187] on td "док." at bounding box center [337, 192] width 34 height 20
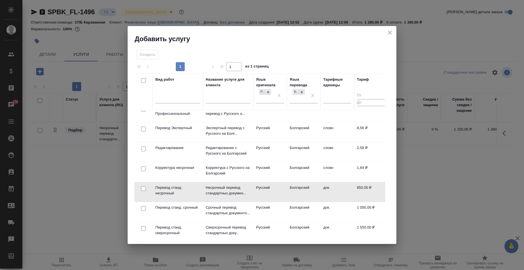
click at [332, 187] on td "док." at bounding box center [337, 192] width 34 height 20
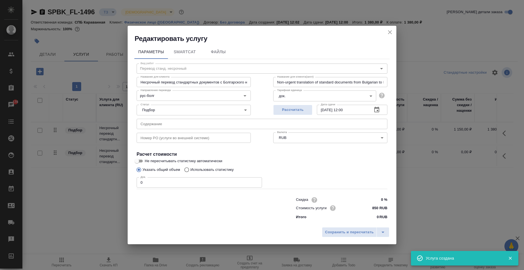
click at [178, 179] on input "0" at bounding box center [199, 182] width 125 height 10
type input "1"
click at [357, 228] on button "Сохранить и пересчитать" at bounding box center [349, 232] width 55 height 10
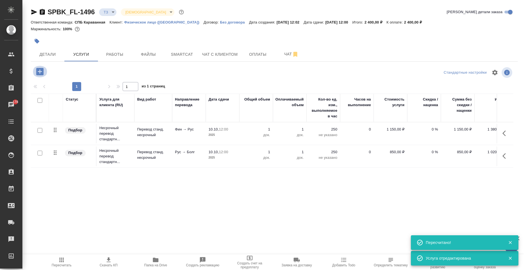
click at [37, 75] on icon "button" at bounding box center [39, 71] width 7 height 7
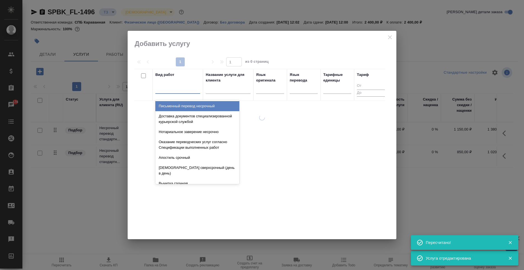
click at [194, 92] on div at bounding box center [177, 88] width 45 height 8
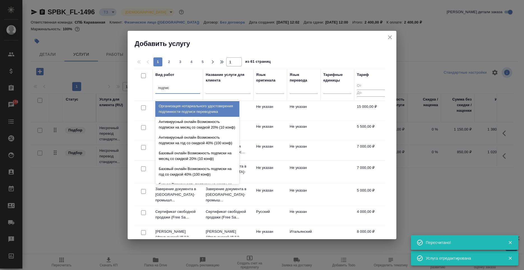
type input "подписи"
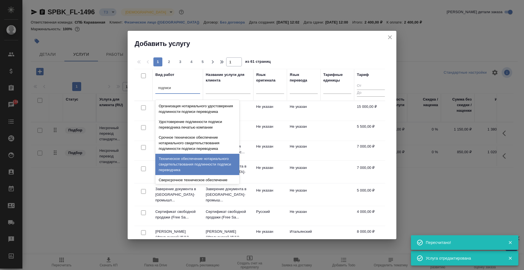
click at [199, 166] on div "Техническое обеспечение нотариального свидетельствования подлинности подписи пе…" at bounding box center [197, 164] width 84 height 21
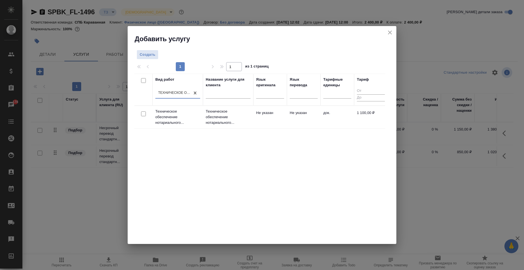
click at [313, 120] on td "Не указан" at bounding box center [304, 117] width 34 height 20
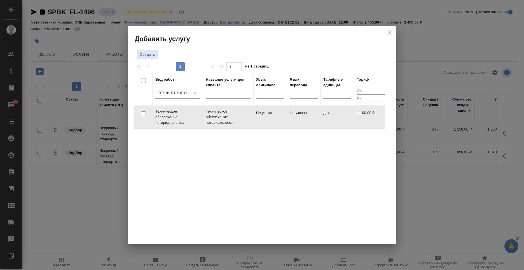
click at [313, 120] on td "Не указан" at bounding box center [304, 117] width 34 height 20
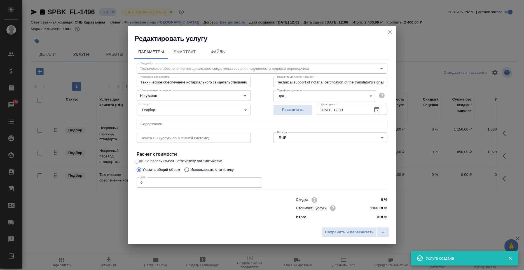
click at [157, 182] on input "0" at bounding box center [199, 182] width 125 height 10
type input "1"
click at [354, 230] on span "Сохранить и пересчитать" at bounding box center [349, 232] width 49 height 6
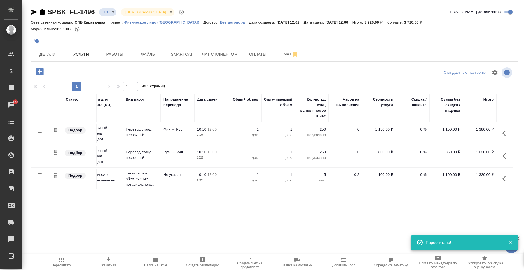
scroll to position [0, 0]
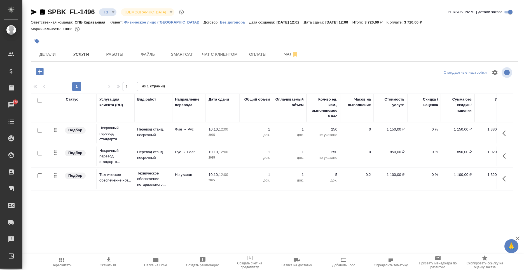
click at [502, 132] on button "button" at bounding box center [505, 132] width 13 height 13
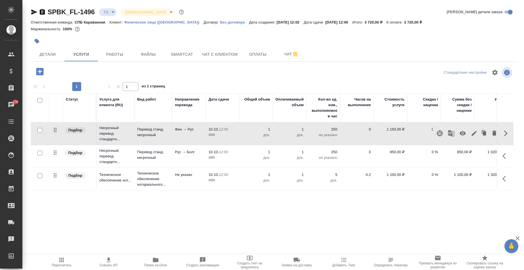
click at [439, 135] on icon "button" at bounding box center [440, 133] width 6 height 6
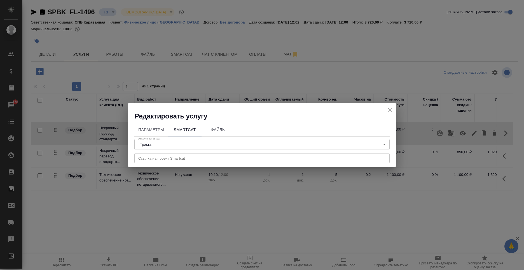
click at [166, 155] on input "text" at bounding box center [261, 158] width 255 height 10
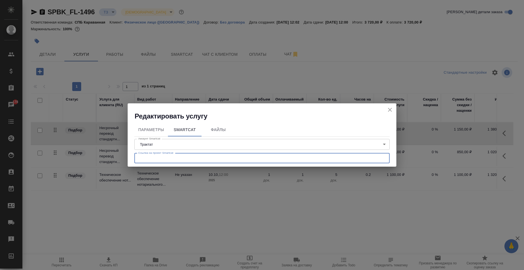
paste input "https://smartcat.com/projects/9466d81b-7b62-41e1-bb95-156e94811bc3/settings"
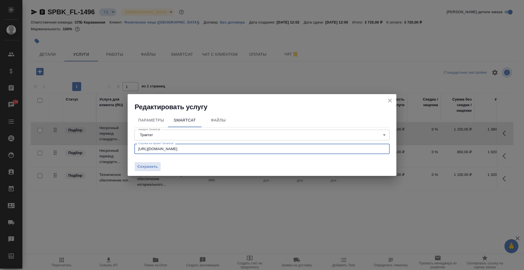
type input "https://smartcat.com/projects/9466d81b-7b62-41e1-bb95-156e94811bc3/settings"
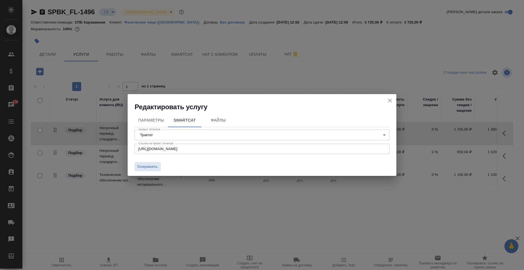
click at [145, 172] on div "Параметры SmartCat Файлы Аккаунт Smartcat Трактат 5ee7379ee86966421fbf459a Акка…" at bounding box center [262, 143] width 269 height 65
click at [144, 170] on button "Сохранить" at bounding box center [147, 167] width 27 height 10
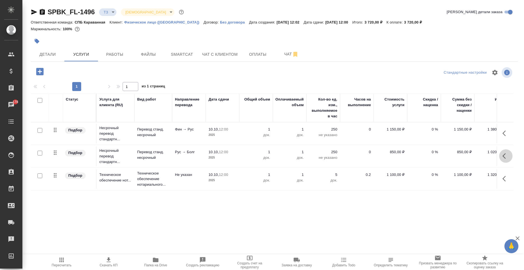
click at [503, 155] on icon "button" at bounding box center [505, 156] width 7 height 7
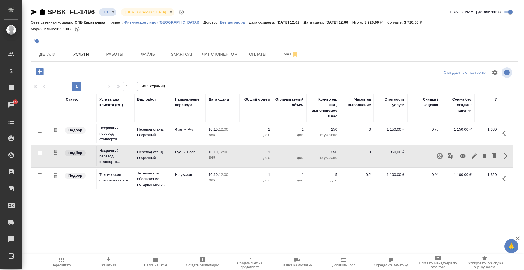
click at [440, 156] on icon "button" at bounding box center [439, 156] width 7 height 7
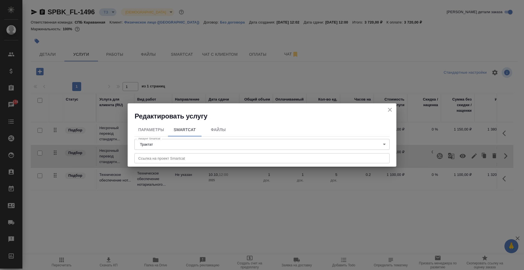
click at [172, 155] on input "text" at bounding box center [261, 158] width 255 height 10
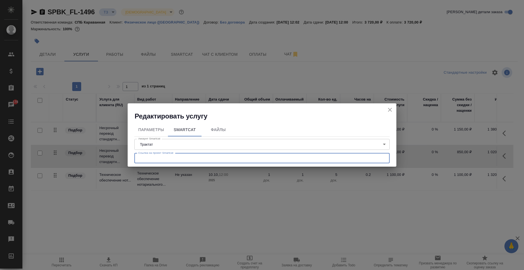
paste input "https://smartcat.com/projects/d8eb99cd-aae3-43f6-bcc4-af1f00f3be78/settings"
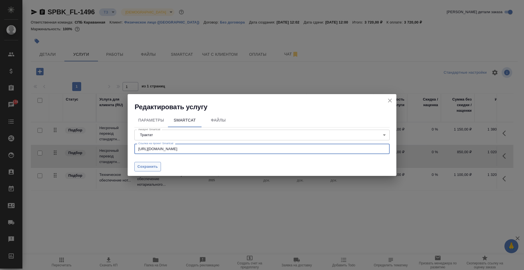
type input "https://smartcat.com/projects/d8eb99cd-aae3-43f6-bcc4-af1f00f3be78/settings"
click at [137, 167] on button "Сохранить" at bounding box center [147, 167] width 27 height 10
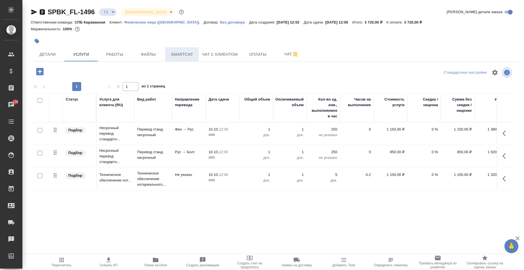
click at [188, 59] on button "Smartcat" at bounding box center [182, 54] width 34 height 14
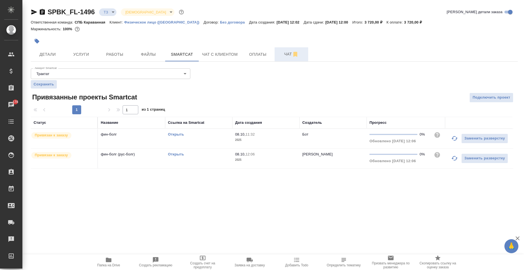
click at [278, 55] on span "Чат" at bounding box center [291, 54] width 27 height 7
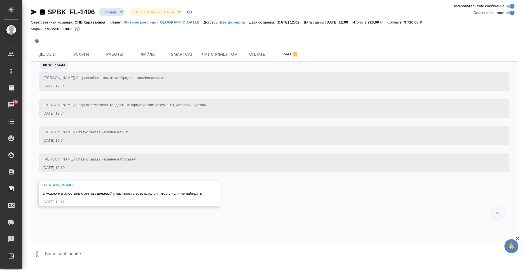
click at [58, 251] on textarea at bounding box center [281, 254] width 474 height 19
type textarea "Да я думаю можно, главное, чтобы отличий не было"
click at [513, 255] on icon "submit" at bounding box center [513, 253] width 6 height 5
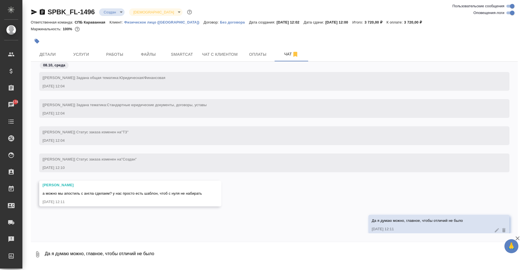
scroll to position [9, 0]
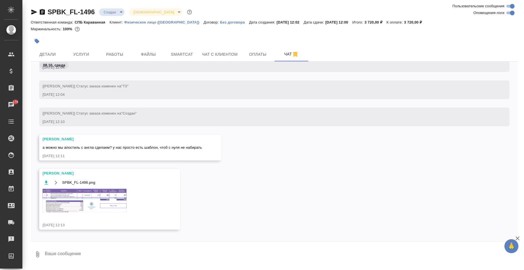
scroll to position [51, 0]
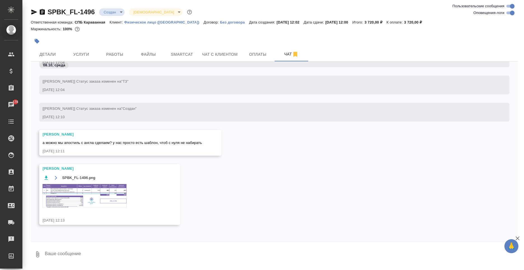
click at [108, 189] on img at bounding box center [85, 196] width 84 height 24
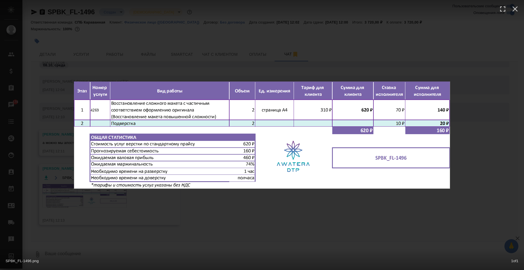
click at [237, 228] on div "SPBK_FL-1496.png 1 of 1" at bounding box center [262, 135] width 524 height 270
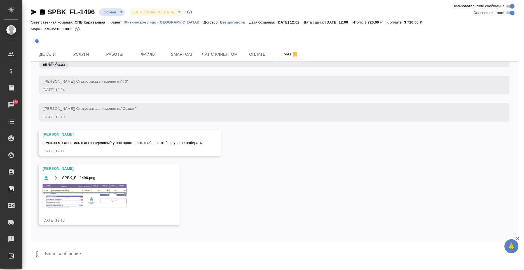
click at [105, 190] on img at bounding box center [85, 196] width 84 height 24
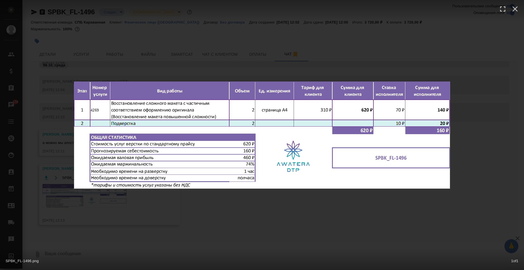
click at [233, 201] on div "SPBK_FL-1496.png 1 of 1" at bounding box center [262, 135] width 524 height 270
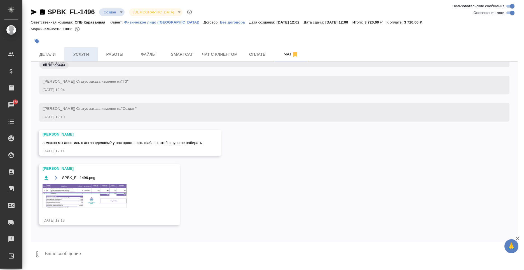
click at [72, 53] on span "Услуги" at bounding box center [81, 54] width 27 height 7
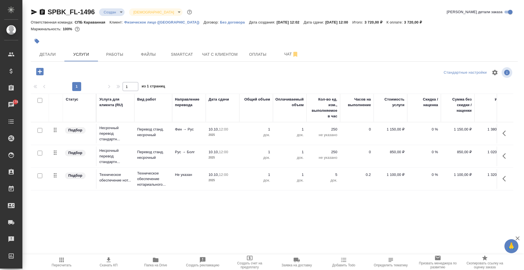
click at [38, 74] on icon "button" at bounding box center [39, 71] width 7 height 7
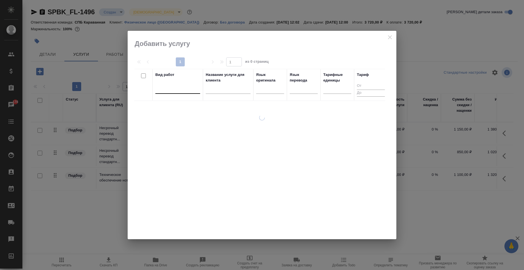
click at [181, 92] on div at bounding box center [177, 88] width 45 height 8
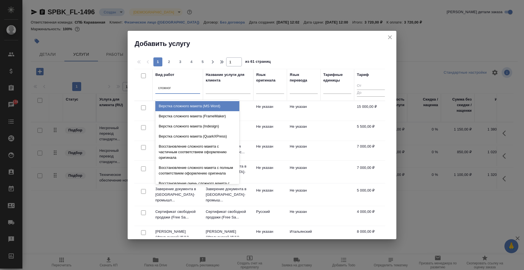
type input "сложного"
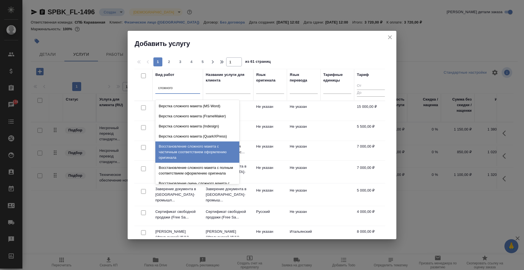
click at [184, 150] on div "Восстановление сложного макета с частичным соответствием оформлению оригинала" at bounding box center [197, 151] width 84 height 21
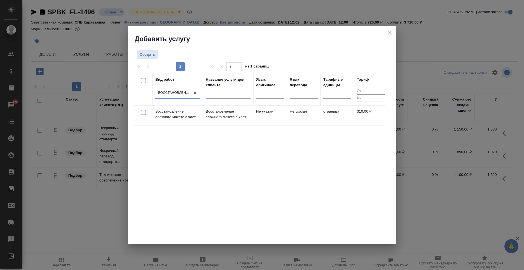
click at [268, 121] on td "Не указан" at bounding box center [270, 116] width 34 height 20
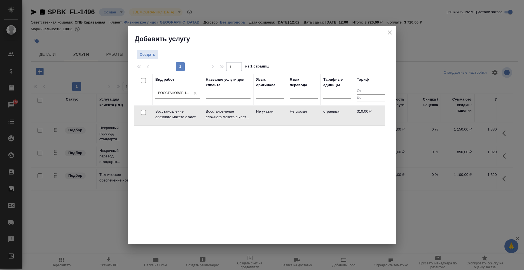
click at [268, 121] on td "Не указан" at bounding box center [270, 116] width 34 height 20
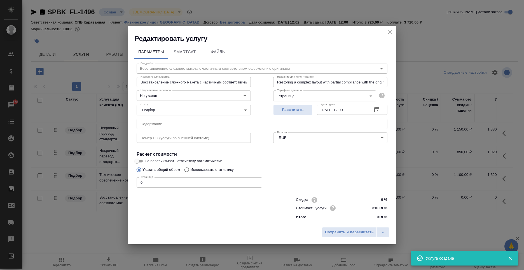
click at [171, 180] on input "0" at bounding box center [199, 182] width 125 height 10
type input "2"
click at [355, 231] on span "Сохранить и пересчитать" at bounding box center [349, 232] width 49 height 6
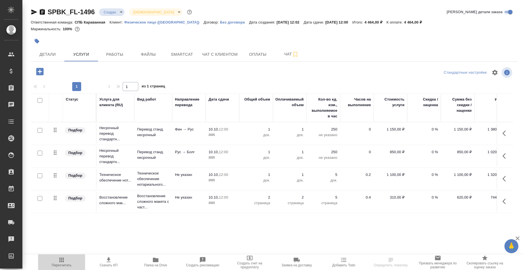
click at [68, 263] on span "Пересчитать" at bounding box center [61, 261] width 40 height 11
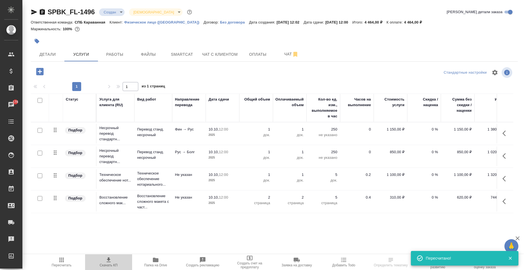
click at [106, 260] on icon "button" at bounding box center [108, 259] width 7 height 7
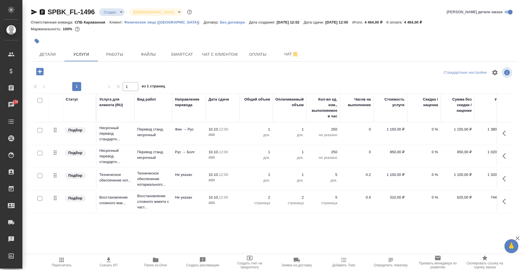
click at [44, 13] on icon "button" at bounding box center [42, 12] width 5 height 6
drag, startPoint x: 413, startPoint y: 25, endPoint x: 410, endPoint y: 22, distance: 4.7
click at [410, 22] on div "Ответственная команда: СПБ Караванная Клиент: Физическое лицо ([GEOGRAPHIC_DATA…" at bounding box center [274, 22] width 487 height 7
click at [50, 57] on span "Детали" at bounding box center [47, 54] width 27 height 7
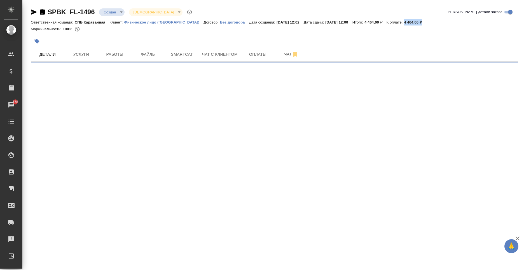
select select "RU"
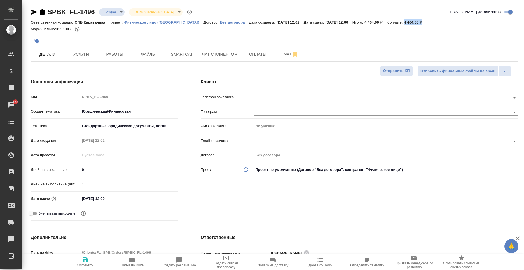
type textarea "x"
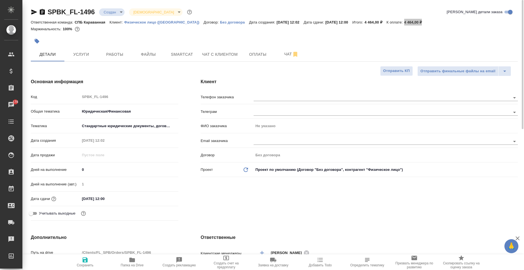
type textarea "x"
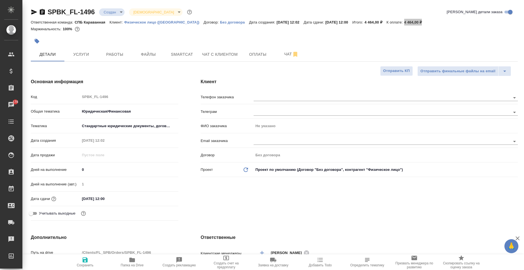
type textarea "x"
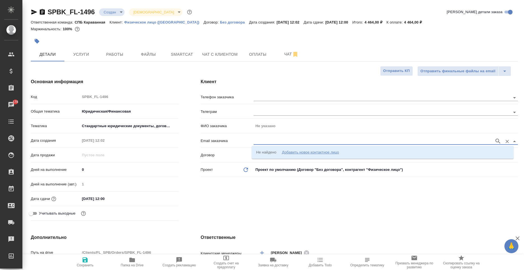
click at [264, 139] on input "text" at bounding box center [373, 141] width 238 height 7
paste input "[EMAIL_ADDRESS][DOMAIN_NAME]"
type input "[EMAIL_ADDRESS][DOMAIN_NAME]"
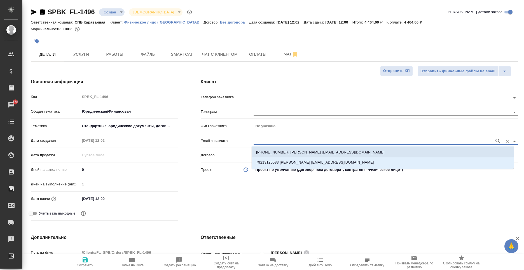
click at [302, 150] on p "[PHONE_NUMBER] [PERSON_NAME] [EMAIL_ADDRESS][DOMAIN_NAME]" at bounding box center [320, 152] width 128 height 6
type input "[PERSON_NAME]"
type input "[PHONE_NUMBER] [PERSON_NAME] [EMAIL_ADDRESS][DOMAIN_NAME]"
type textarea "x"
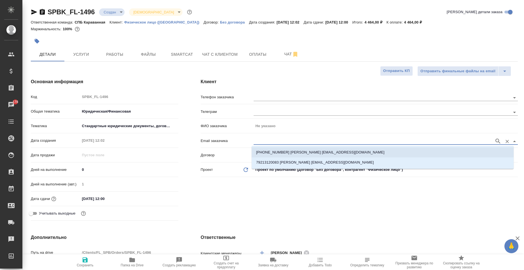
type textarea "x"
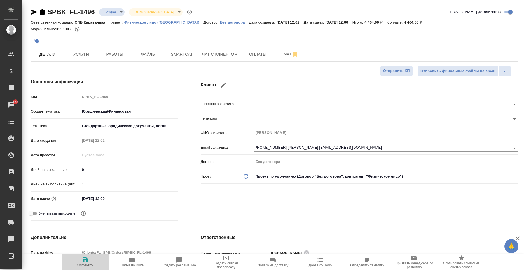
click at [81, 263] on span "Сохранить" at bounding box center [85, 261] width 40 height 11
type textarea "x"
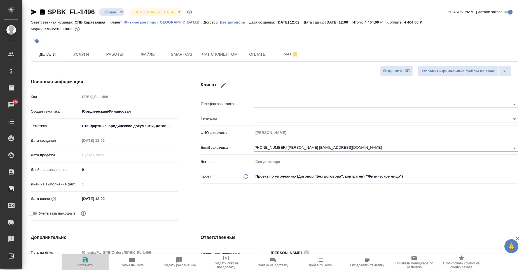
type textarea "x"
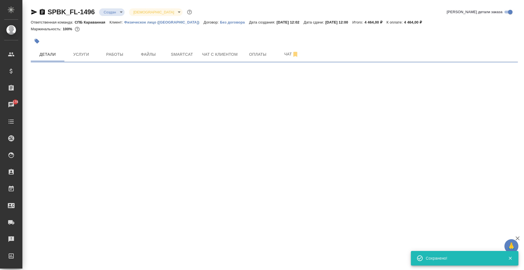
select select "RU"
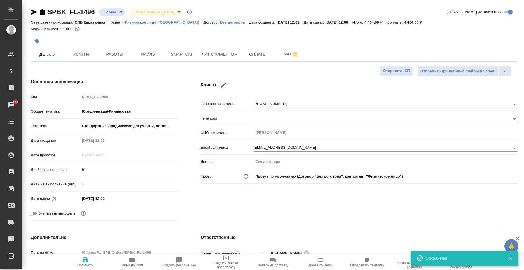
type textarea "x"
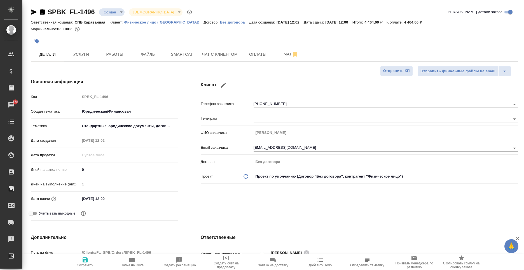
type textarea "x"
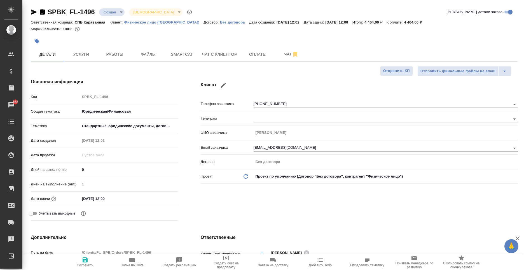
type textarea "x"
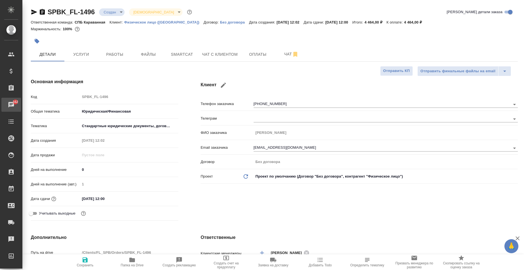
type textarea "x"
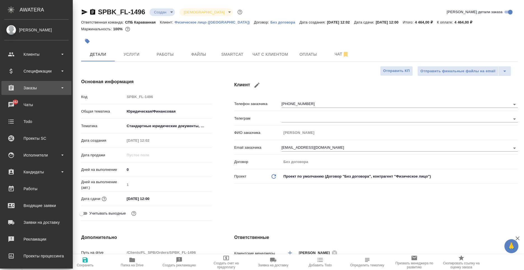
click at [22, 86] on div "Заказы" at bounding box center [36, 88] width 64 height 8
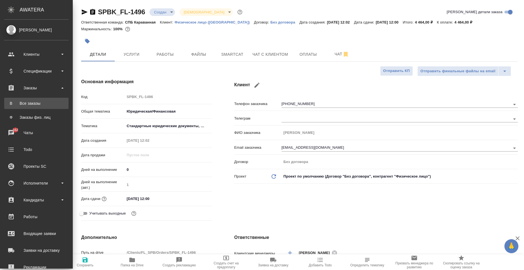
click at [31, 102] on div "Все заказы" at bounding box center [36, 103] width 59 height 6
type textarea "x"
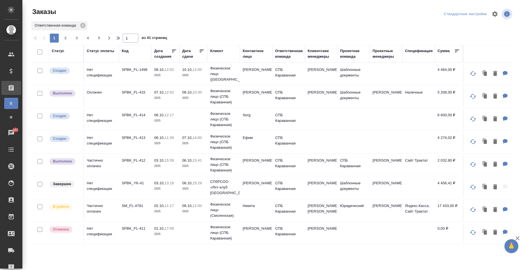
click at [117, 92] on td "Оплачен" at bounding box center [101, 97] width 35 height 20
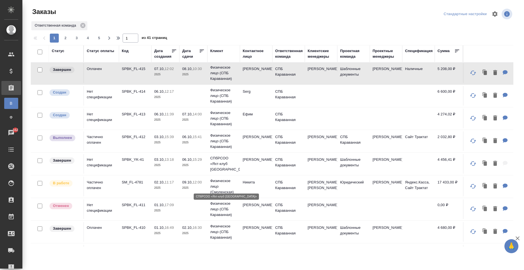
scroll to position [28, 0]
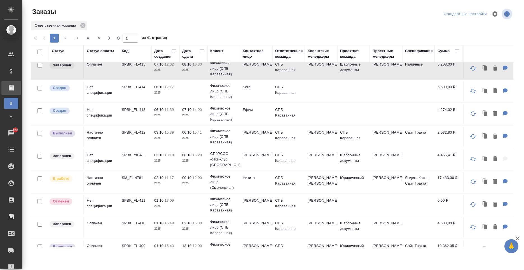
click at [264, 182] on td "Никита" at bounding box center [256, 182] width 32 height 20
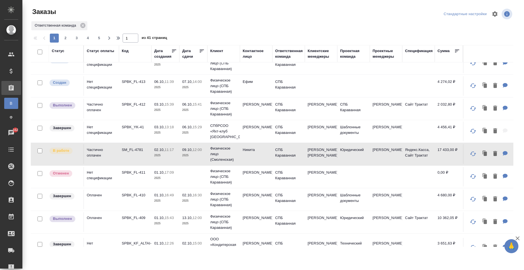
scroll to position [140, 0]
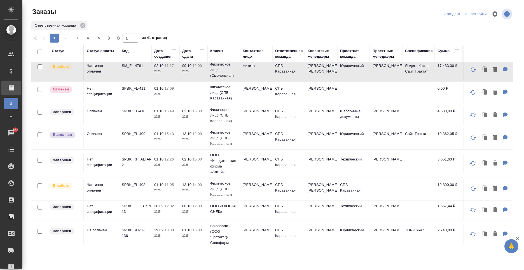
click at [277, 192] on td "СПБ Караванная" at bounding box center [288, 189] width 32 height 20
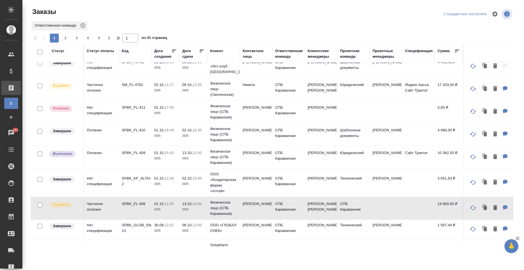
scroll to position [112, 0]
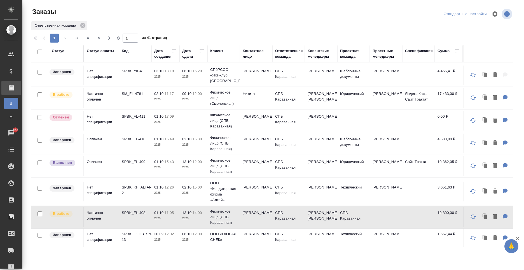
click at [258, 171] on td "[PERSON_NAME]" at bounding box center [256, 166] width 32 height 20
click at [258, 170] on td "[PERSON_NAME]" at bounding box center [256, 166] width 32 height 20
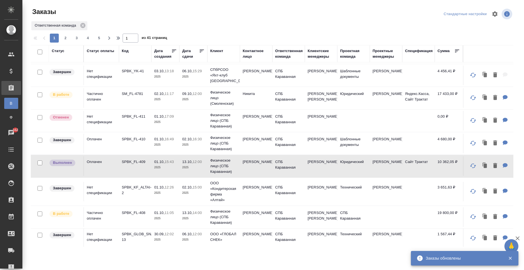
click at [241, 105] on td "Никита" at bounding box center [256, 98] width 32 height 20
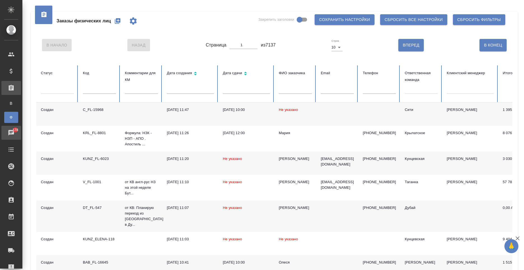
click at [11, 130] on div "Чаты" at bounding box center [4, 132] width 14 height 8
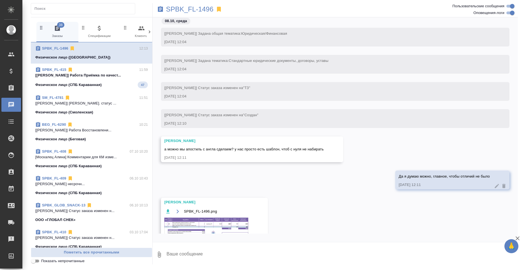
scroll to position [10, 0]
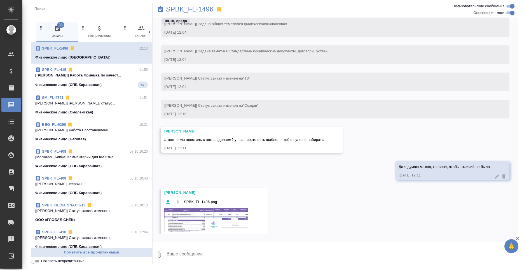
click at [149, 36] on div at bounding box center [150, 32] width 6 height 20
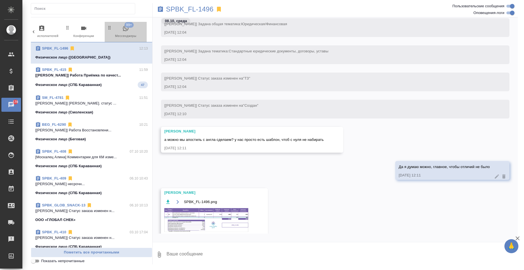
click at [125, 24] on span "99+" at bounding box center [128, 25] width 9 height 6
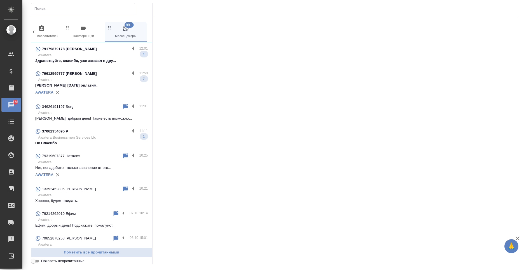
click at [101, 56] on p "Awatera" at bounding box center [93, 55] width 110 height 6
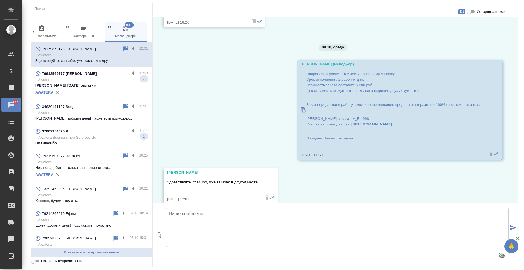
scroll to position [471, 0]
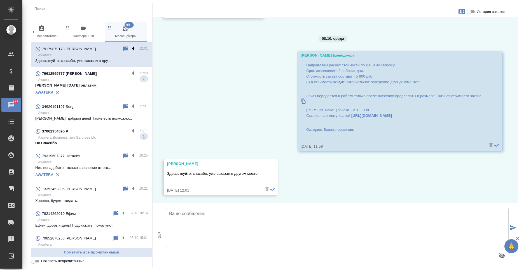
click at [130, 49] on label at bounding box center [135, 49] width 10 height 6
click at [0, 0] on input "checkbox" at bounding box center [0, 0] width 0 height 0
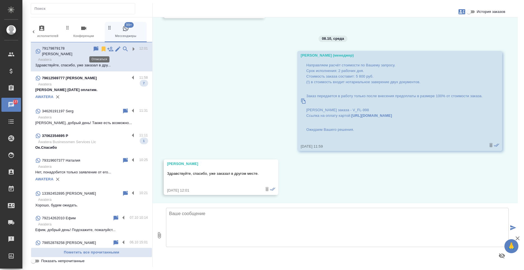
click at [102, 49] on icon at bounding box center [104, 48] width 4 height 5
click at [130, 75] on label at bounding box center [135, 78] width 10 height 6
click at [0, 0] on input "checkbox" at bounding box center [0, 0] width 0 height 0
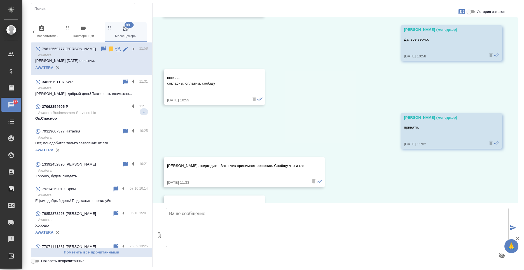
scroll to position [501, 0]
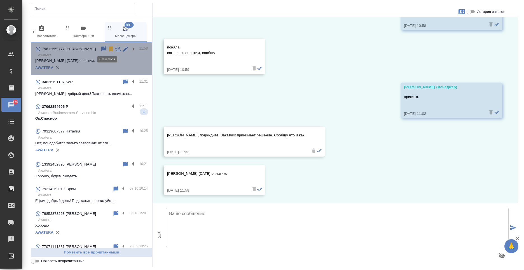
click at [109, 50] on icon at bounding box center [111, 48] width 4 height 5
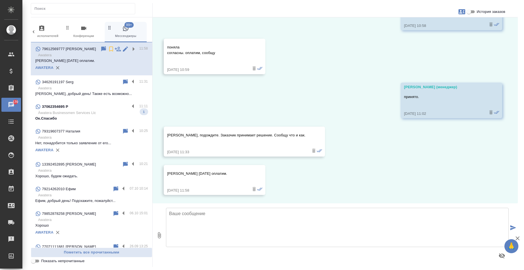
click at [104, 85] on div "34626191197 Serg" at bounding box center [78, 82] width 87 height 7
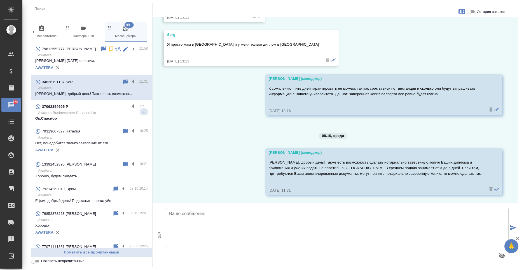
click at [116, 114] on p "Àwatera Businessmen Services Llc" at bounding box center [93, 113] width 110 height 6
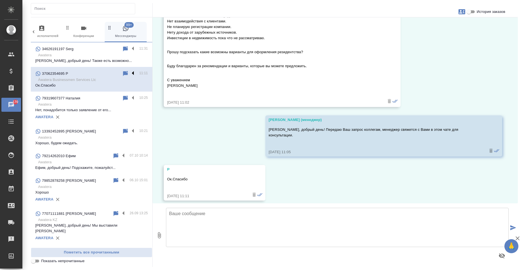
click at [130, 104] on p "Awatera" at bounding box center [93, 105] width 110 height 6
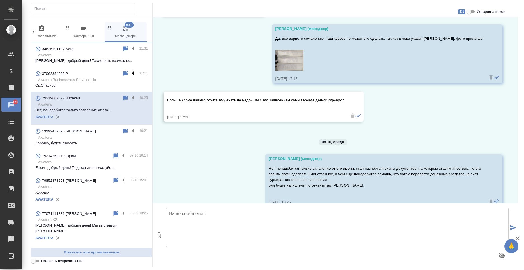
click at [130, 72] on label at bounding box center [135, 73] width 10 height 6
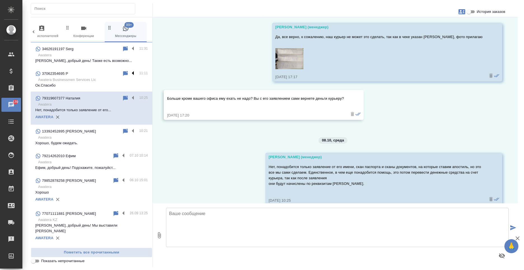
click at [0, 0] on input "checkbox" at bounding box center [0, 0] width 0 height 0
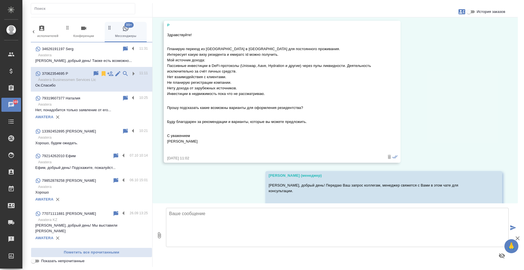
scroll to position [77, 0]
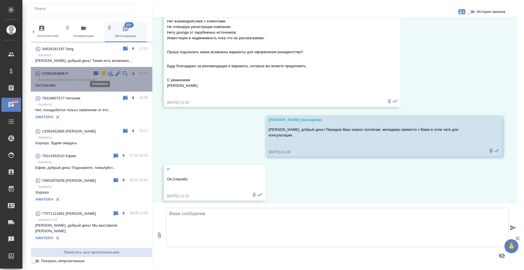
click at [102, 75] on icon at bounding box center [104, 73] width 4 height 5
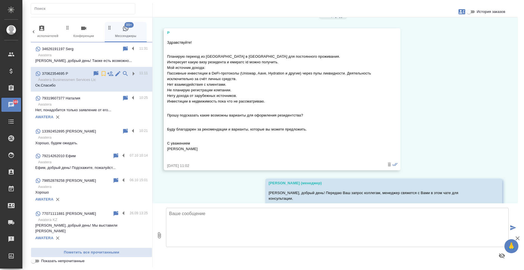
scroll to position [0, 0]
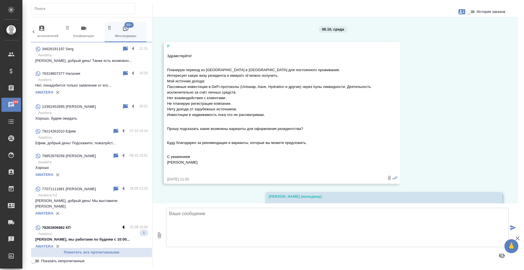
click at [120, 224] on label at bounding box center [125, 227] width 10 height 6
click at [0, 0] on input "checkbox" at bounding box center [0, 0] width 0 height 0
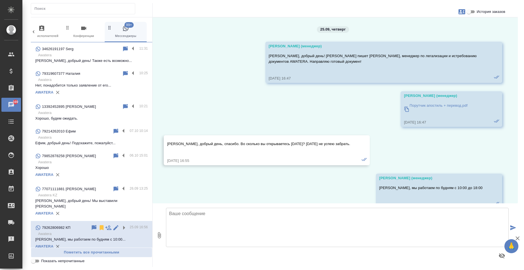
scroll to position [14, 0]
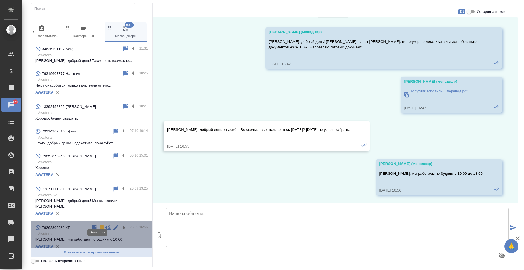
click at [100, 225] on icon at bounding box center [102, 227] width 4 height 5
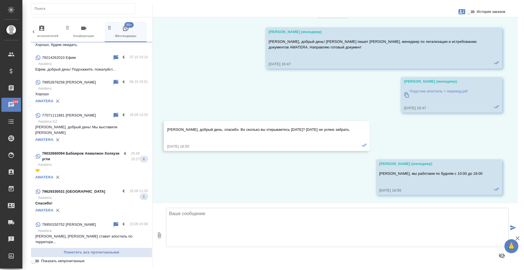
scroll to position [84, 0]
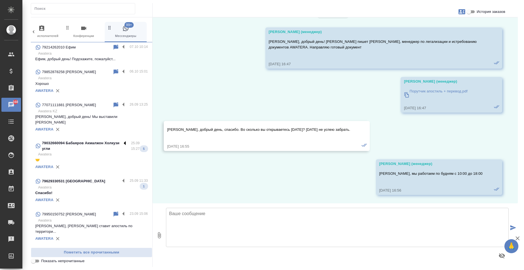
click at [121, 140] on label at bounding box center [126, 143] width 10 height 6
click at [0, 0] on input "checkbox" at bounding box center [0, 0] width 0 height 0
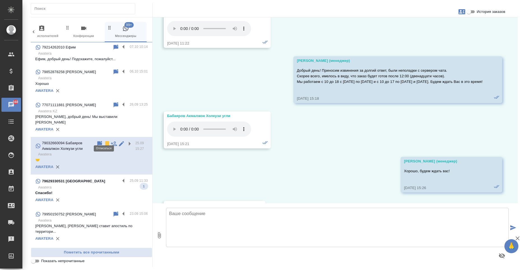
scroll to position [210, 0]
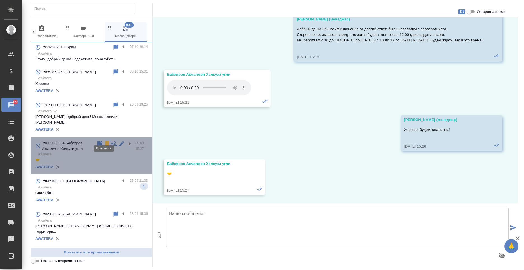
click at [105, 141] on icon at bounding box center [107, 143] width 4 height 5
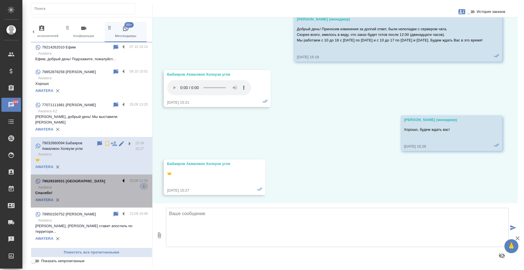
click at [120, 178] on label at bounding box center [125, 181] width 10 height 6
click at [0, 0] on input "checkbox" at bounding box center [0, 0] width 0 height 0
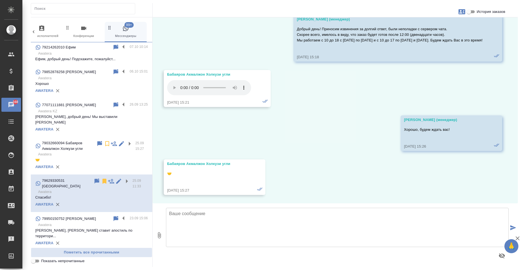
scroll to position [0, 0]
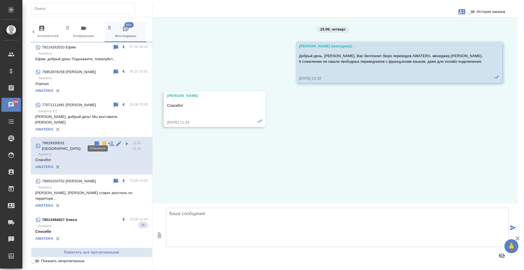
click at [97, 184] on p "Awatera" at bounding box center [93, 187] width 110 height 6
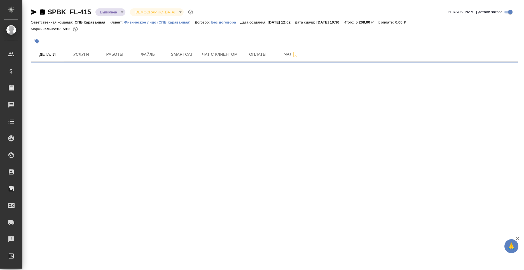
select select "RU"
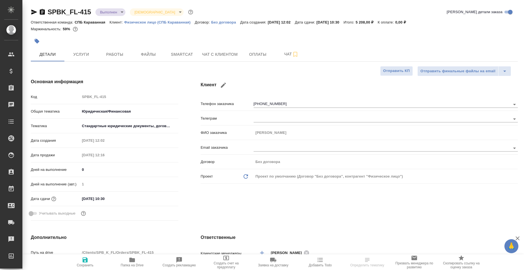
type textarea "x"
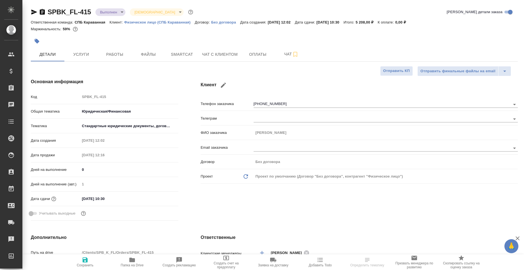
type textarea "x"
click at [83, 61] on button "Услуги" at bounding box center [81, 54] width 34 height 14
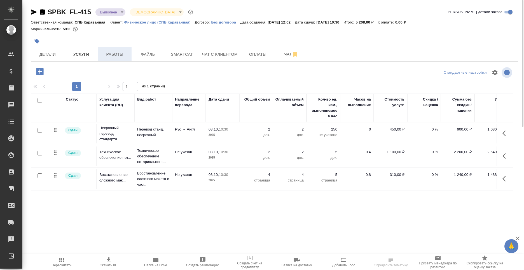
click at [106, 58] on button "Работы" at bounding box center [115, 54] width 34 height 14
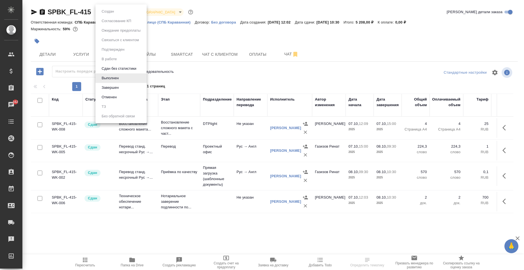
click at [113, 15] on body "🙏 .cls-1 fill:#fff; AWATERA Moskalets Alina Клиенты Спецификации Заказы 162 Чат…" at bounding box center [262, 135] width 524 height 270
click at [120, 87] on button "Завершен" at bounding box center [110, 88] width 20 height 6
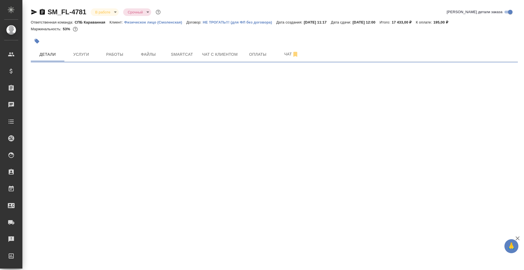
select select "RU"
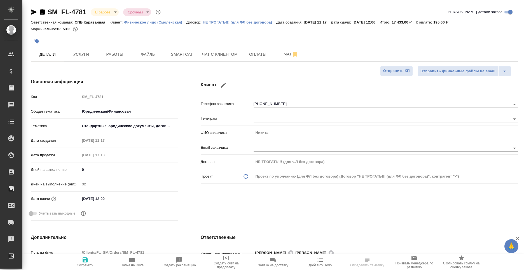
type textarea "x"
click at [41, 11] on icon "button" at bounding box center [42, 12] width 5 height 6
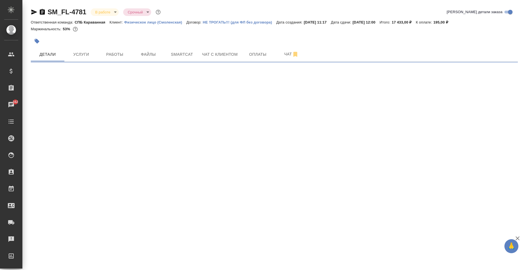
select select "RU"
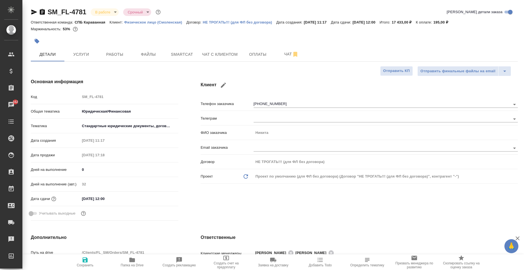
type textarea "x"
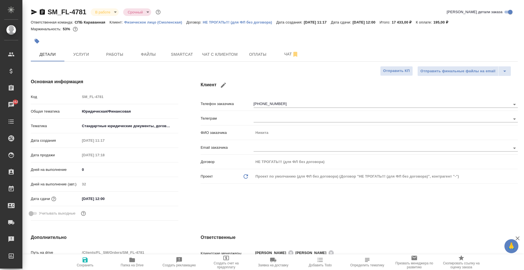
type textarea "x"
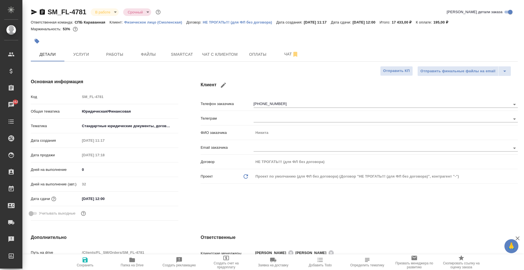
type textarea "x"
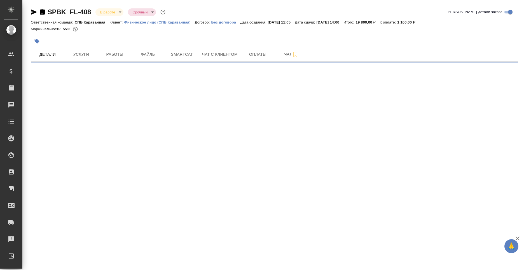
select select "RU"
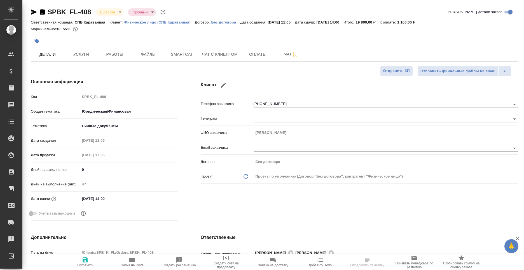
type textarea "x"
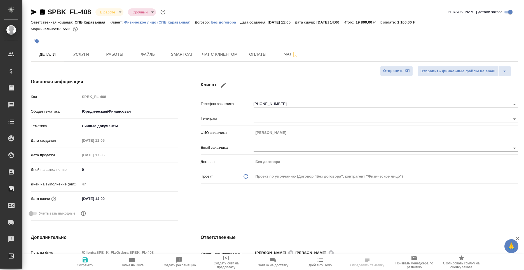
type textarea "x"
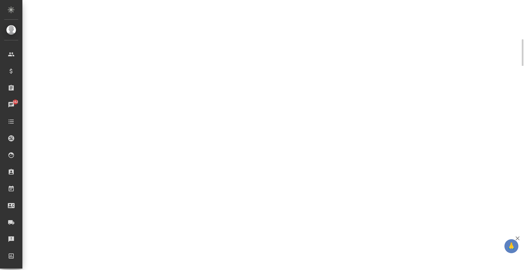
scroll to position [56, 0]
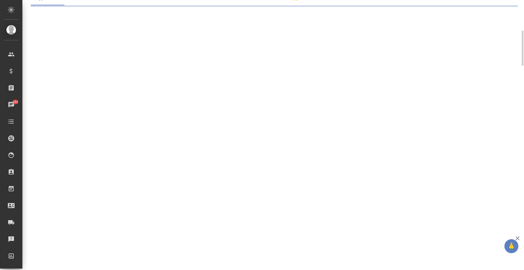
select select "RU"
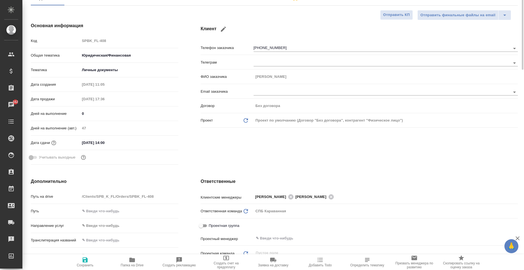
scroll to position [0, 0]
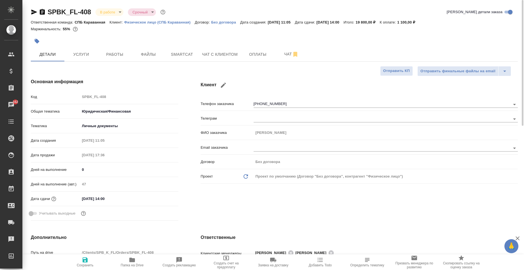
type textarea "x"
click at [43, 14] on icon "button" at bounding box center [42, 12] width 5 height 6
type textarea "x"
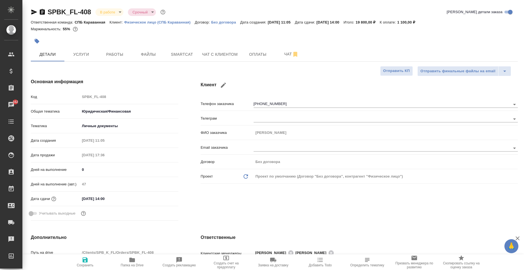
type textarea "x"
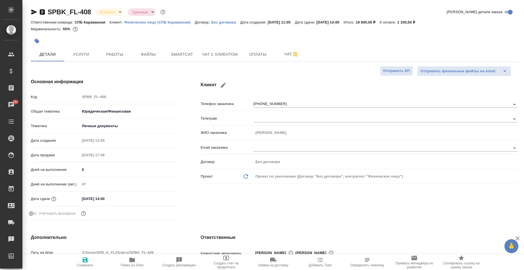
type textarea "x"
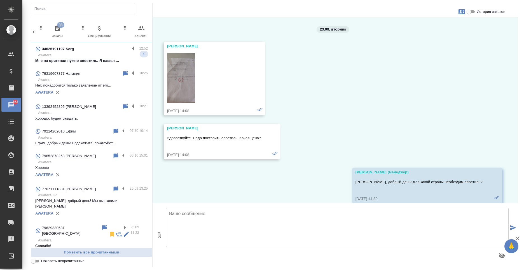
scroll to position [61, 0]
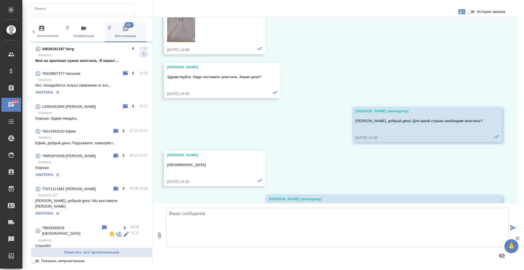
click at [115, 49] on div "34626191197 Serg" at bounding box center [82, 49] width 94 height 7
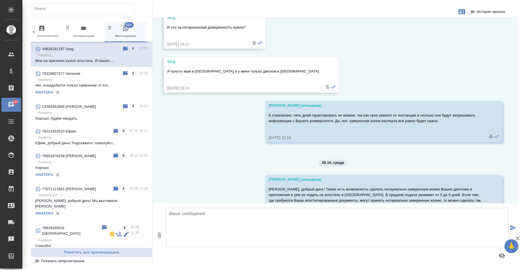
scroll to position [1018, 0]
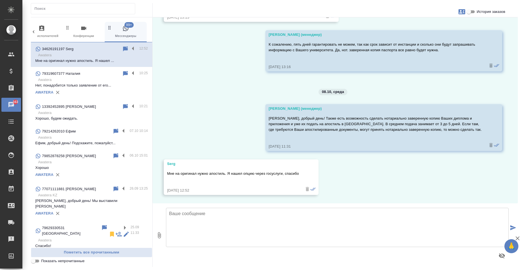
click at [233, 223] on textarea at bounding box center [337, 227] width 343 height 39
type textarea "Благодарим за ответ. Хорошего дня!"
click at [515, 227] on icon "submit" at bounding box center [513, 227] width 6 height 5
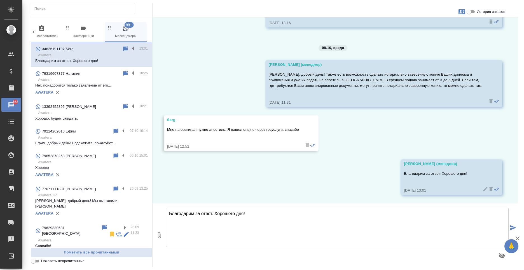
click at [484, 7] on div at bounding box center [274, 10] width 487 height 14
click at [484, 10] on span "История заказов" at bounding box center [491, 12] width 29 height 6
click at [479, 10] on input "История заказов" at bounding box center [469, 11] width 20 height 7
checkbox input "true"
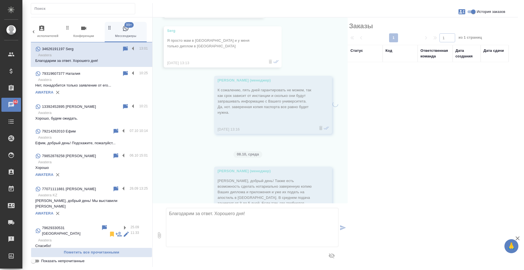
scroll to position [1157, 0]
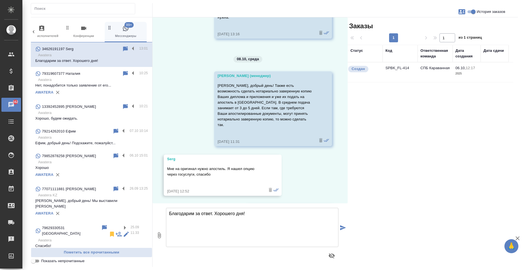
click at [405, 79] on td "SPBK_FL-414" at bounding box center [400, 72] width 35 height 20
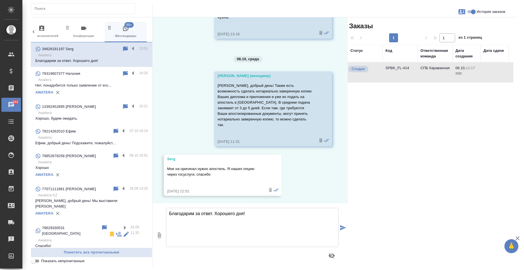
click at [405, 79] on td "SPBK_FL-414" at bounding box center [400, 72] width 35 height 20
click at [97, 84] on p "Нет, понадобится только заявление от его..." at bounding box center [91, 86] width 113 height 6
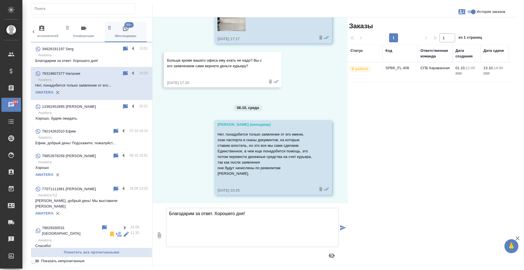
scroll to position [783, 0]
click at [72, 55] on p "Awatera" at bounding box center [93, 55] width 110 height 6
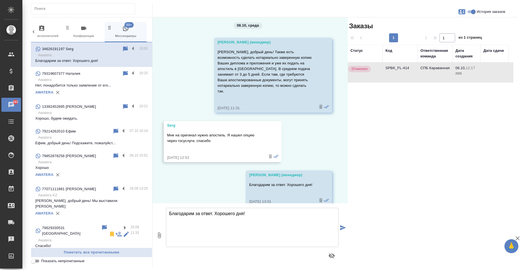
click at [94, 114] on p "Awatera" at bounding box center [93, 113] width 110 height 6
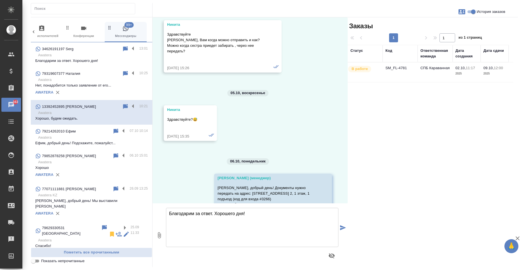
scroll to position [3199, 0]
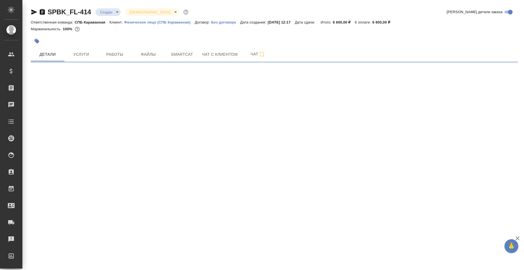
select select "RU"
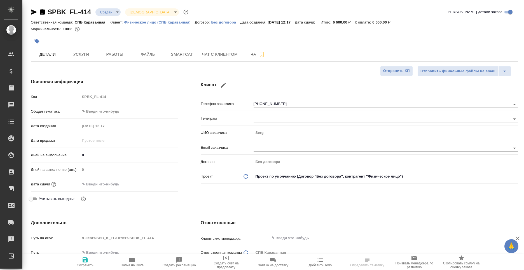
type textarea "x"
click at [84, 48] on button "Услуги" at bounding box center [81, 54] width 34 height 14
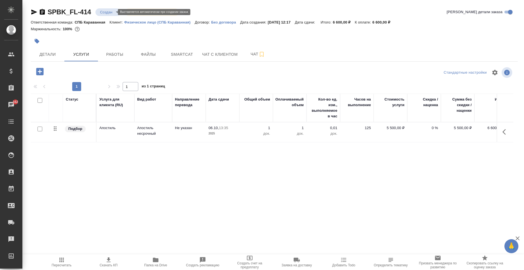
click at [104, 14] on body "🙏 .cls-1 fill:#fff; AWATERA [PERSON_NAME] Спецификации Заказы 162 Чаты Todo Про…" at bounding box center [262, 135] width 524 height 270
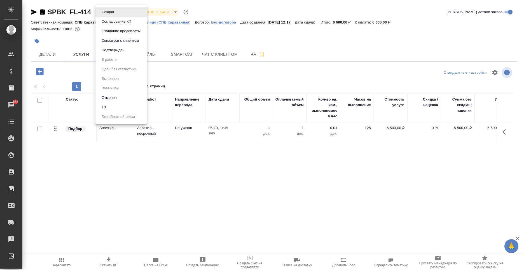
click at [121, 99] on li "Отменен" at bounding box center [120, 98] width 51 height 10
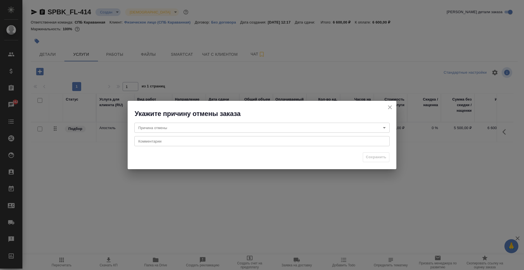
click at [176, 123] on body "🙏 .cls-1 fill:#fff; AWATERA [PERSON_NAME] Спецификации Заказы 162 Чаты Todo Про…" at bounding box center [262, 135] width 524 height 270
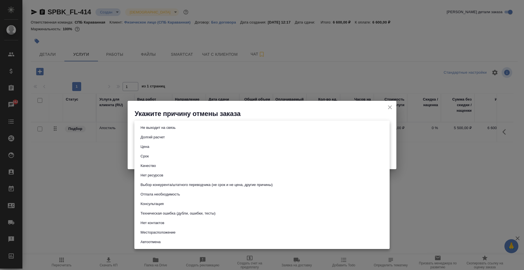
click at [164, 159] on li "Срок" at bounding box center [261, 156] width 255 height 10
type input "term"
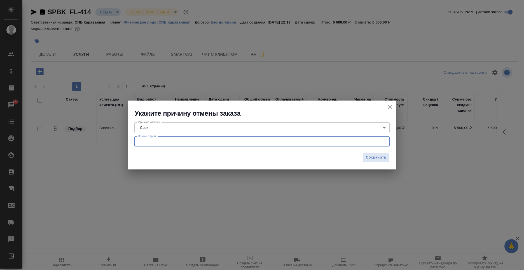
click at [165, 142] on textarea at bounding box center [261, 141] width 247 height 4
type textarea "хотел получить апостиль на диплом за 5 дней"
click at [376, 155] on span "Сохранить" at bounding box center [376, 157] width 20 height 6
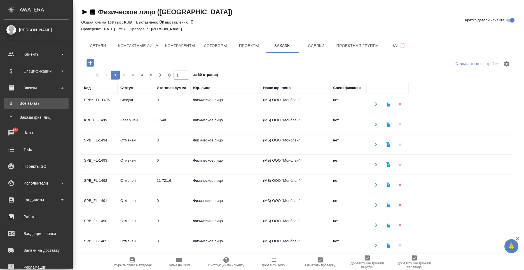
click at [30, 108] on link "В Все заказы" at bounding box center [36, 103] width 64 height 11
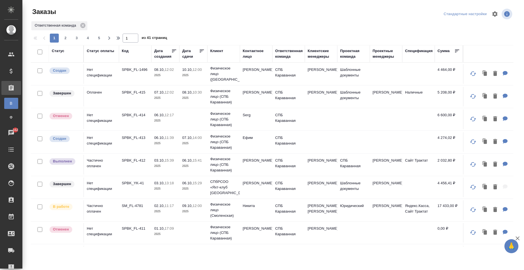
click at [240, 147] on td "Ефим" at bounding box center [256, 142] width 32 height 20
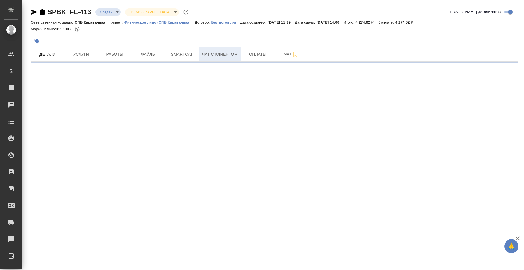
select select "RU"
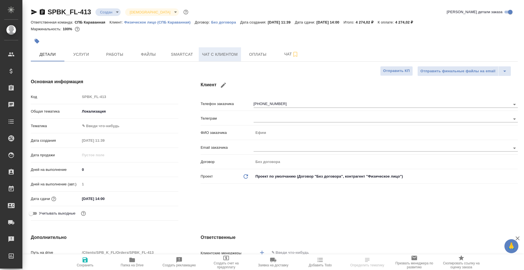
type textarea "x"
click at [228, 50] on button "Чат с клиентом" at bounding box center [220, 54] width 42 height 14
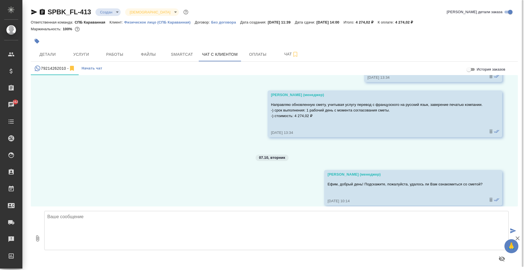
scroll to position [1114, 0]
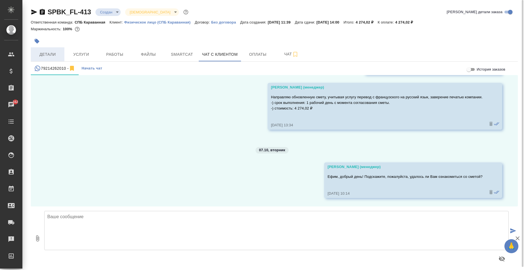
click at [51, 53] on span "Детали" at bounding box center [47, 54] width 27 height 7
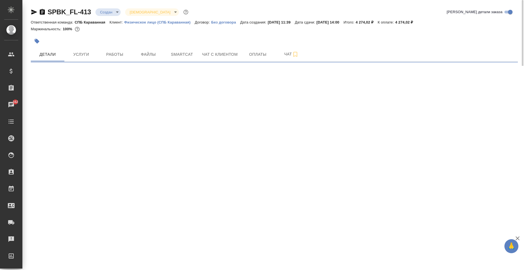
select select "RU"
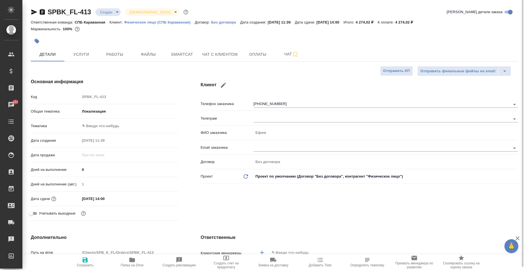
type textarea "x"
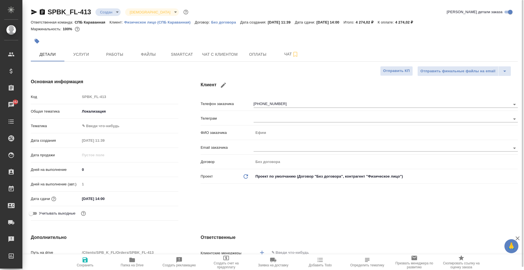
type textarea "x"
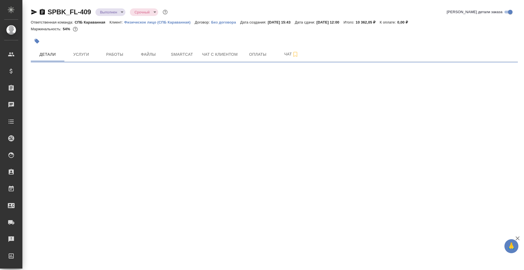
select select "RU"
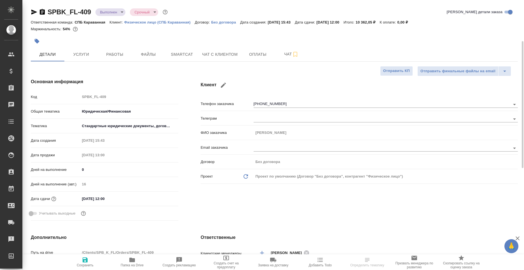
type textarea "x"
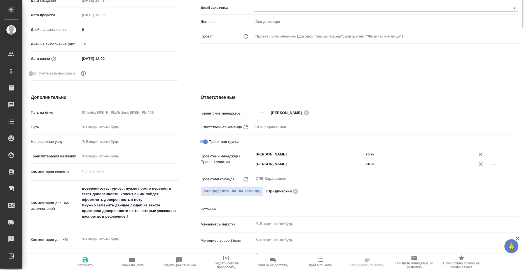
type textarea "x"
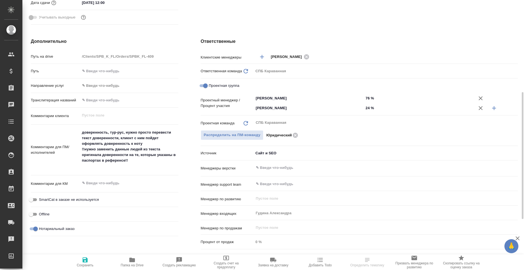
type textarea "x"
click at [139, 161] on textarea "доверенность, тур-рус, нужно просто перевести текст доверенности, клиент с ним …" at bounding box center [129, 149] width 98 height 43
type textarea "x"
type textarea "доверенность, тур-рус, нужно просто перевести текст доверенности, клиент с ним …"
type textarea "x"
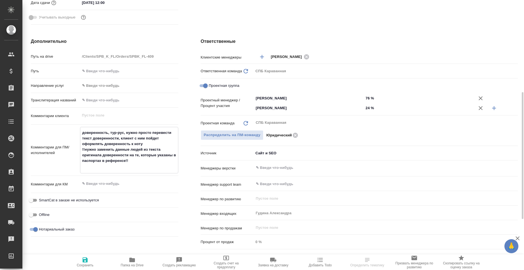
type textarea "x"
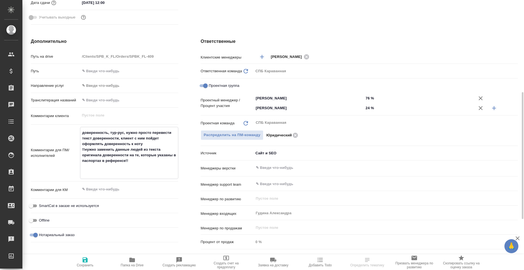
type textarea "доверенность, тур-рус, нужно просто перевести текст доверенности, клиент с ним …"
type textarea "x"
type textarea "доверенность, тур-рус, нужно просто перевести текст доверенности, клиент с ним …"
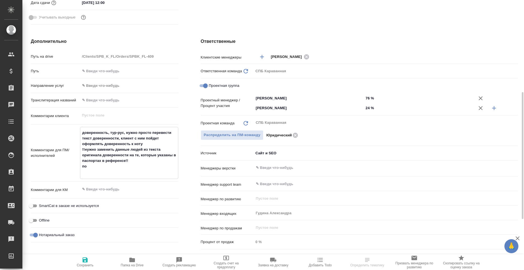
type textarea "x"
type textarea "доверенность, тур-рус, нужно просто перевести текст доверенности, клиент с ним …"
type textarea "x"
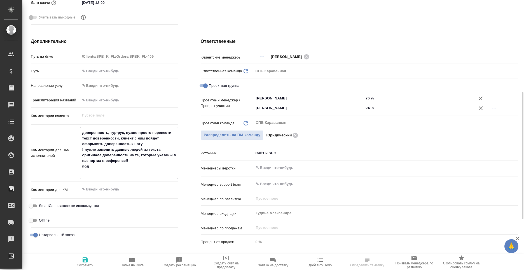
type textarea "x"
type textarea "доверенность, тур-рус, нужно просто перевести текст доверенности, клиент с ним …"
type textarea "x"
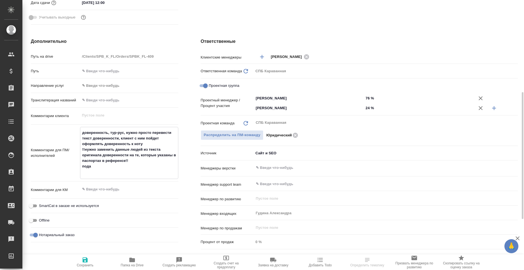
type textarea "x"
type textarea "доверенность, тур-рус, нужно просто перевести текст доверенности, клиент с ним …"
type textarea "x"
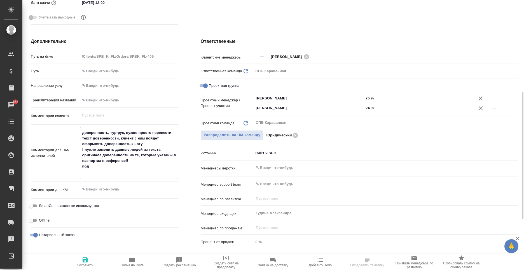
type textarea "доверенность, тур-рус, нужно просто перевести текст доверенности, клиент с ним …"
type textarea "x"
type textarea "доверенность, тур-рус, нужно просто перевести текст доверенности, клиент с ним …"
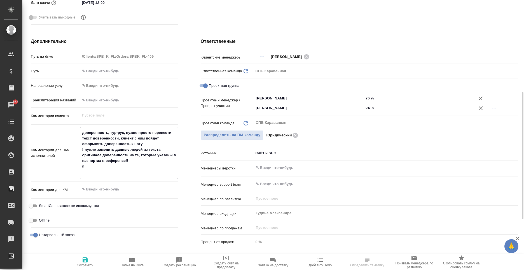
type textarea "x"
type textarea "доверенность, тур-рус, нужно просто перевести текст доверенности, клиент с ним …"
type textarea "x"
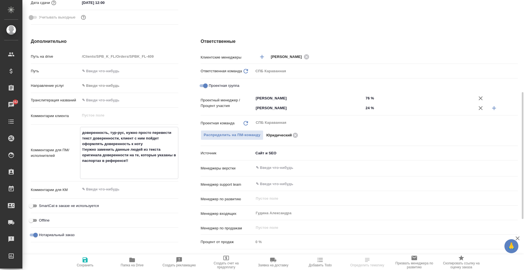
type textarea "x"
type textarea "доверенность, тур-рус, нужно просто перевести текст доверенности, клиент с ним …"
type textarea "x"
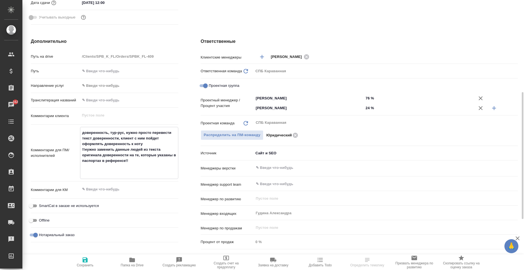
click at [99, 189] on textarea at bounding box center [129, 189] width 98 height 10
type textarea "п"
type textarea "x"
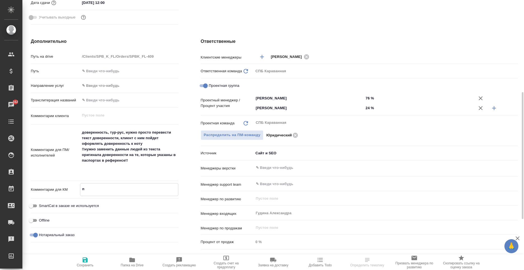
type textarea "по"
type textarea "x"
type textarea "под"
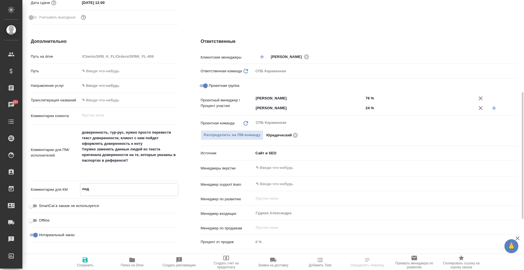
type textarea "x"
type textarea "пода"
type textarea "x"
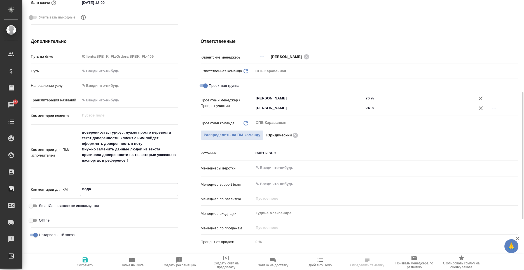
type textarea "x"
type textarea "подан"
type textarea "x"
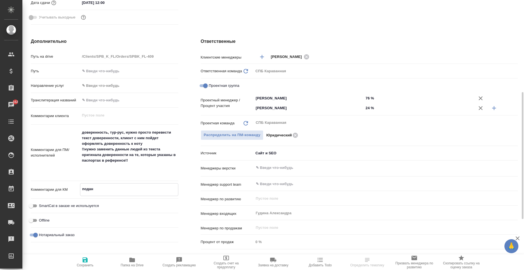
type textarea "x"
type textarea "подан:"
type textarea "x"
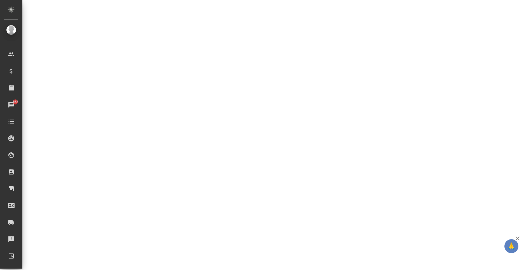
select select "RU"
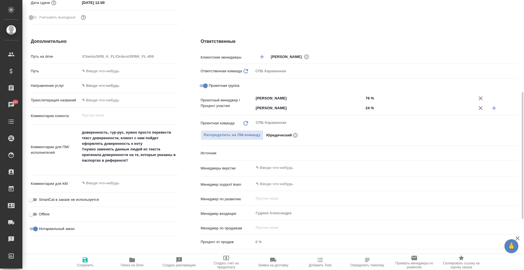
type textarea "x"
click at [103, 188] on div "x" at bounding box center [129, 183] width 98 height 12
type textarea "x"
type textarea "по"
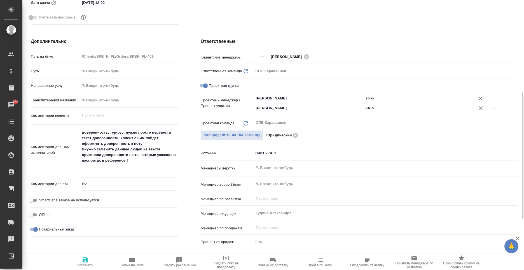
type textarea "x"
type textarea "под"
type textarea "x"
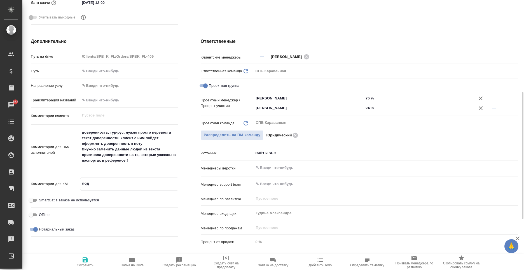
type textarea "x"
type textarea "пода"
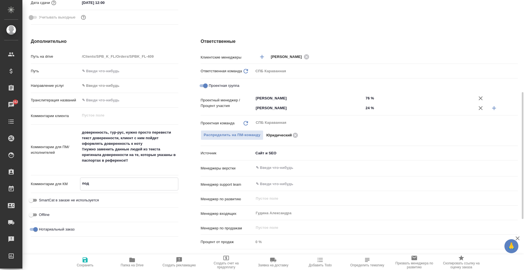
type textarea "x"
type textarea "подан"
type textarea "x"
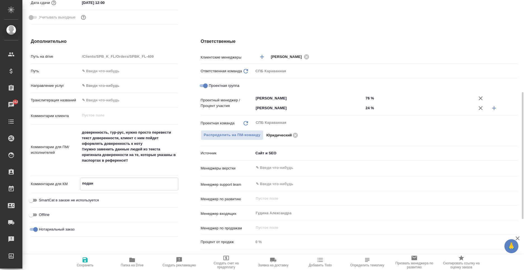
type textarea "подан:"
type textarea "x"
type textarea "подан:0"
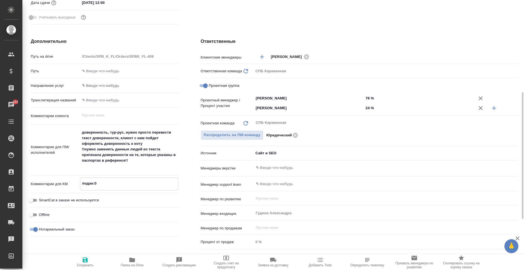
type textarea "x"
type textarea "подан:08"
type textarea "x"
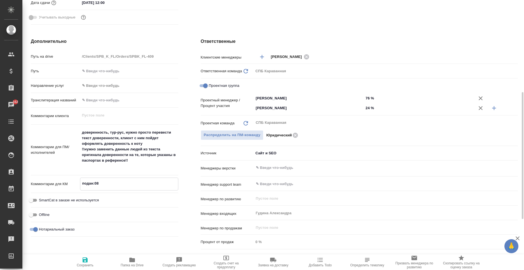
type textarea "x"
type textarea "подан:081"
type textarea "x"
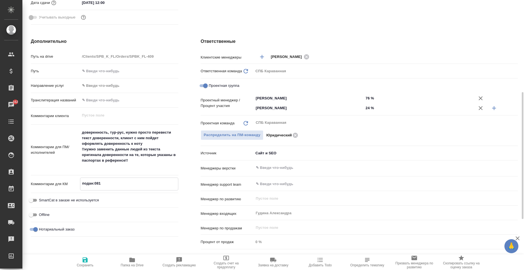
type textarea "x"
type textarea "подан:08"
type textarea "x"
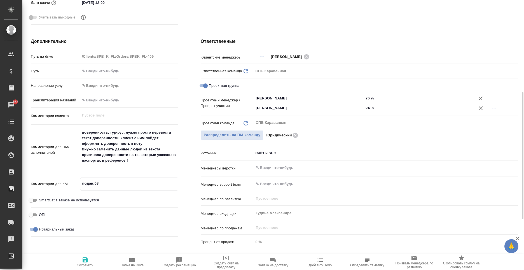
type textarea "подан:08."
type textarea "x"
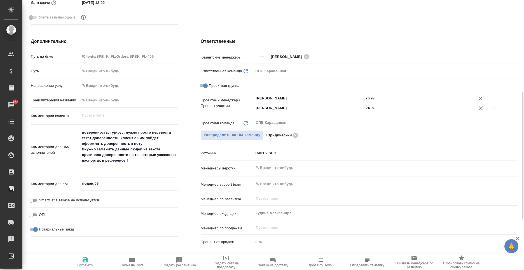
type textarea "x"
type textarea "подан:08.1"
type textarea "x"
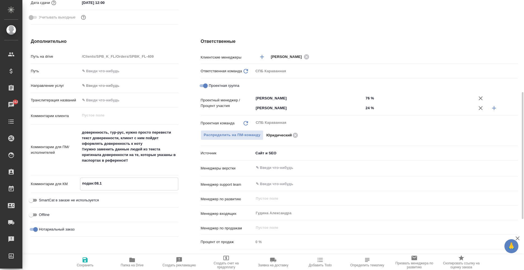
type textarea "подан:08.10"
type textarea "x"
type textarea "подан:08.10,"
type textarea "x"
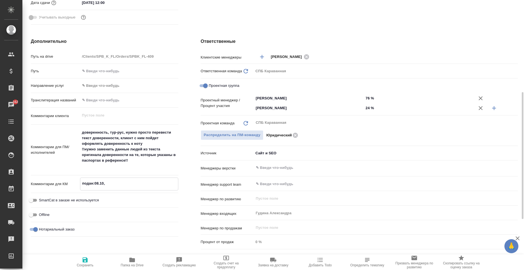
type textarea "x"
type textarea "подан:08.10,"
type textarea "x"
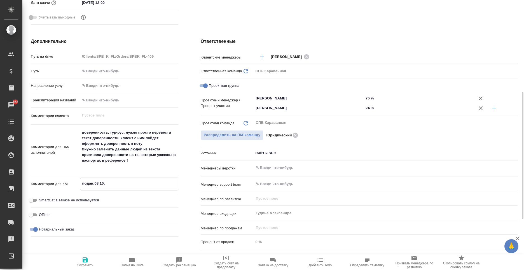
type textarea "x"
type textarea "подан:08.10, з"
type textarea "x"
type textarea "подан:08.10, зб"
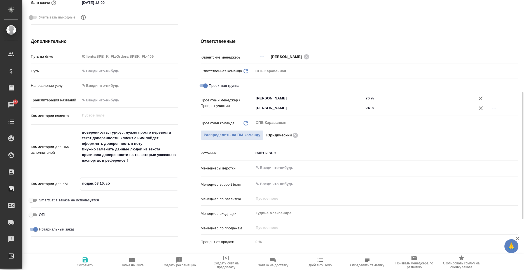
type textarea "x"
type textarea "подан:08.10, з"
type textarea "x"
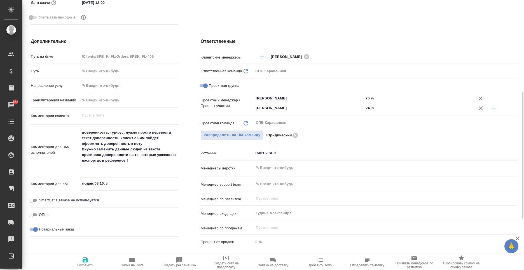
type textarea "x"
type textarea "подан:08.10, за"
type textarea "x"
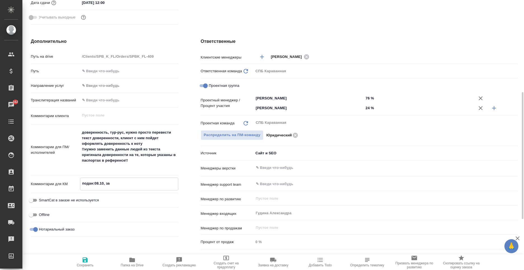
type textarea "x"
type textarea "подан:08.10, заб"
type textarea "x"
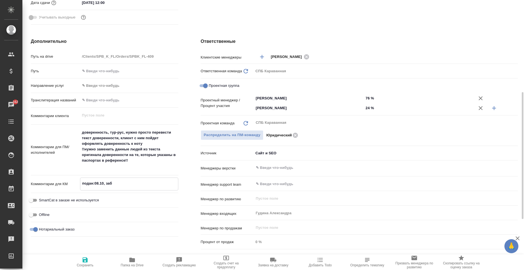
type textarea "подан:08.10, заби"
type textarea "x"
type textarea "подан:08.10, забир"
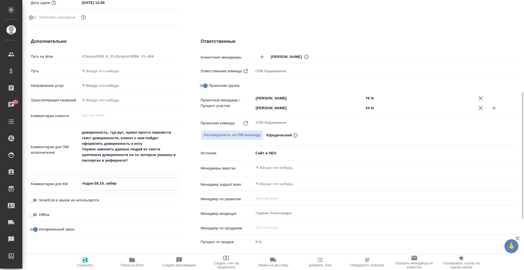
type textarea "x"
type textarea "подан:08.10, забира"
type textarea "x"
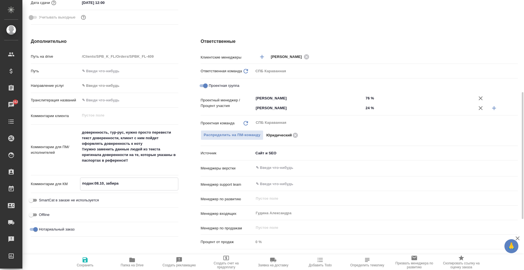
type textarea "x"
type textarea "подан:08.10, забират"
type textarea "x"
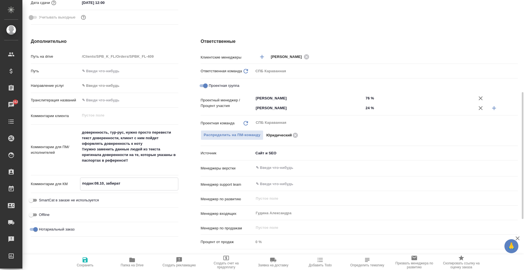
type textarea "x"
type textarea "подан:08.10, забирать"
type textarea "x"
type textarea "подан:08.10, забирать:"
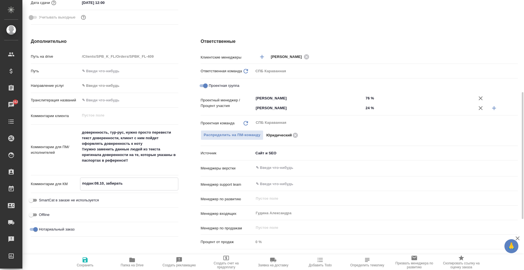
type textarea "x"
type textarea "подан:08.10, забирать:"
type textarea "x"
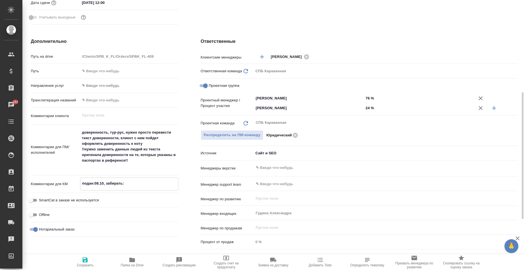
type textarea "x"
type textarea "подан:08.10, забирать: 1"
type textarea "x"
type textarea "подан:08.10, забирать: 10"
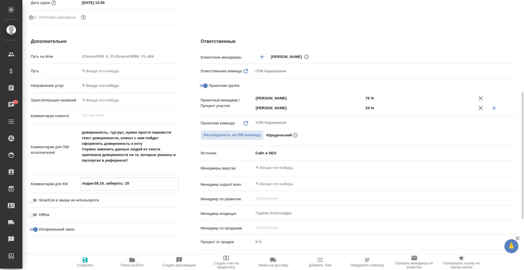
type textarea "x"
type textarea "подан:08.10, забирать: 10."
type textarea "x"
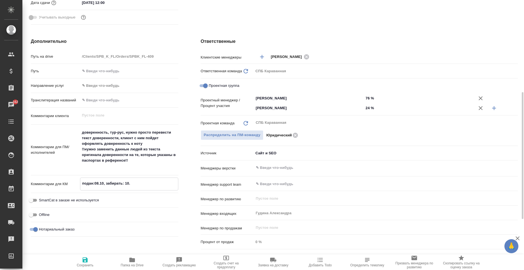
type textarea "x"
type textarea "подан:08.10, забирать: 10.1"
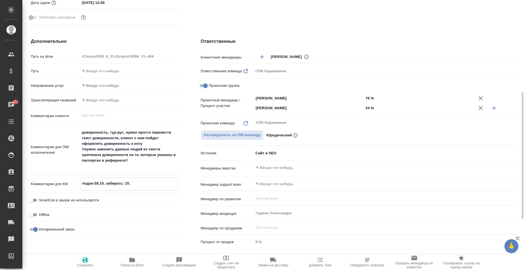
type textarea "x"
type textarea "подан:08.10, забирать: 10.10"
type textarea "x"
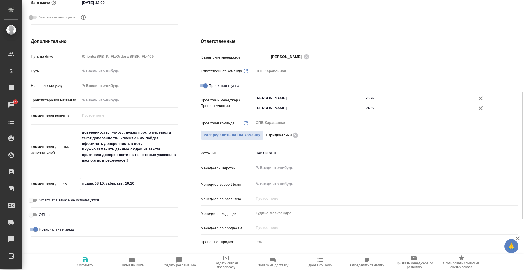
type textarea "подан:08.10, забирать: 10.10"
type textarea "x"
click at [90, 264] on span "Сохранить" at bounding box center [85, 265] width 17 height 4
type textarea "x"
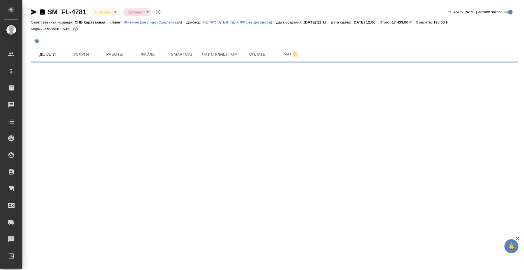
select select "RU"
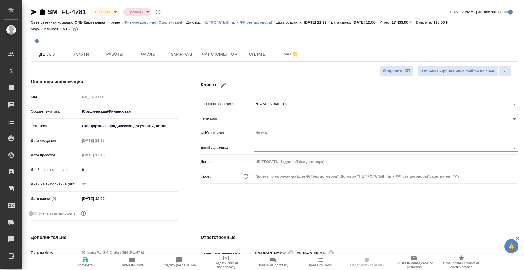
type textarea "x"
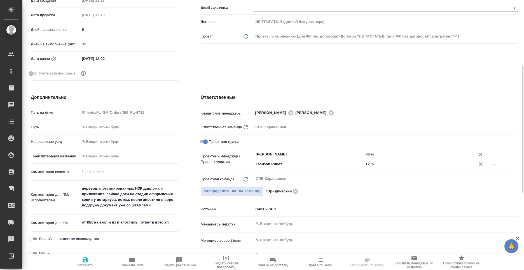
scroll to position [196, 0]
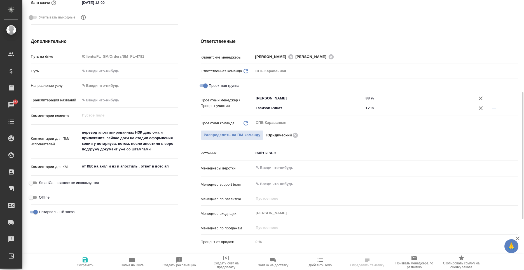
type textarea "x"
click at [170, 168] on textarea "от КВ: на англ и нз и апостиль , ответ в вотс ап" at bounding box center [129, 167] width 98 height 10
drag, startPoint x: 164, startPoint y: 166, endPoint x: 59, endPoint y: 171, distance: 105.3
click at [58, 173] on div "Комментарии для КМ от КВ: на англ и нз и апостиль , ответ в вотс ап x" at bounding box center [104, 167] width 147 height 13
type textarea "x"
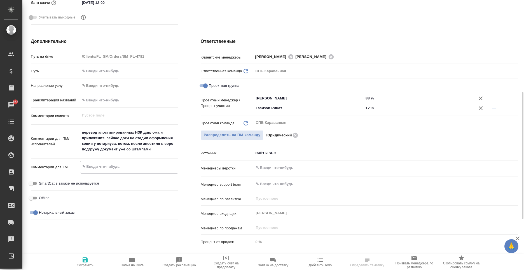
type textarea "x"
type textarea "п"
type textarea "x"
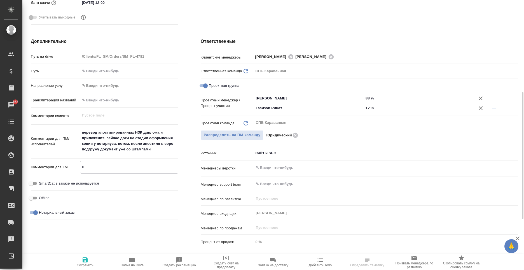
type textarea "x"
type textarea "по"
type textarea "x"
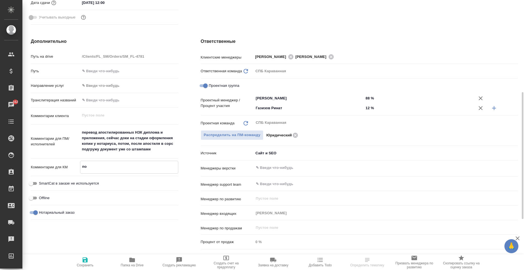
type textarea "под"
type textarea "x"
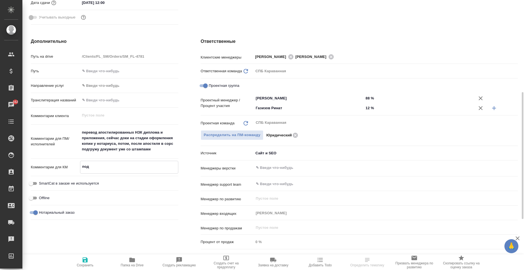
type textarea "x"
type textarea "пода"
type textarea "x"
type textarea "подан"
type textarea "x"
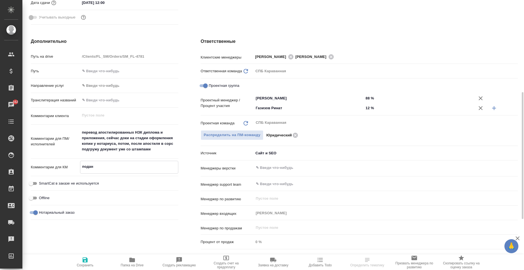
type textarea "x"
type textarea "подан:"
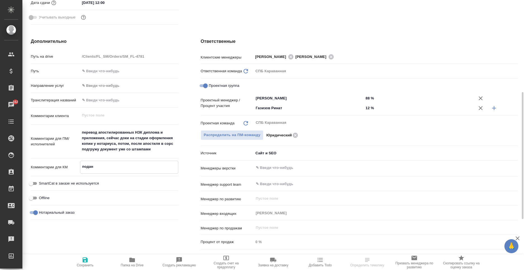
type textarea "x"
type textarea "подан:"
type textarea "x"
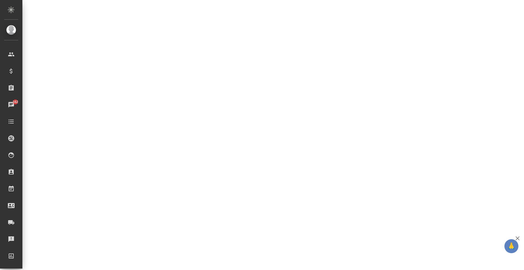
select select "RU"
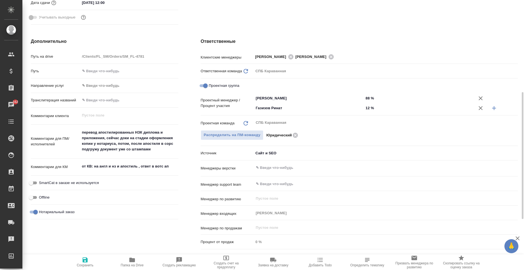
type textarea "x"
click at [149, 166] on textarea "от КВ: на англ и нз и апостиль , ответ в вотс ап" at bounding box center [129, 166] width 98 height 10
drag, startPoint x: 172, startPoint y: 163, endPoint x: 23, endPoint y: 157, distance: 149.3
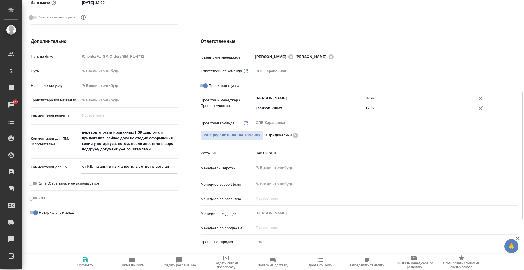
click at [23, 157] on div "Дополнительно Путь на drive /Clients/FL_SM/Orders/SM_FL-4781 Путь Направление у…" at bounding box center [105, 145] width 170 height 236
type textarea "x"
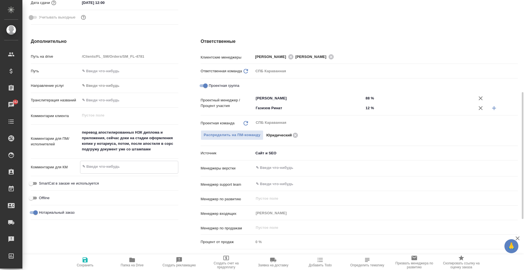
type textarea "x"
type textarea "п"
type textarea "x"
type textarea "по"
type textarea "x"
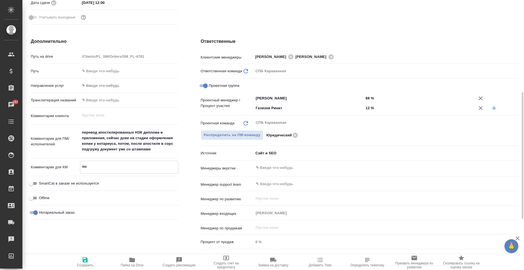
type textarea "x"
type textarea "под"
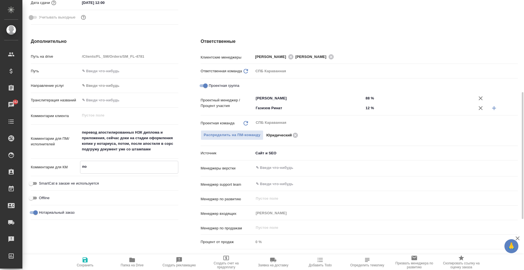
type textarea "x"
type textarea "пода"
type textarea "x"
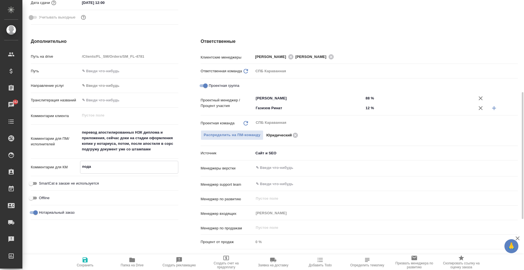
type textarea "подан"
type textarea "x"
type textarea "подан:"
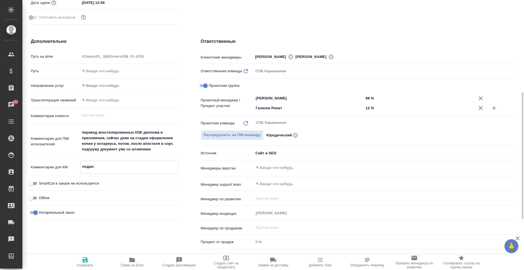
type textarea "x"
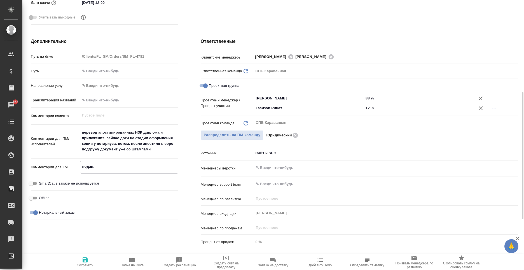
type textarea "подан:"
type textarea "x"
type textarea "подан: 1"
type textarea "x"
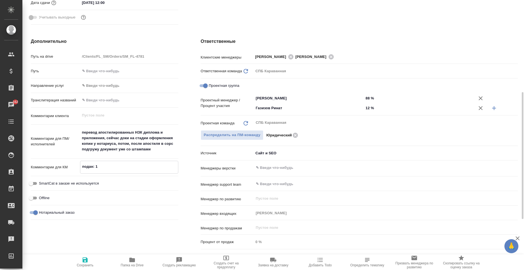
type textarea "x"
type textarea "подан: 10"
type textarea "x"
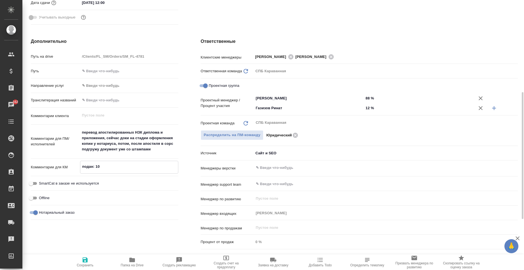
type textarea "подан: 10."
type textarea "x"
type textarea "подан: 10"
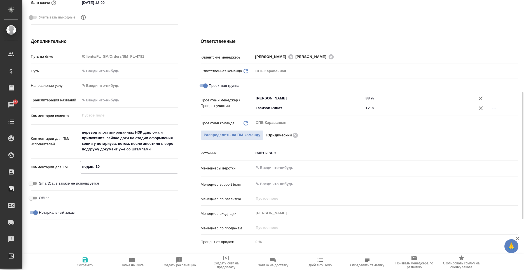
type textarea "x"
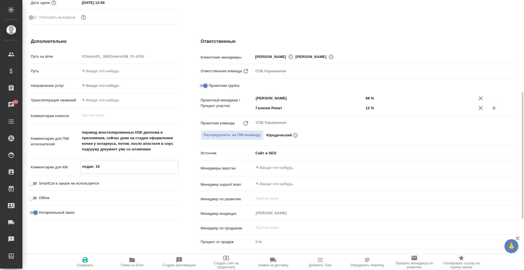
type textarea "подан: 1"
type textarea "x"
type textarea "подан:"
type textarea "x"
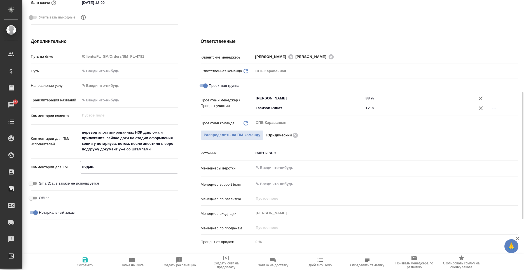
type textarea "x"
type textarea "подан: 0"
type textarea "x"
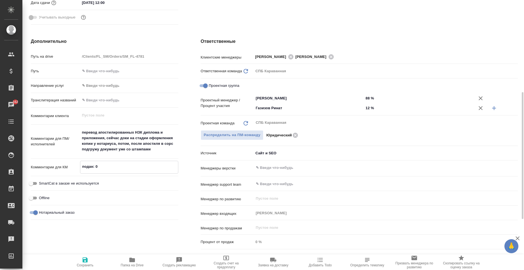
type textarea "подан: 08"
type textarea "x"
type textarea "подан: 08."
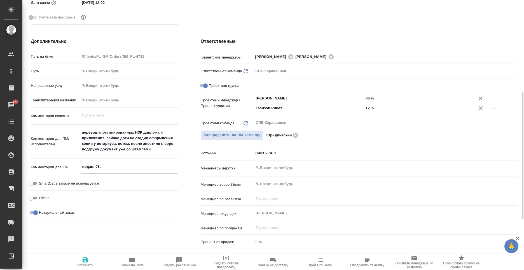
type textarea "x"
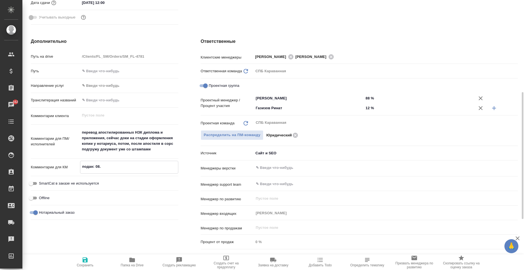
type textarea "подан: 08.1"
type textarea "x"
type textarea "подан: 08.10"
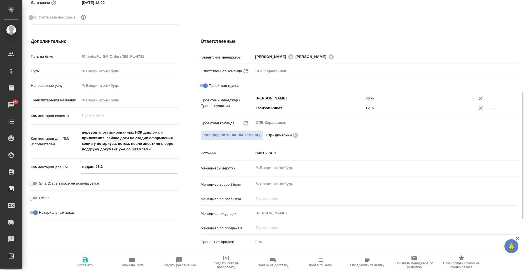
type textarea "x"
type textarea "подан: 08.10,"
type textarea "x"
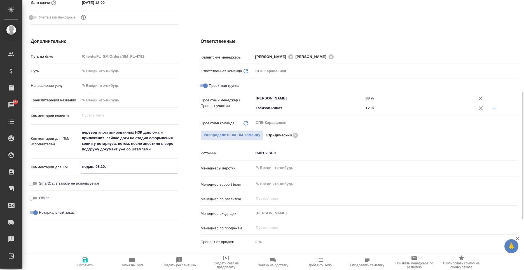
type textarea "x"
type textarea "подан: 08.10,"
type textarea "x"
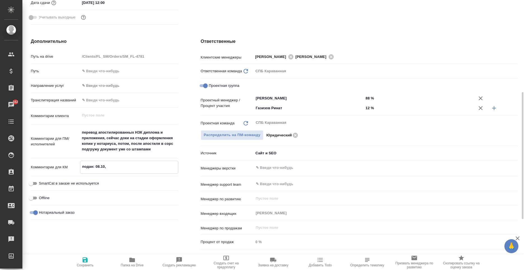
type textarea "x"
type textarea "подан: 08.10, з"
type textarea "x"
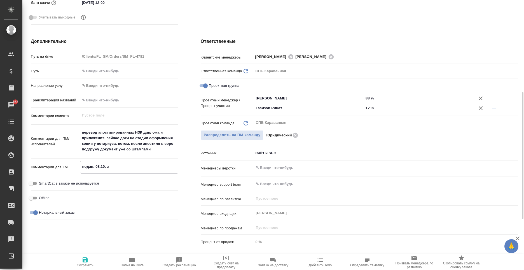
type textarea "подан: 08.10, за"
type textarea "x"
type textarea "подан: 08.10, заб"
type textarea "x"
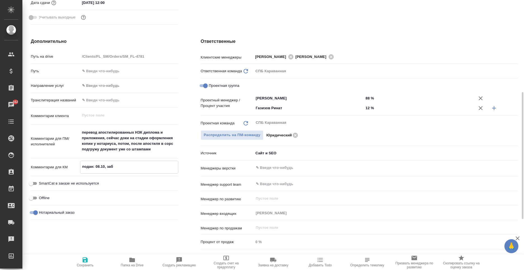
type textarea "x"
type textarea "подан: 08.10, заби"
type textarea "x"
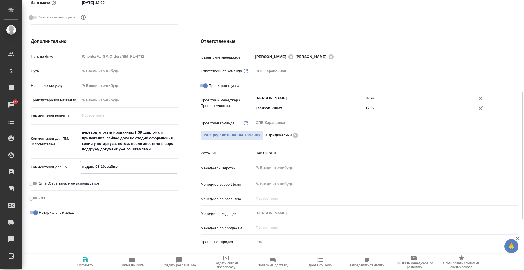
type textarea "подан: 08.10, забира"
type textarea "x"
type textarea "подан: 08.10, забират"
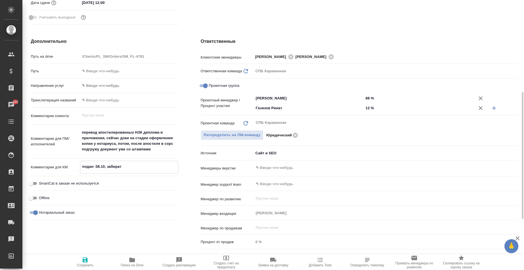
type textarea "x"
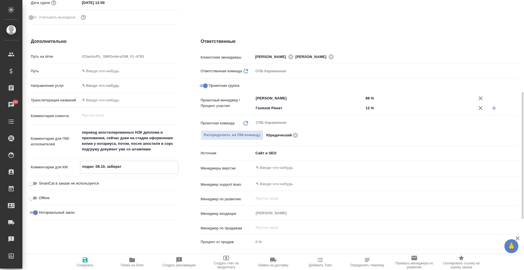
type textarea "подан: 08.10, забирать"
type textarea "x"
type textarea "подан: 08.10, забирать:"
type textarea "x"
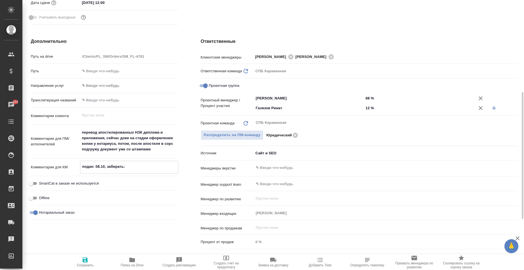
type textarea "x"
type textarea "подан: 08.10, забирать:"
type textarea "x"
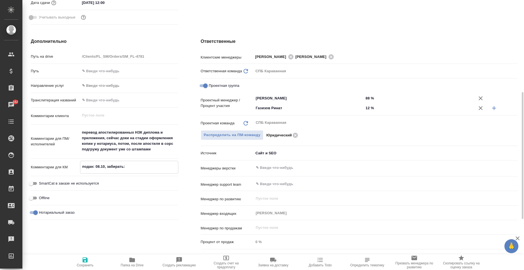
type textarea "подан: 08.10, забирать: 1"
type textarea "x"
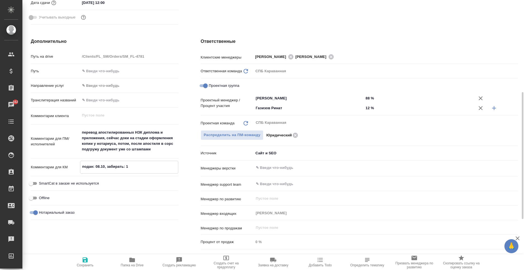
type textarea "x"
type textarea "подан: 08.10, забирать: 10"
type textarea "x"
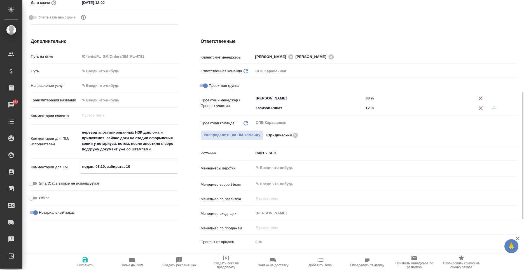
type textarea "подан: 08.10, забирать: 10."
type textarea "x"
type textarea "подан: 08.10, забирать: 10.1"
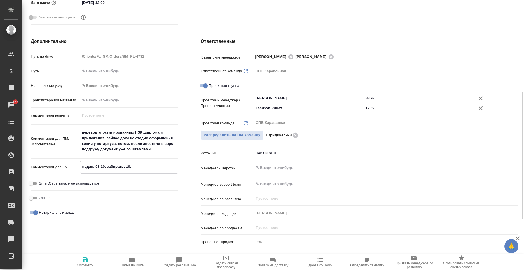
type textarea "x"
type textarea "подан: 08.10, забирать: 10.10"
type textarea "x"
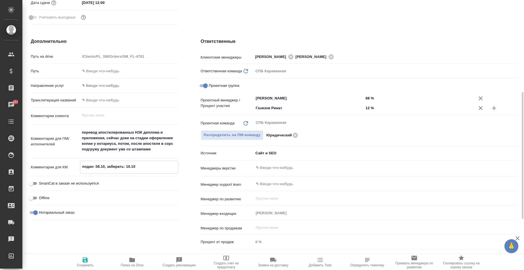
type textarea "подан: 08.10, забирать: 10.10"
type textarea "x"
click at [81, 264] on span "Сохранить" at bounding box center [85, 265] width 17 height 4
type textarea "x"
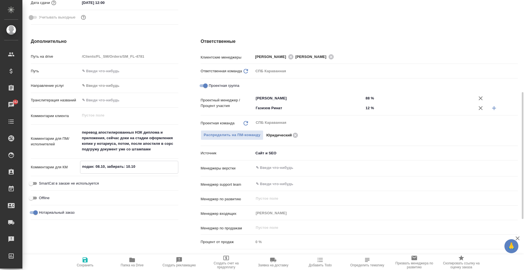
type textarea "x"
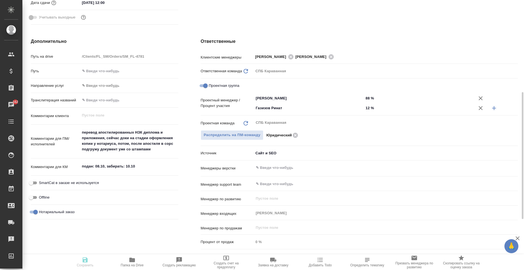
type textarea "x"
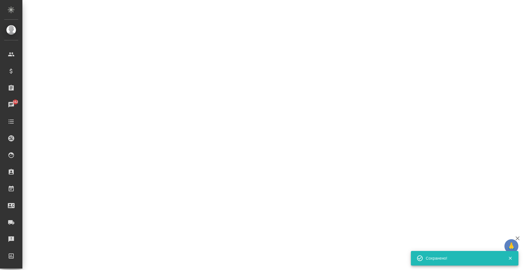
select select "RU"
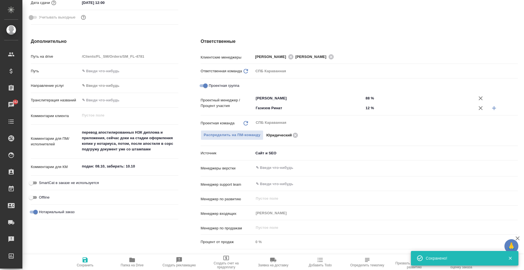
type textarea "x"
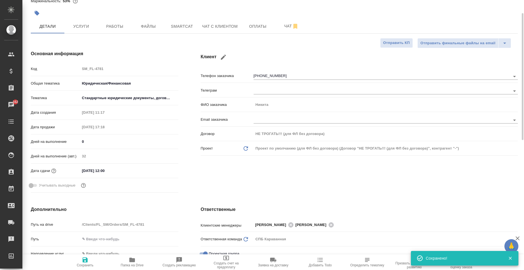
scroll to position [0, 0]
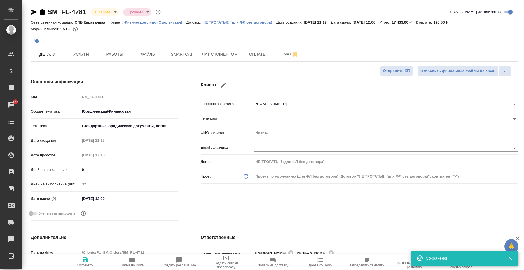
type textarea "x"
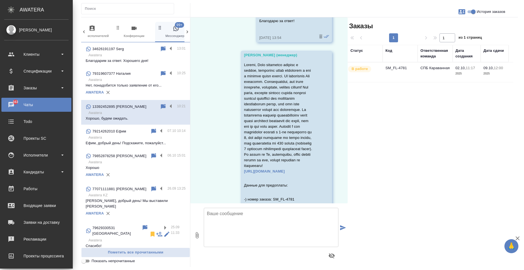
scroll to position [3490, 0]
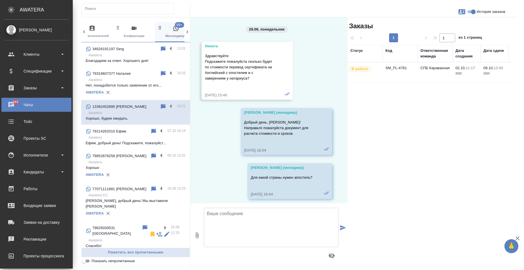
scroll to position [3490, 0]
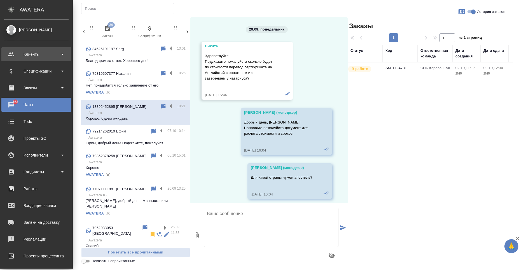
scroll to position [3490, 0]
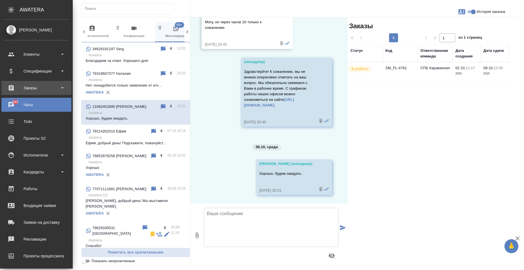
click at [44, 92] on div "Заказы" at bounding box center [36, 88] width 64 height 8
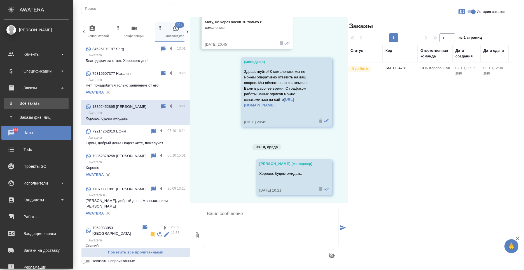
click at [44, 101] on div "Все заказы" at bounding box center [36, 103] width 59 height 6
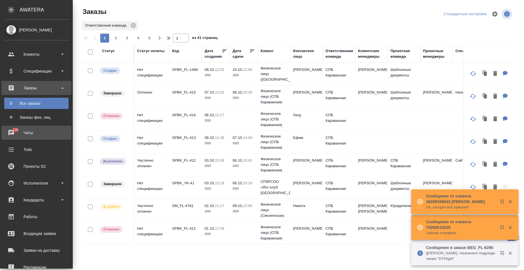
click at [14, 133] on div "Чаты" at bounding box center [36, 132] width 64 height 8
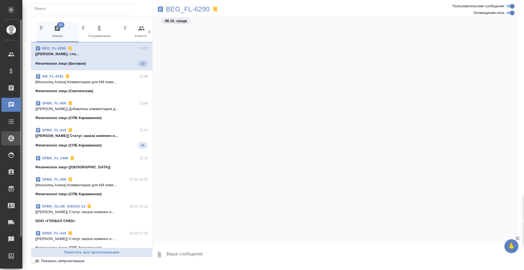
scroll to position [2405, 0]
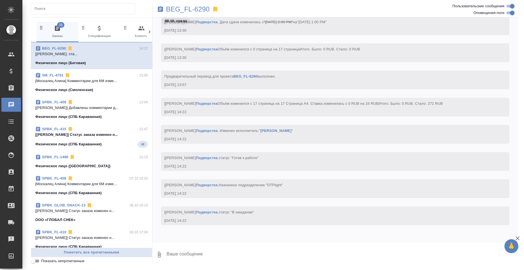
click at [150, 33] on icon at bounding box center [150, 32] width 6 height 6
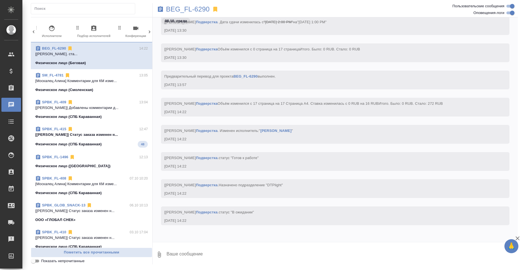
click at [150, 33] on icon at bounding box center [150, 32] width 6 height 6
click at [120, 29] on span "99+ Мессенджеры" at bounding box center [126, 32] width 38 height 14
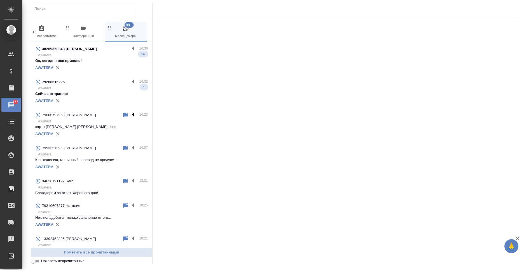
click at [130, 114] on label at bounding box center [135, 115] width 10 height 6
click at [0, 0] on input "checkbox" at bounding box center [0, 0] width 0 height 0
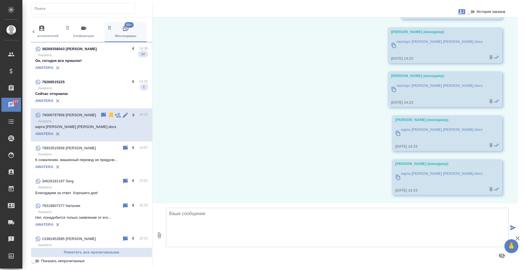
click at [502, 12] on span "История заказов" at bounding box center [491, 12] width 29 height 6
click at [479, 12] on input "История заказов" at bounding box center [469, 11] width 20 height 7
checkbox input "true"
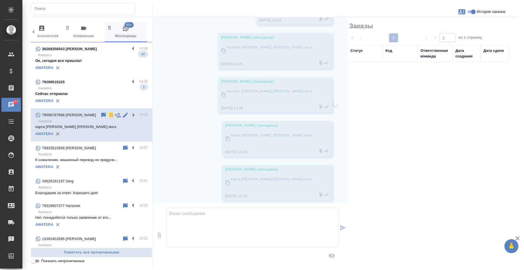
scroll to position [119, 0]
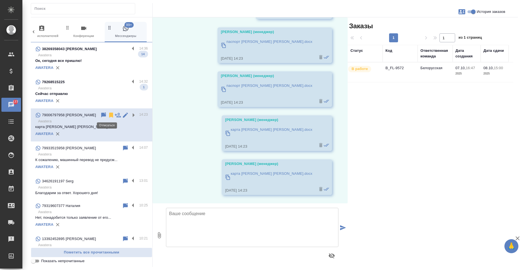
click at [108, 113] on icon at bounding box center [111, 115] width 7 height 7
click at [130, 147] on label at bounding box center [135, 148] width 10 height 6
click at [0, 0] on input "checkbox" at bounding box center [0, 0] width 0 height 0
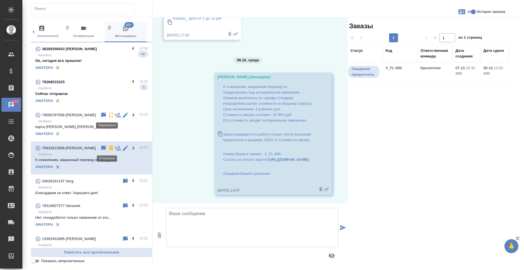
scroll to position [153, 0]
click at [109, 147] on icon at bounding box center [111, 148] width 4 height 5
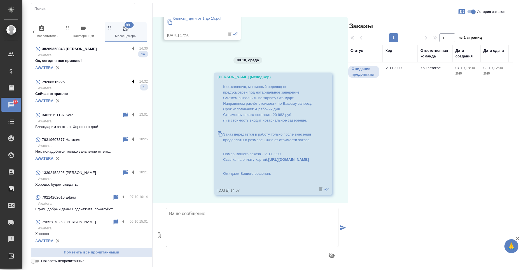
click at [130, 82] on label at bounding box center [135, 82] width 10 height 6
click at [0, 0] on input "checkbox" at bounding box center [0, 0] width 0 height 0
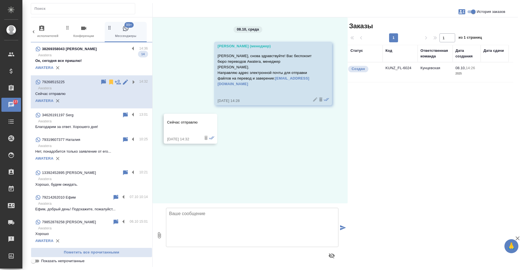
scroll to position [0, 0]
click at [109, 84] on icon at bounding box center [111, 81] width 4 height 5
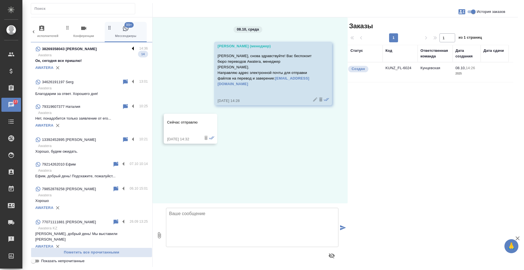
click at [130, 46] on label at bounding box center [135, 49] width 10 height 6
click at [0, 0] on input "checkbox" at bounding box center [0, 0] width 0 height 0
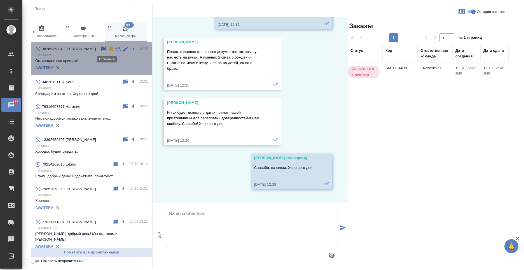
scroll to position [5606, 0]
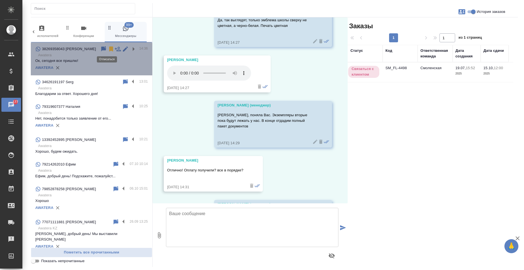
click at [108, 51] on icon at bounding box center [111, 49] width 7 height 7
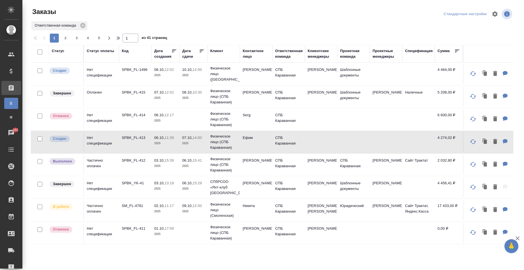
click at [241, 104] on td "[PERSON_NAME]" at bounding box center [256, 97] width 32 height 20
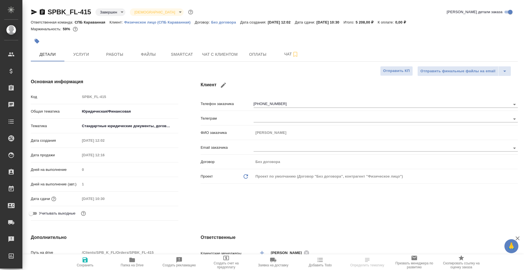
select select "RU"
type input "[PERSON_NAME]"
type input "Газизов Ринат"
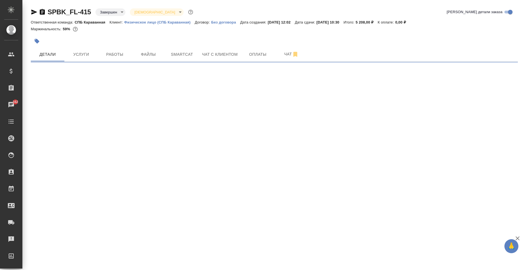
select select "RU"
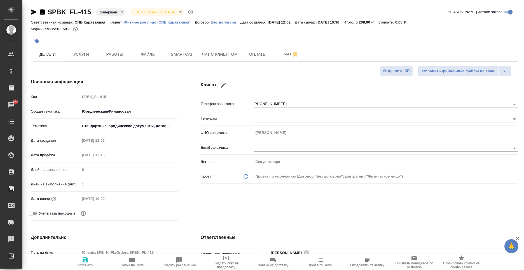
type textarea "x"
click at [208, 221] on div "Клиент Телефон заказчика [PHONE_NUMBER] Телеграм ФИО заказчика [PERSON_NAME] за…" at bounding box center [358, 150] width 339 height 167
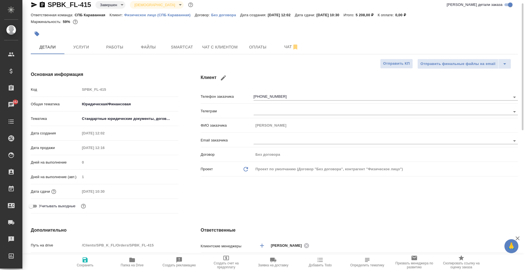
type textarea "x"
